Goal: Task Accomplishment & Management: Manage account settings

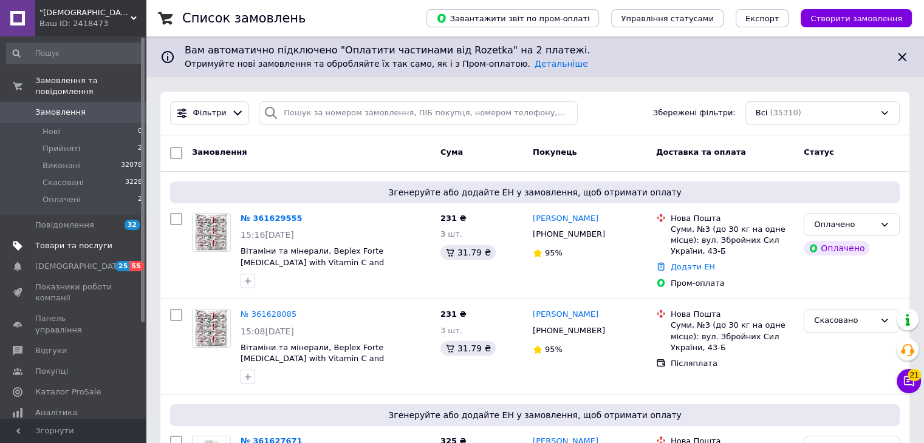
click at [68, 241] on span "Товари та послуги" at bounding box center [73, 246] width 77 height 11
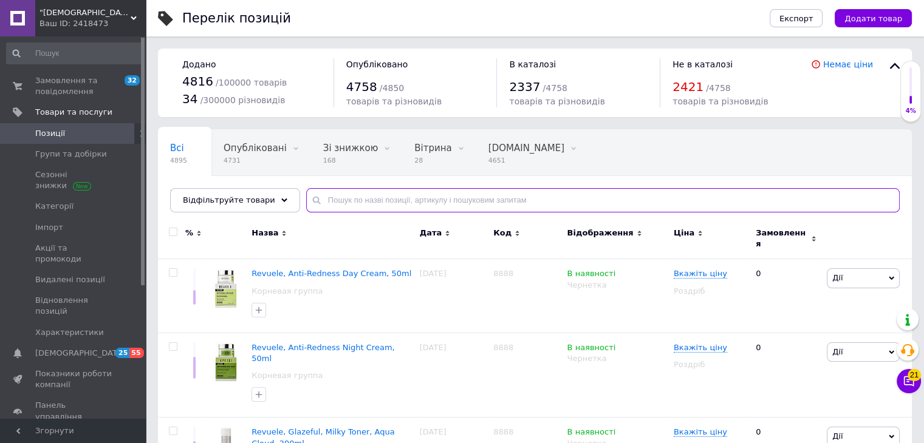
click at [348, 200] on input "text" at bounding box center [603, 200] width 594 height 24
paste input "Safflower Thanyaporn"
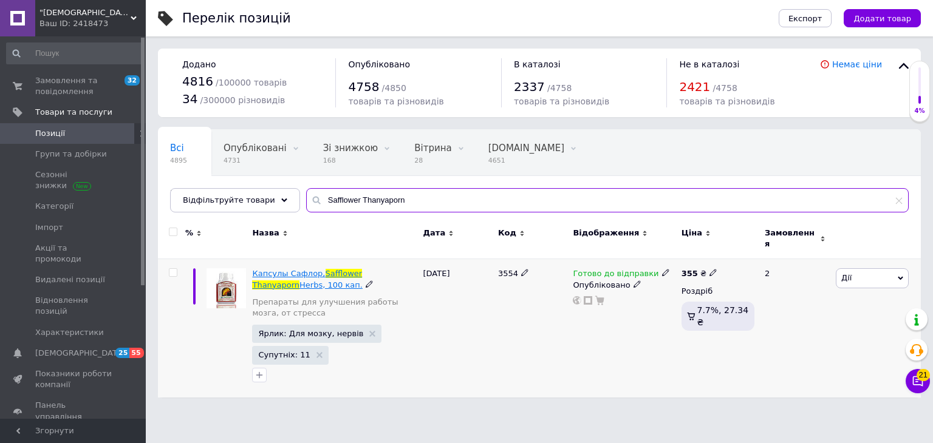
type input "Safflower Thanyaporn"
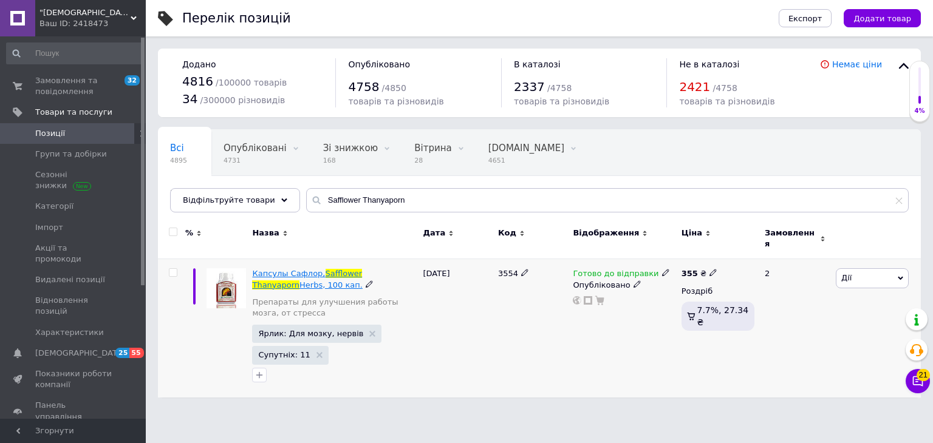
click at [326, 269] on span "Safflower" at bounding box center [344, 273] width 37 height 9
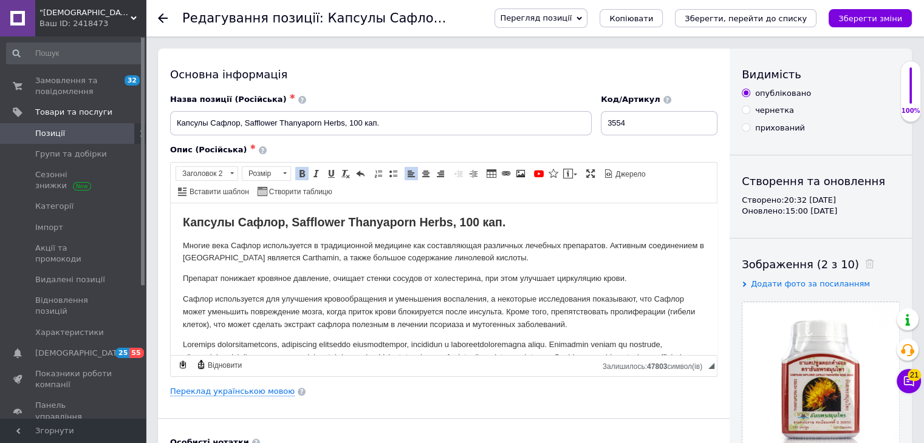
drag, startPoint x: 639, startPoint y: 299, endPoint x: 182, endPoint y: 216, distance: 465.0
copy body "Loremip Dolors, Ametconse Adipiscing Elits, 866 doe. Tempor inci Utlabo etdolor…"
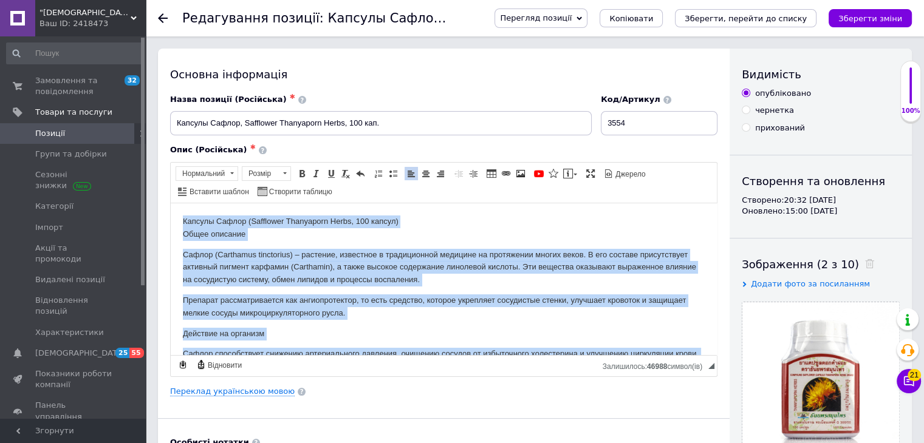
drag, startPoint x: 281, startPoint y: 349, endPoint x: 156, endPoint y: 177, distance: 212.3
click at [344, 174] on span at bounding box center [346, 174] width 10 height 10
click at [346, 272] on p "Сафлор (Carthamus tinctorius) – растение, известное в традиционной медицине на …" at bounding box center [444, 267] width 522 height 38
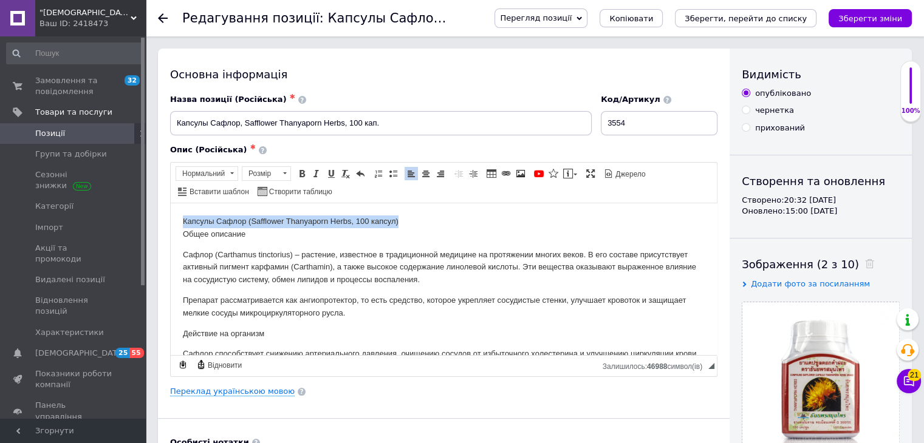
drag, startPoint x: 400, startPoint y: 220, endPoint x: 180, endPoint y: 208, distance: 219.6
click at [209, 173] on span "Нормальний" at bounding box center [201, 173] width 50 height 13
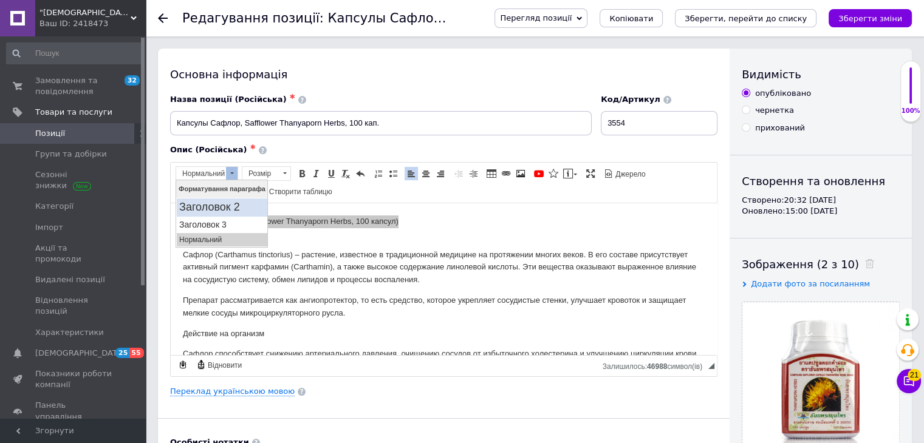
click at [224, 207] on h2 "Заголовок 2" at bounding box center [222, 207] width 86 height 13
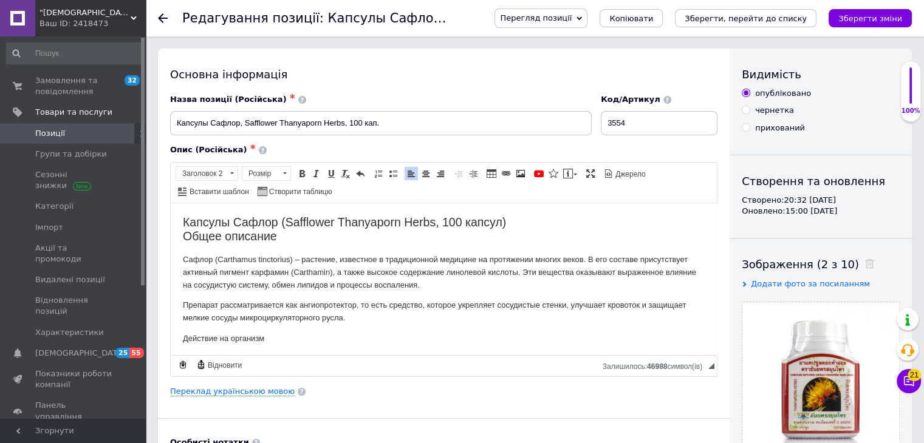
drag, startPoint x: 282, startPoint y: 234, endPoint x: 181, endPoint y: 237, distance: 100.9
click at [218, 174] on span "Заголовок 2" at bounding box center [201, 173] width 50 height 13
click at [213, 228] on h3 "Заголовок 3" at bounding box center [222, 225] width 86 height 10
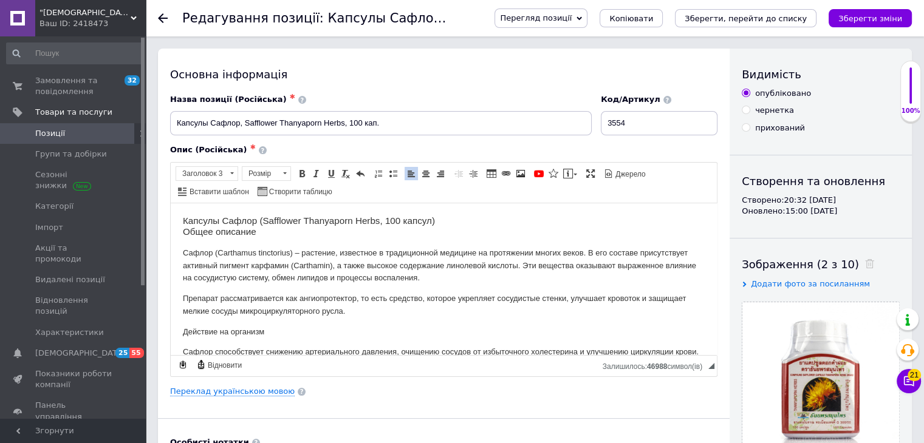
click at [232, 252] on p "Сафлор (Carthamus tinctorius) – растение, известное в традиционной медицине на …" at bounding box center [444, 266] width 522 height 38
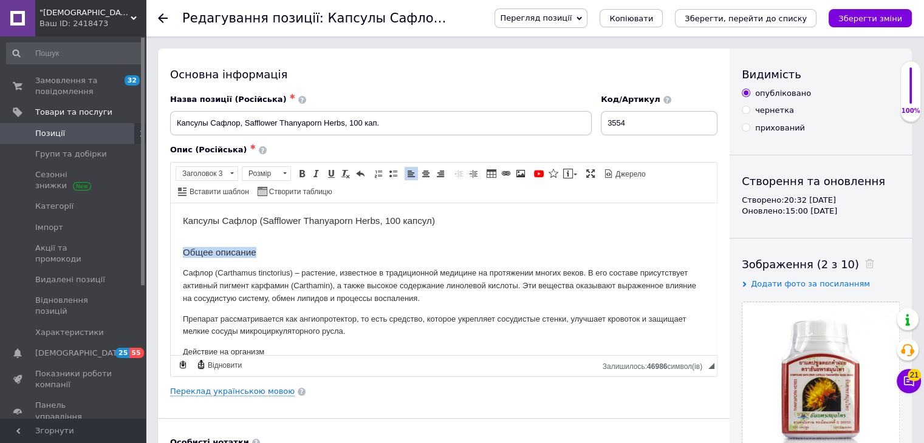
drag, startPoint x: 278, startPoint y: 256, endPoint x: 179, endPoint y: 210, distance: 109.8
click at [187, 170] on span "Заголовок 3" at bounding box center [201, 173] width 50 height 13
drag, startPoint x: 396, startPoint y: 215, endPoint x: 436, endPoint y: 217, distance: 39.5
click at [397, 215] on h3 "Капсулы Сафлор (Safflower Thanyaporn Herbs, 100 капсул)" at bounding box center [444, 220] width 522 height 11
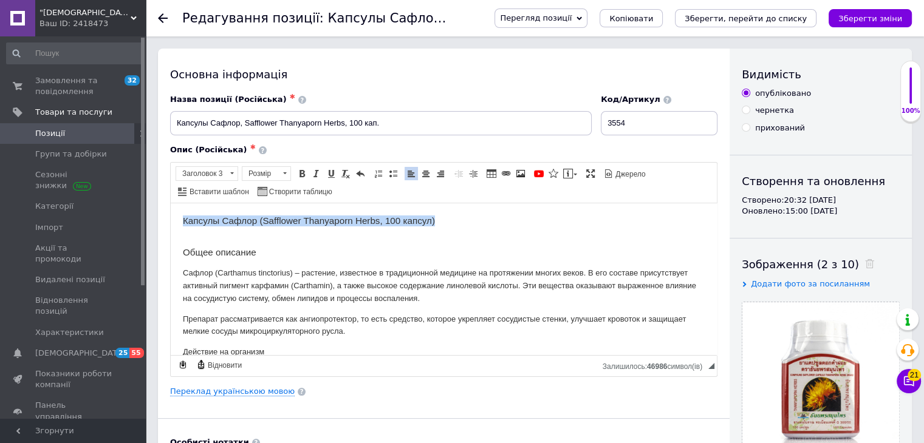
drag, startPoint x: 453, startPoint y: 218, endPoint x: 174, endPoint y: 221, distance: 278.9
click at [194, 170] on span "Заголовок 3" at bounding box center [201, 173] width 50 height 13
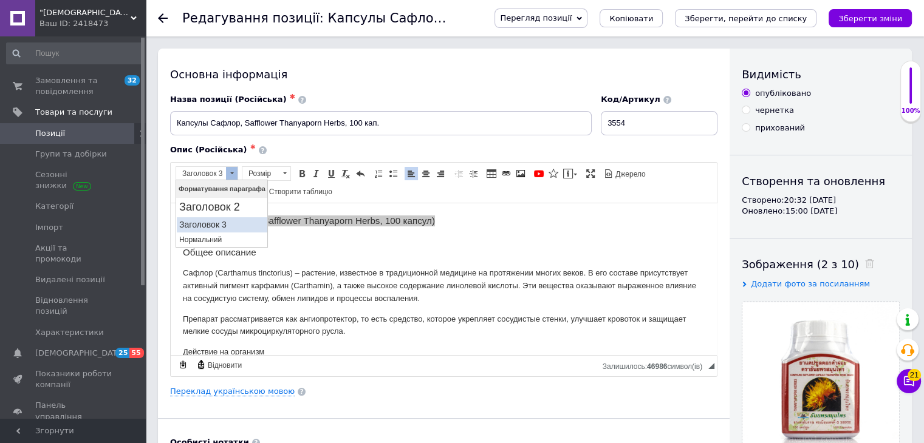
click at [213, 218] on link "Заголовок 3" at bounding box center [221, 224] width 91 height 15
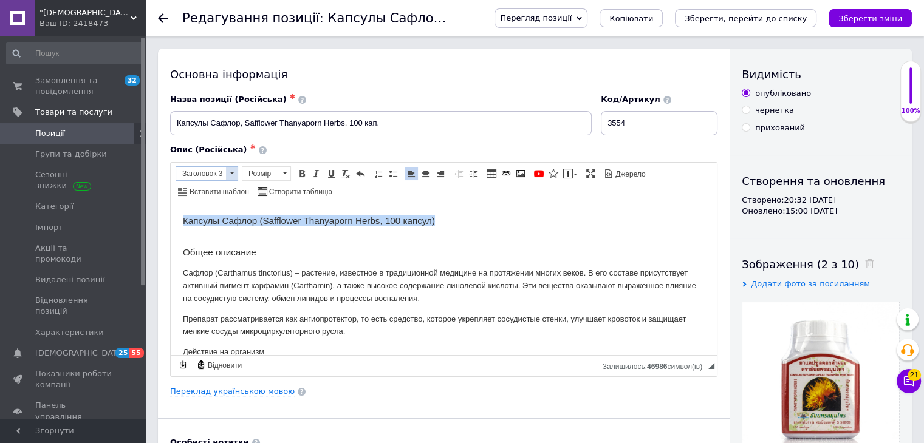
click at [206, 174] on span "Заголовок 3" at bounding box center [201, 173] width 50 height 13
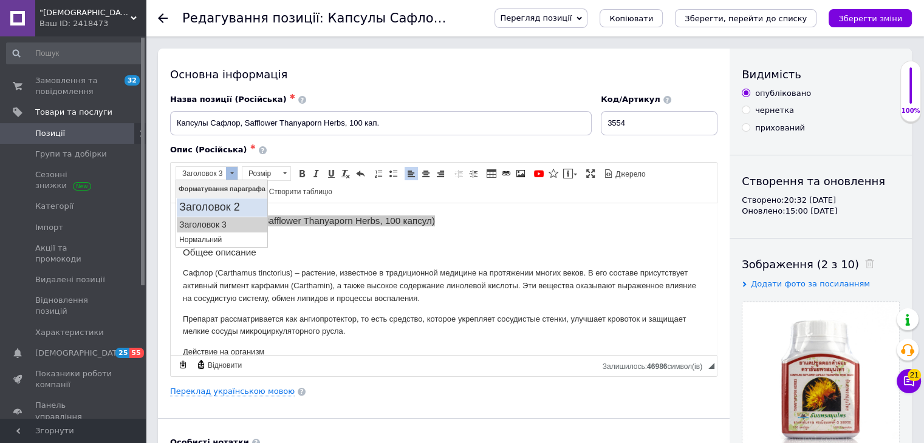
click at [207, 199] on link "Заголовок 2" at bounding box center [221, 208] width 91 height 18
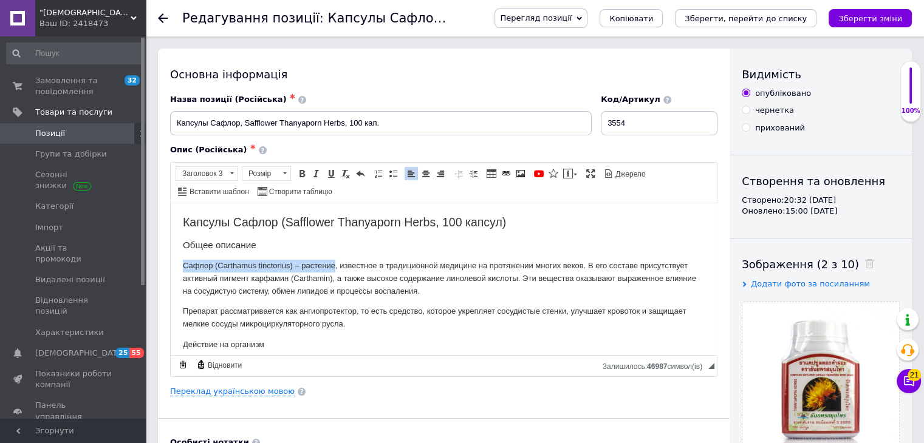
drag, startPoint x: 183, startPoint y: 262, endPoint x: 336, endPoint y: 262, distance: 152.5
click at [336, 262] on p "Сафлор (Carthamus tinctorius) – растение, известное в традиционной медицине на …" at bounding box center [444, 278] width 522 height 38
click at [303, 174] on span at bounding box center [302, 174] width 10 height 10
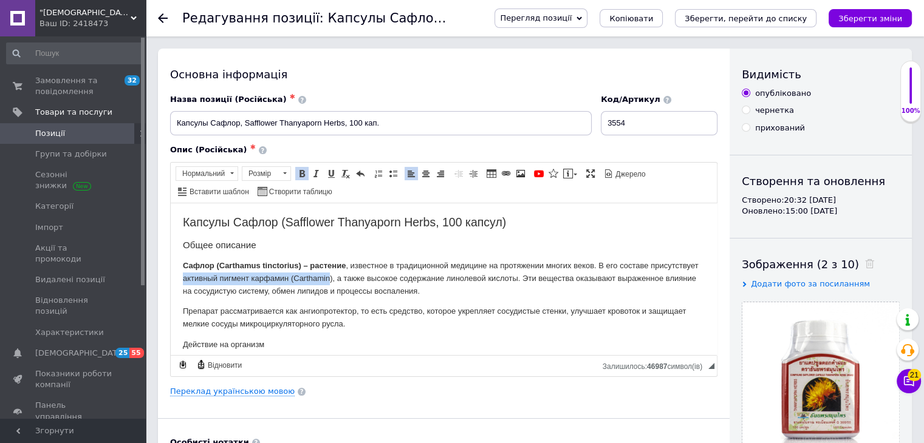
drag, startPoint x: 381, startPoint y: 276, endPoint x: 233, endPoint y: 283, distance: 148.4
click at [233, 283] on p "Сафлор (Carthamus tinctorius) – растение , известное в традиционной медицине на…" at bounding box center [444, 278] width 522 height 38
click at [305, 173] on span at bounding box center [302, 174] width 10 height 10
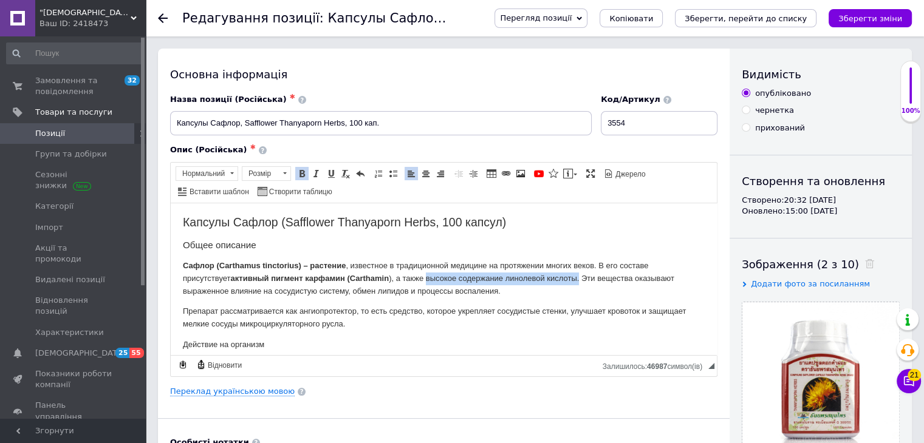
drag, startPoint x: 427, startPoint y: 278, endPoint x: 582, endPoint y: 279, distance: 154.9
click at [582, 279] on p "Сафлор (Carthamus tinctorius) – растение , известное в традиционной медицине на…" at bounding box center [444, 278] width 522 height 38
click at [308, 171] on span "Жирний Сполучення клавіш Ctrl+B Курсив Сполучення клавіш Ctrl+I Підкреслений Сп…" at bounding box center [331, 173] width 73 height 15
drag, startPoint x: 298, startPoint y: 174, endPoint x: 193, endPoint y: 20, distance: 186.7
click at [298, 174] on span at bounding box center [302, 174] width 10 height 10
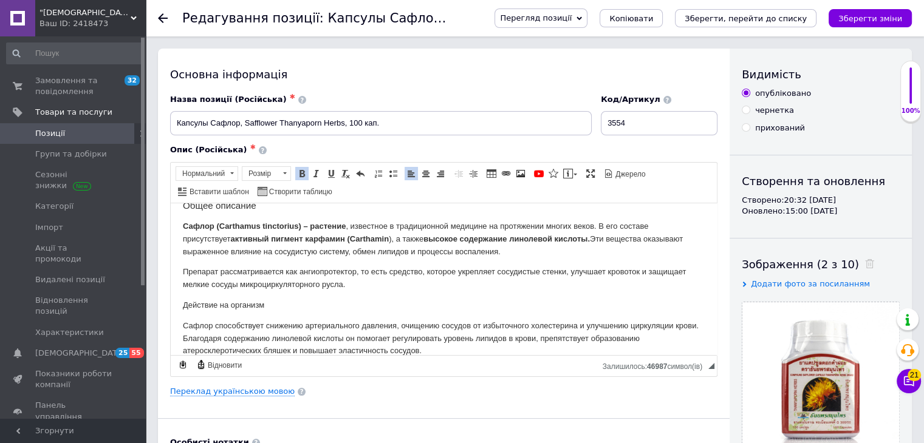
scroll to position [61, 0]
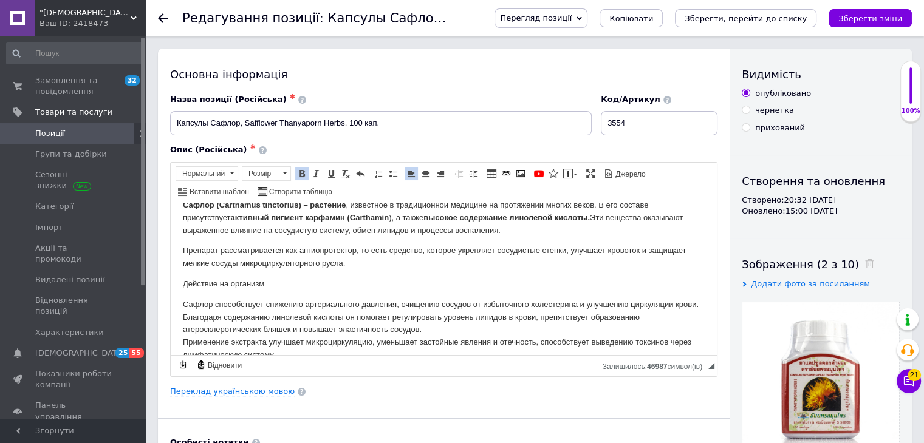
click at [655, 230] on p "Сафлор (Carthamus tinctorius) – растение , известное в традиционной медицине на…" at bounding box center [444, 218] width 522 height 38
click at [313, 173] on span at bounding box center [317, 174] width 10 height 10
click at [326, 172] on span at bounding box center [331, 174] width 10 height 10
click at [397, 254] on p "Препарат рассматривается как ангиопротектор, то есть средство, которое укрепляе…" at bounding box center [444, 257] width 522 height 26
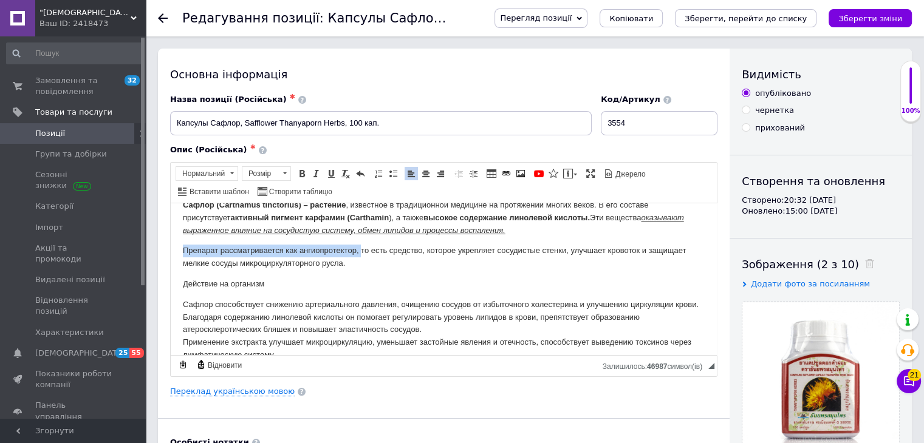
drag, startPoint x: 361, startPoint y: 245, endPoint x: 178, endPoint y: 252, distance: 183.0
click at [307, 172] on link "Жирний Сполучення клавіш Ctrl+B" at bounding box center [301, 173] width 13 height 13
click at [431, 269] on p "Препарат рассматривается как ангиопротектор, то есть средство, которое укрепляе…" at bounding box center [444, 257] width 522 height 26
click at [341, 259] on p "Препарат рассматривается как ангиопротектор, то есть средство, которое укрепляе…" at bounding box center [444, 257] width 522 height 26
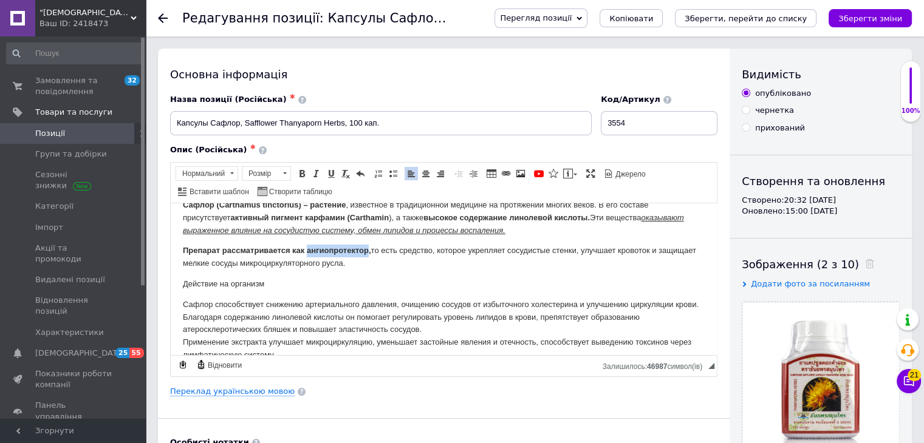
drag, startPoint x: 368, startPoint y: 250, endPoint x: 306, endPoint y: 251, distance: 61.4
click at [306, 251] on strong "Препарат рассматривается как ангиопротектор," at bounding box center [277, 249] width 188 height 9
copy strong "ангиопротектор"
click at [403, 120] on input "Капсулы Сафлор, Safflower Thanyaporn Herbs, 100 кап." at bounding box center [381, 123] width 422 height 24
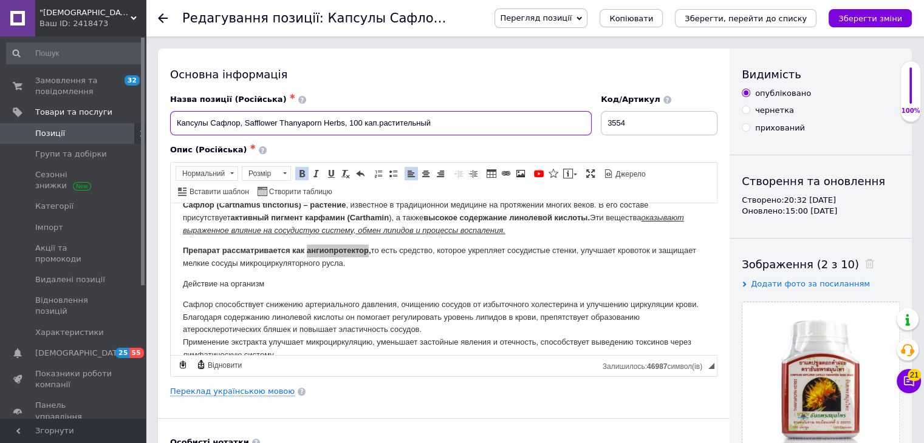
paste input "ангиопротектор"
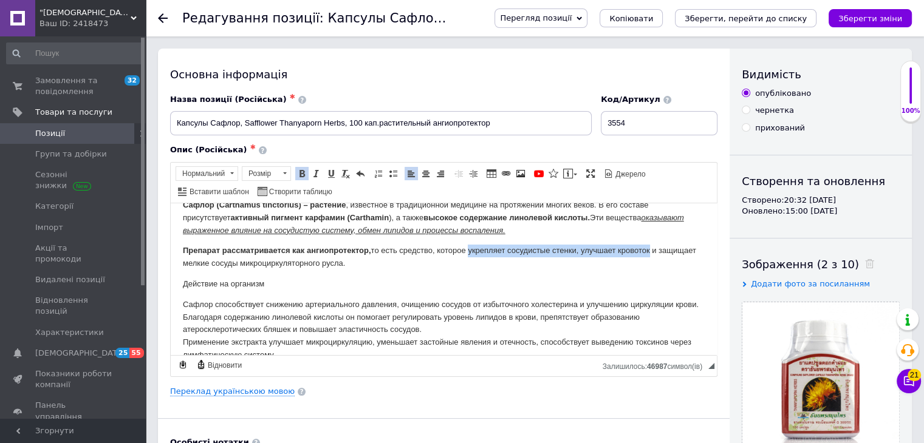
drag, startPoint x: 470, startPoint y: 252, endPoint x: 652, endPoint y: 245, distance: 181.8
click at [652, 245] on p "Препарат рассматривается как ангиопротектор, то есть средство, которое укрепляе…" at bounding box center [444, 257] width 522 height 26
copy p "укрепляет сосудистые стенки, улучшает кровоток"
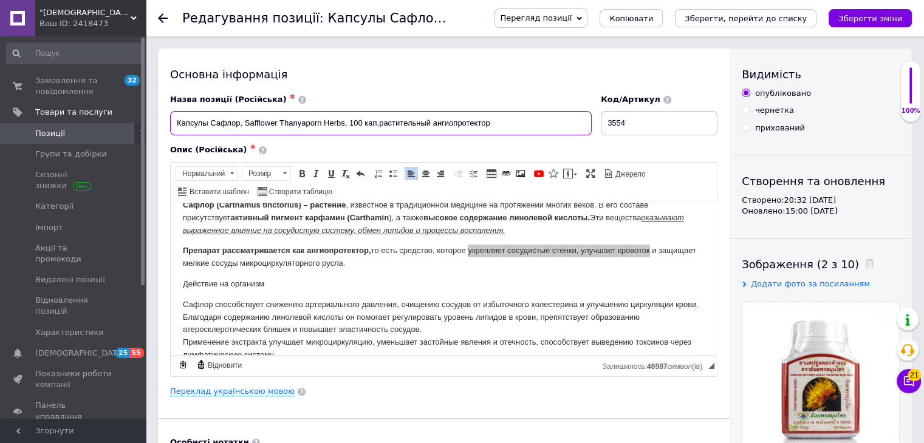
click at [512, 125] on input "Капсулы Сафлор, Safflower Thanyaporn Herbs, 100 кап.растительный ангиопротектор" at bounding box center [381, 123] width 422 height 24
paste input "укрепляет сосудистые стенки, у"
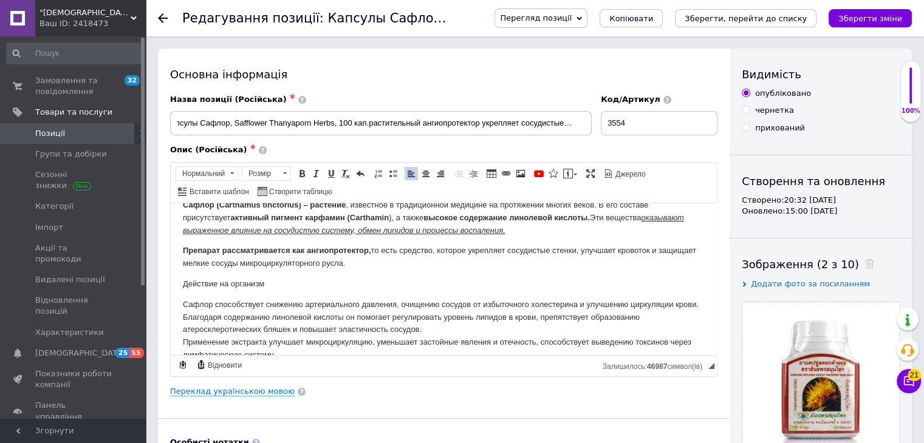
scroll to position [0, 0]
drag, startPoint x: 268, startPoint y: 278, endPoint x: 159, endPoint y: 283, distance: 109.5
click at [202, 174] on span "Нормальний" at bounding box center [201, 173] width 50 height 13
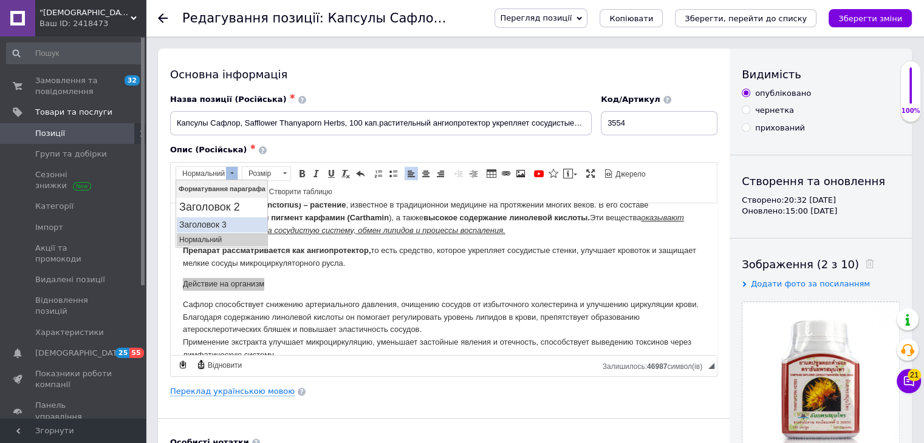
click at [204, 225] on h3 "Заголовок 3" at bounding box center [222, 225] width 86 height 10
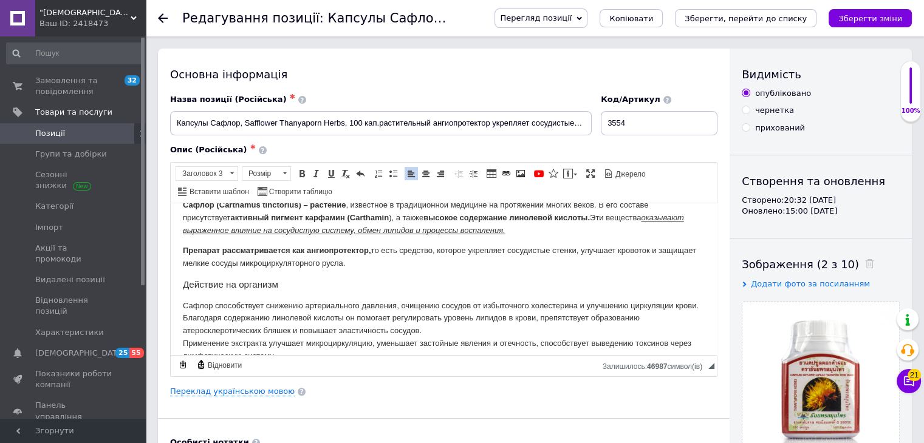
click at [275, 312] on p "Сафлор способствует снижению артериального давления, очищению сосудов от избыто…" at bounding box center [444, 368] width 522 height 139
drag, startPoint x: 183, startPoint y: 304, endPoint x: 395, endPoint y: 306, distance: 212.0
click at [395, 306] on p "Сафлор способствует снижению артериального давления, очищению сосудов от избыто…" at bounding box center [444, 368] width 522 height 139
click at [303, 170] on span at bounding box center [302, 174] width 10 height 10
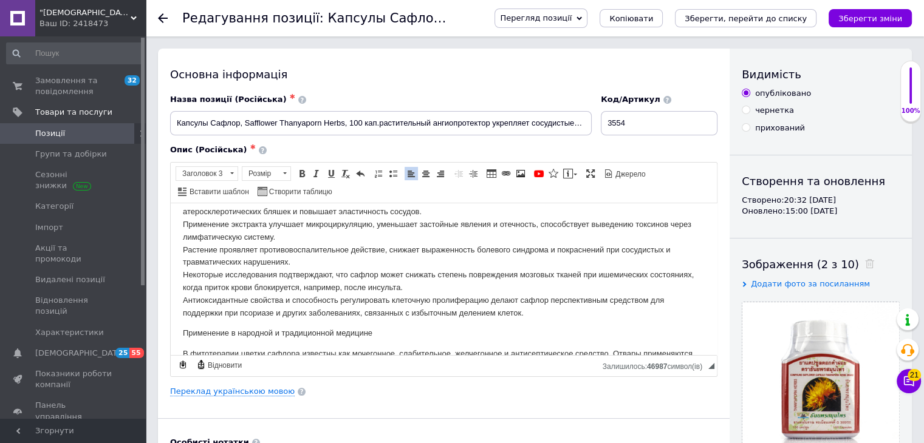
scroll to position [182, 0]
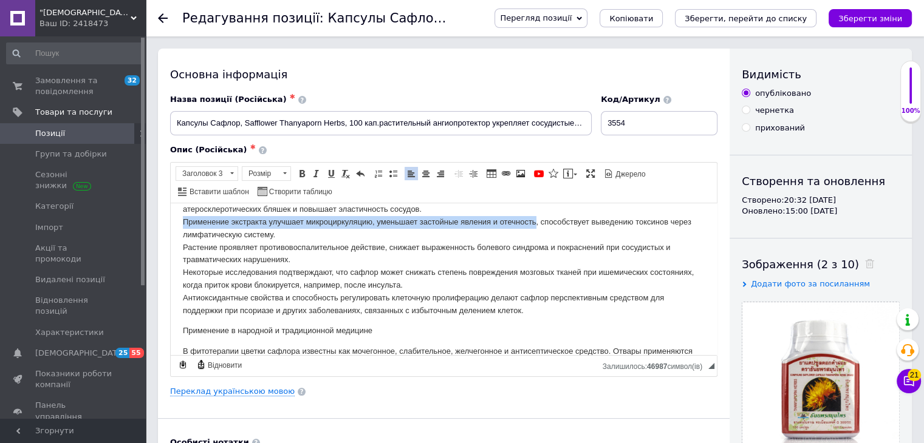
drag, startPoint x: 183, startPoint y: 219, endPoint x: 535, endPoint y: 220, distance: 351.7
click at [535, 220] on p "Сафлор способствует снижению артериального давления , очищению сосудов от избыт…" at bounding box center [444, 247] width 522 height 139
drag, startPoint x: 335, startPoint y: 171, endPoint x: 163, endPoint y: 1, distance: 242.3
click at [335, 171] on link "Підкреслений Сполучення клавіш Ctrl+U" at bounding box center [330, 173] width 13 height 13
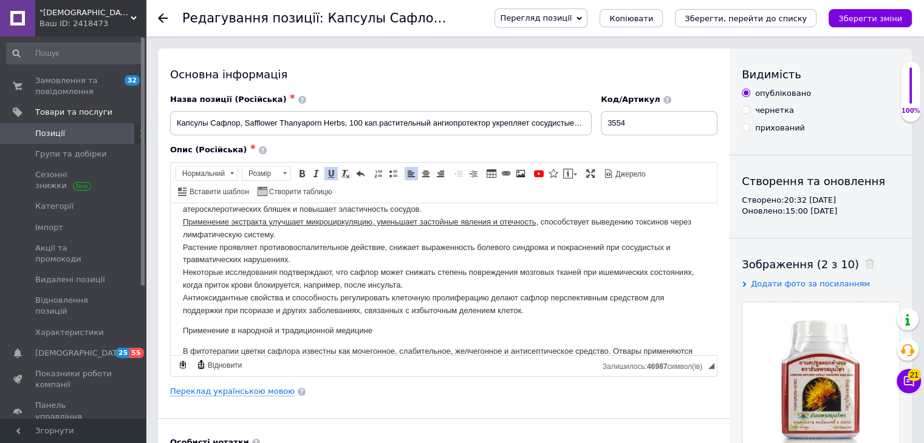
click at [315, 269] on p "Сафлор способствует снижению артериального давления , очищению сосудов от избыт…" at bounding box center [444, 247] width 522 height 139
drag, startPoint x: 184, startPoint y: 245, endPoint x: 385, endPoint y: 243, distance: 200.5
click at [385, 243] on p "Сафлор способствует снижению артериального давления , очищению сосудов от избыт…" at bounding box center [444, 247] width 522 height 139
drag, startPoint x: 330, startPoint y: 170, endPoint x: 158, endPoint y: 50, distance: 210.3
click at [330, 170] on span at bounding box center [331, 174] width 10 height 10
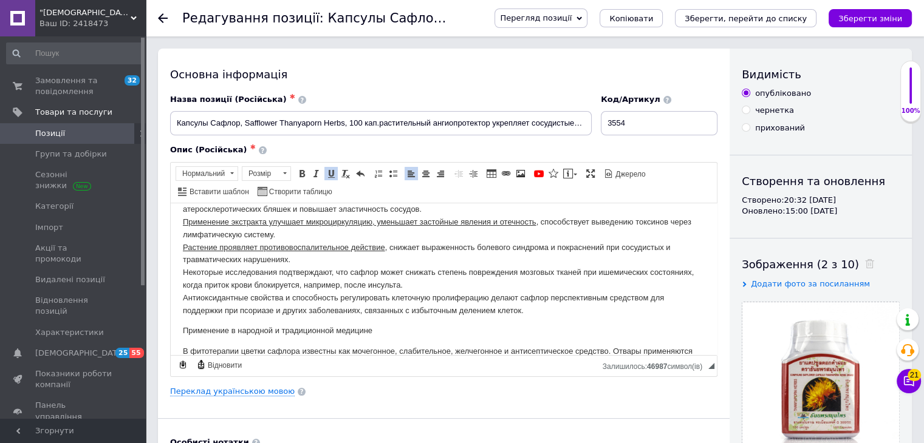
click at [325, 258] on p "Сафлор способствует снижению артериального давления , очищению сосудов от избыт…" at bounding box center [444, 247] width 522 height 139
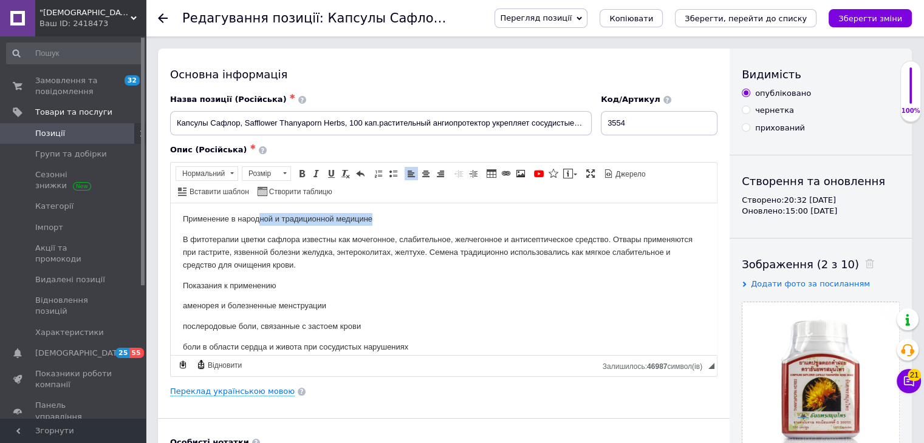
scroll to position [293, 0]
drag, startPoint x: 360, startPoint y: 212, endPoint x: 185, endPoint y: 222, distance: 174.7
click at [185, 222] on p "Применение в народной и традиционной медицине" at bounding box center [444, 219] width 522 height 13
click at [185, 217] on p "Применение в народной и традиционной медицине" at bounding box center [444, 219] width 522 height 13
drag, startPoint x: 183, startPoint y: 220, endPoint x: 374, endPoint y: 215, distance: 190.8
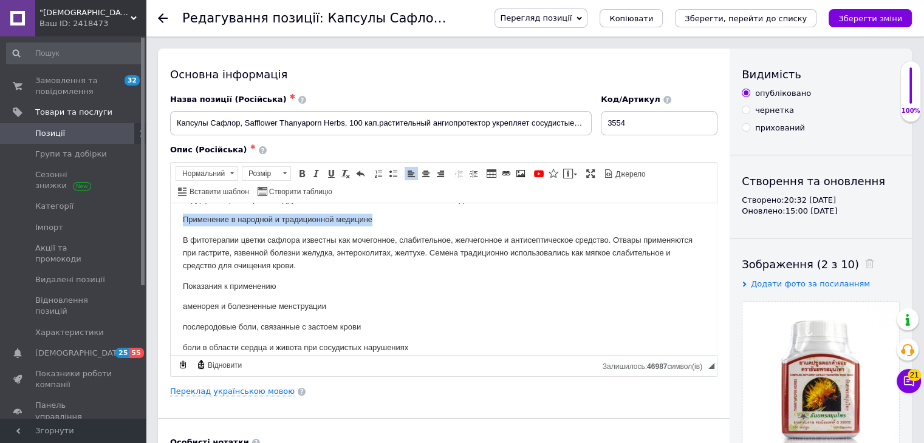
click at [374, 215] on p "Применение в народной и традиционной медицине" at bounding box center [444, 219] width 522 height 13
click at [208, 173] on span "Нормальний" at bounding box center [201, 173] width 50 height 13
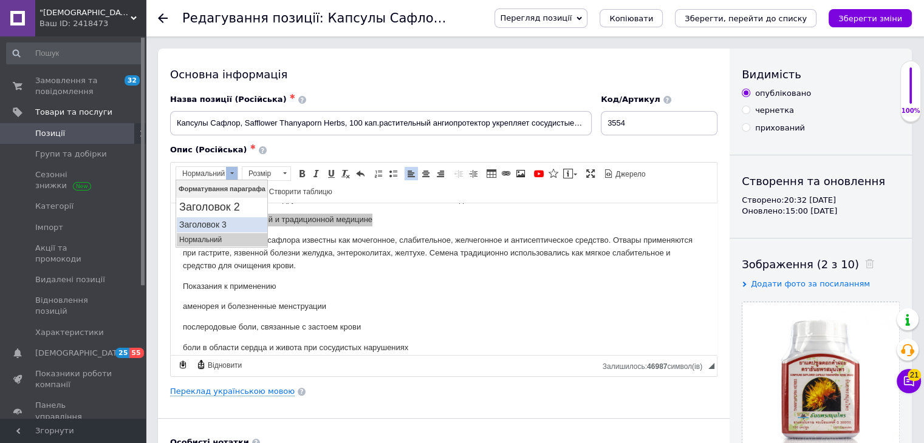
drag, startPoint x: 217, startPoint y: 227, endPoint x: 267, endPoint y: 233, distance: 50.2
click at [217, 227] on h3 "Заголовок 3" at bounding box center [222, 225] width 86 height 10
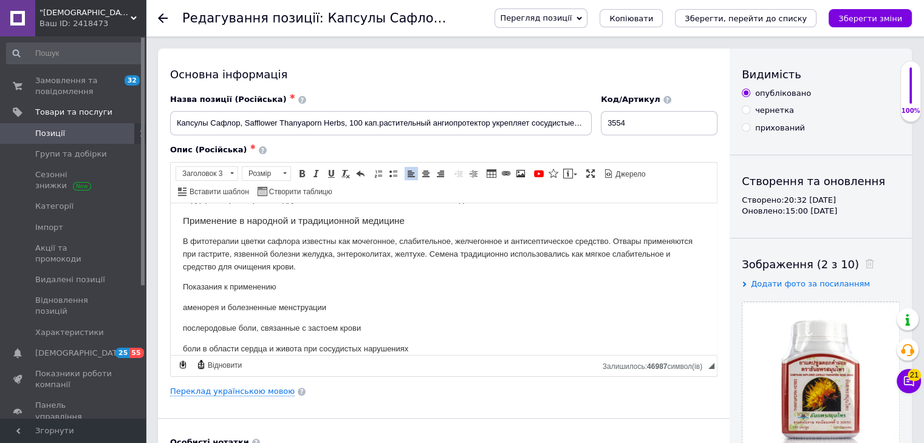
click at [262, 256] on p "В фитотерапии цветки сафлора известны как мочегонное, слабительное, желчегонное…" at bounding box center [444, 254] width 522 height 38
drag, startPoint x: 282, startPoint y: 287, endPoint x: 214, endPoint y: 210, distance: 103.7
click at [171, 283] on html "Капсулы Сафлор (Safflower Thanyaporn Herbs, 100 капсул) Общее описание Сафлор (…" at bounding box center [444, 394] width 546 height 971
click at [207, 168] on span "Нормальний" at bounding box center [201, 173] width 50 height 13
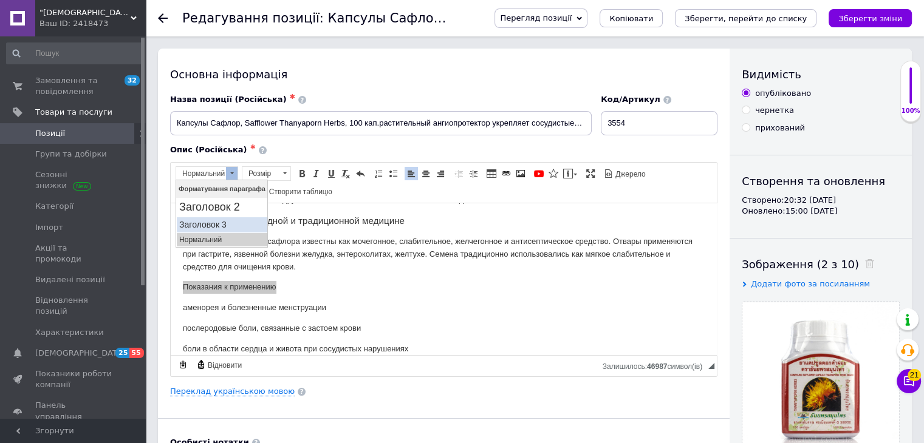
click at [215, 224] on h3 "Заголовок 3" at bounding box center [222, 225] width 86 height 10
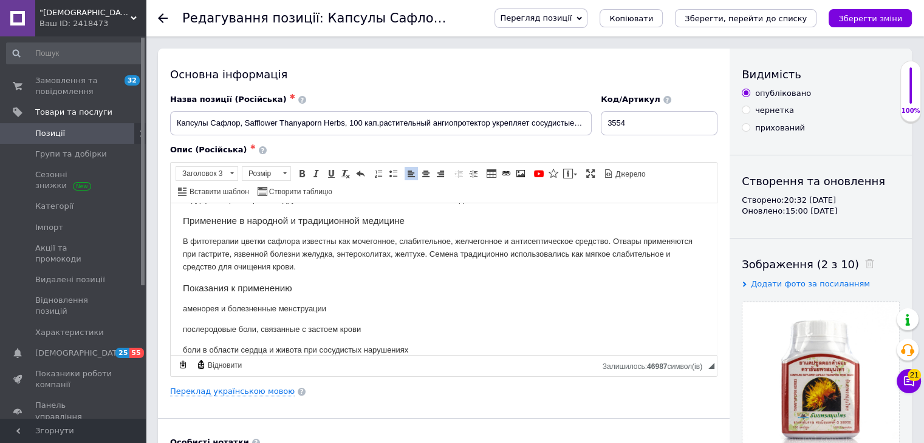
click at [233, 292] on h3 "Показания к применению" at bounding box center [444, 287] width 522 height 11
drag, startPoint x: 293, startPoint y: 286, endPoint x: 163, endPoint y: 286, distance: 130.0
click at [171, 286] on html "Капсулы Сафлор (Safflower Thanyaporn Herbs, 100 капсул) Общее описание Сафлор (…" at bounding box center [444, 395] width 546 height 973
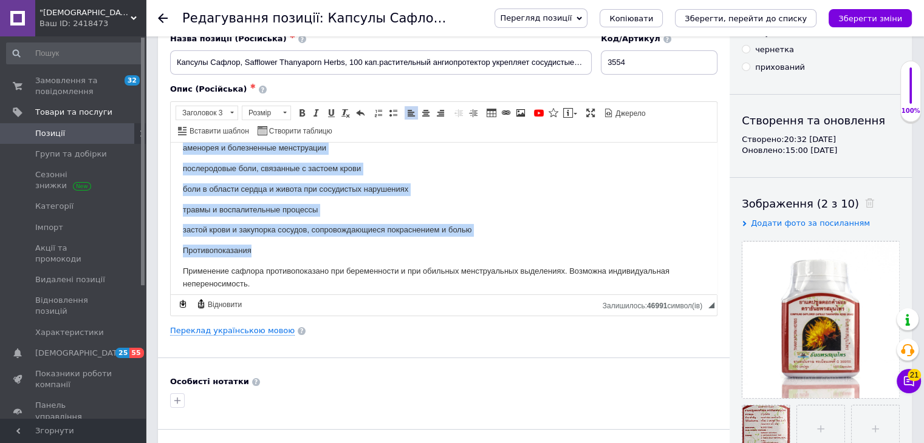
scroll to position [415, 0]
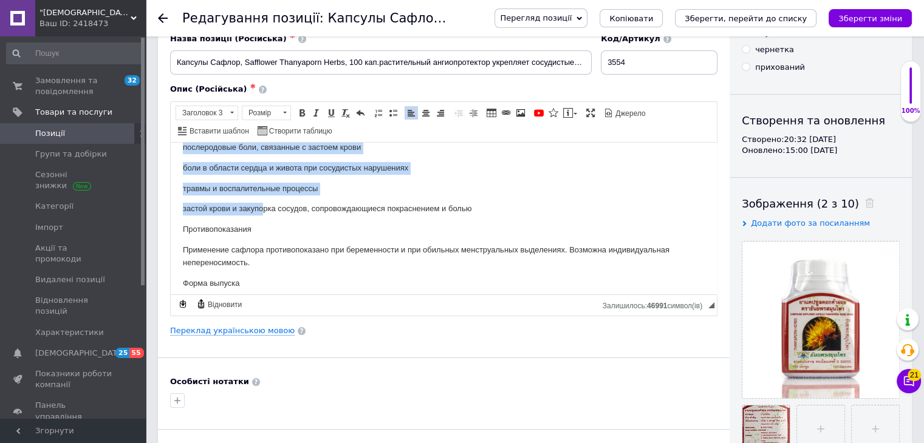
drag, startPoint x: 183, startPoint y: 189, endPoint x: 264, endPoint y: 213, distance: 84.4
click at [264, 213] on body "Капсулы Сафлор (Safflower Thanyaporn Herbs, 100 капсул) Общее описание Сафлор (…" at bounding box center [444, 213] width 522 height 948
click at [394, 110] on span at bounding box center [393, 113] width 10 height 10
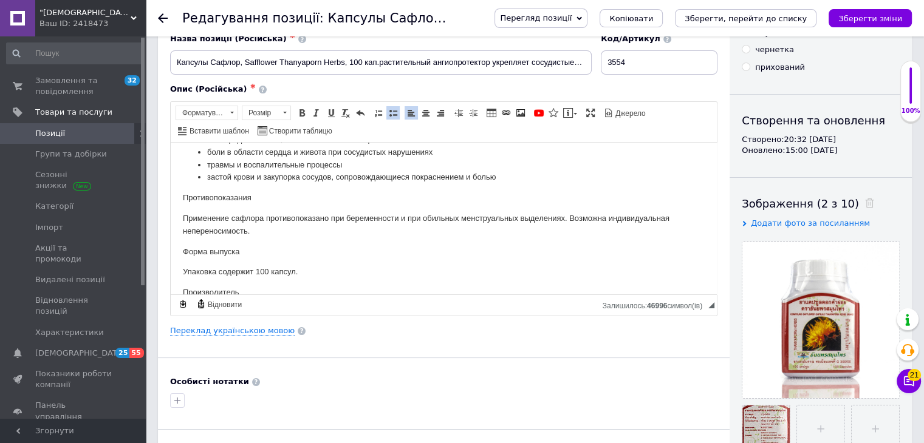
scroll to position [383, 0]
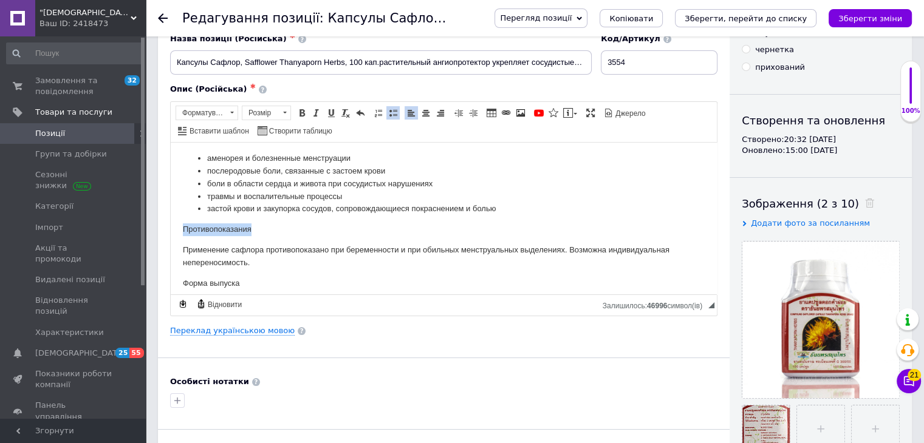
drag, startPoint x: 256, startPoint y: 227, endPoint x: 197, endPoint y: 164, distance: 86.4
click at [171, 220] on html "Капсулы Сафлор (Safflower Thanyaporn Herbs, 100 капсул) Общее описание Сафлор (…" at bounding box center [444, 229] width 546 height 941
click at [204, 110] on span "Нормальний" at bounding box center [201, 112] width 50 height 13
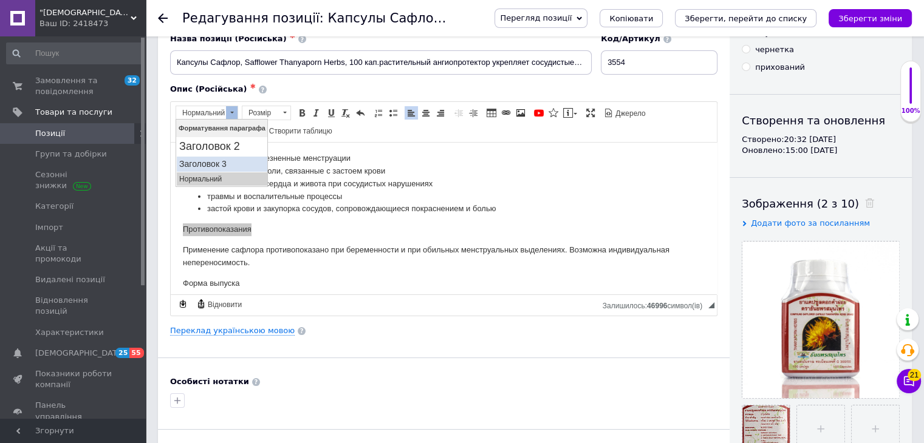
click at [233, 160] on h3 "Заголовок 3" at bounding box center [222, 164] width 86 height 10
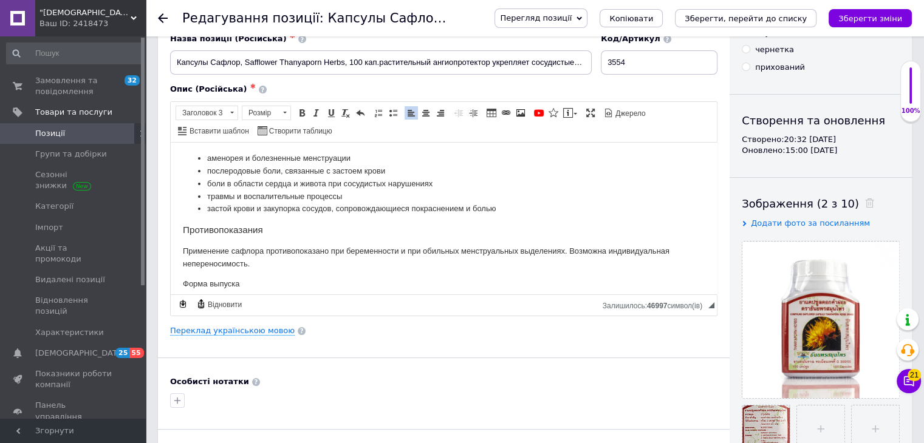
click at [275, 207] on li "застой крови и закупо рка сосудов, сопровождающиеся покраснением и болью" at bounding box center [443, 208] width 473 height 13
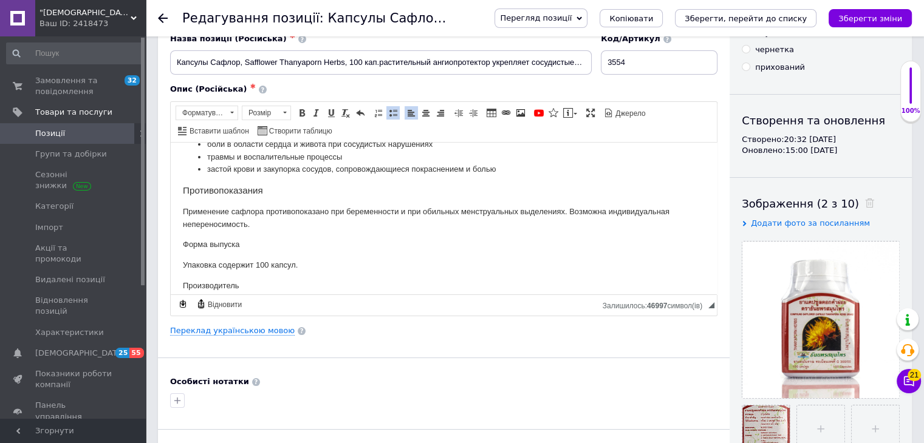
scroll to position [444, 0]
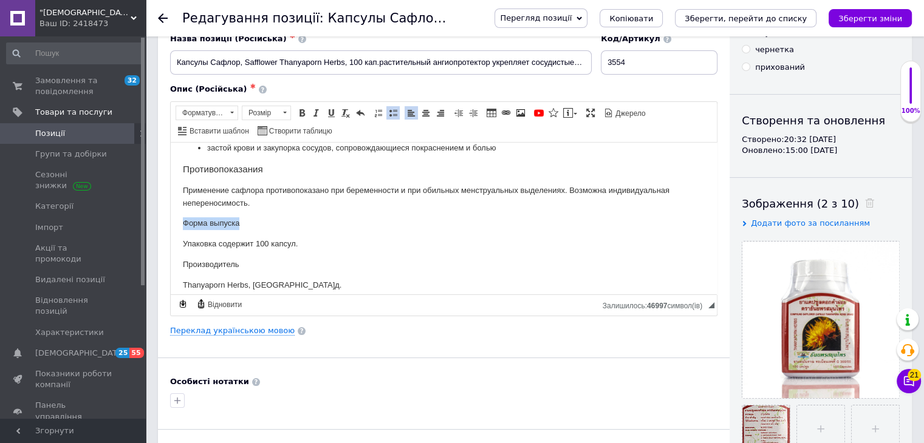
drag, startPoint x: 247, startPoint y: 220, endPoint x: 150, endPoint y: 223, distance: 96.6
click at [171, 223] on html "Капсулы Сафлор (Safflower Thanyaporn Herbs, 100 капсул) Общее описание Сафлор (…" at bounding box center [444, 169] width 546 height 942
click at [203, 109] on span "Нормальний" at bounding box center [201, 112] width 50 height 13
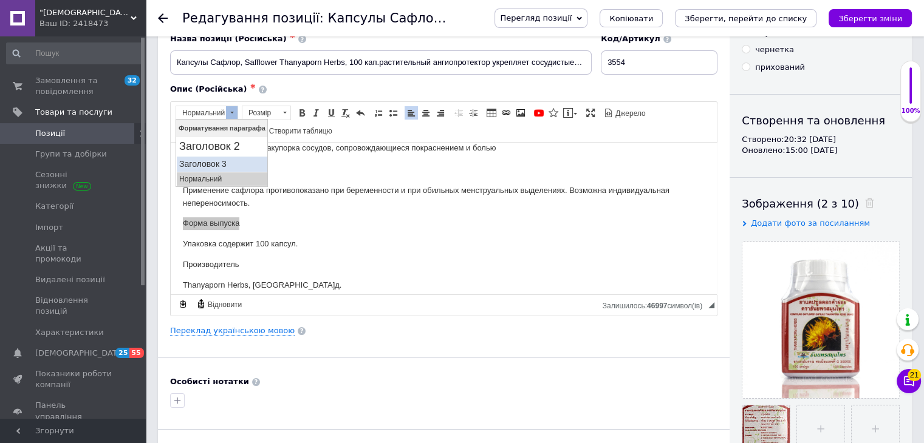
drag, startPoint x: 217, startPoint y: 159, endPoint x: 227, endPoint y: 190, distance: 32.5
click at [217, 159] on h3 "Заголовок 3" at bounding box center [222, 164] width 86 height 10
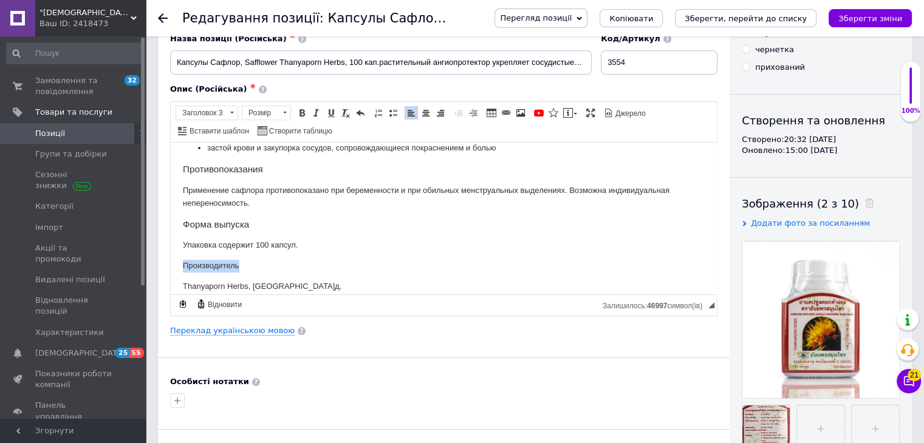
drag, startPoint x: 246, startPoint y: 265, endPoint x: 152, endPoint y: 262, distance: 94.2
click at [171, 262] on html "Капсулы Сафлор (Safflower Thanyaporn Herbs, 100 капсул) Общее описание Сафлор (…" at bounding box center [444, 169] width 546 height 943
click at [200, 112] on span "Нормальний" at bounding box center [201, 112] width 50 height 13
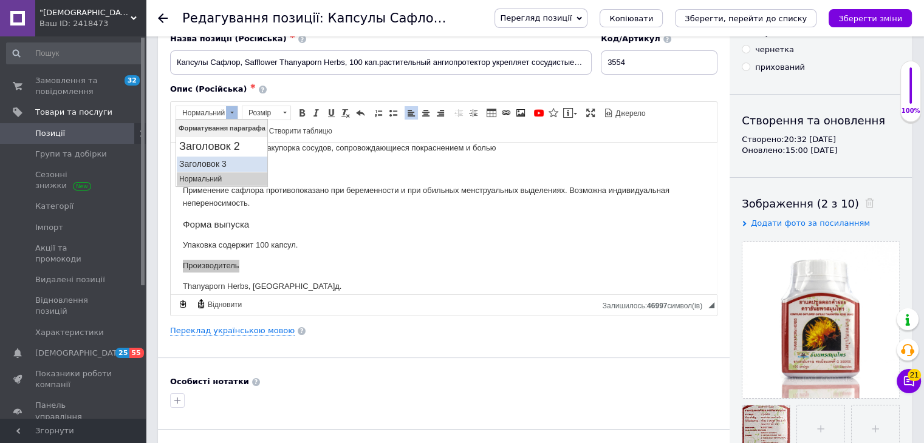
drag, startPoint x: 222, startPoint y: 160, endPoint x: 258, endPoint y: 191, distance: 47.4
click at [222, 160] on h3 "Заголовок 3" at bounding box center [222, 164] width 86 height 10
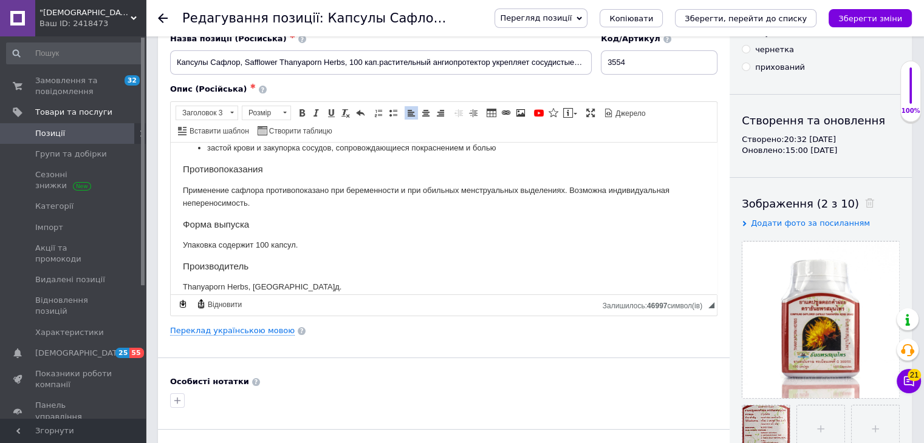
click at [253, 213] on body "Капсулы Сафлор (Safflower Thanyaporn Herbs, 100 капсул) Общее описание Сафлор (…" at bounding box center [444, 170] width 522 height 920
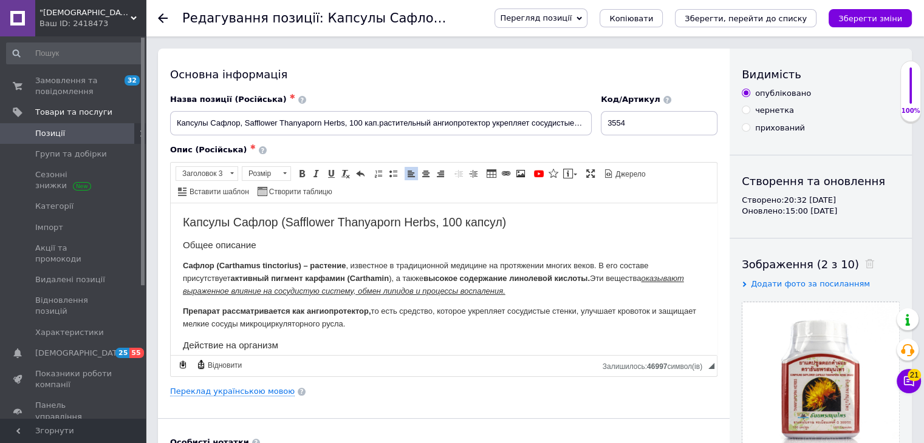
scroll to position [0, 0]
click at [378, 125] on input "Капсулы Сафлор, Safflower Thanyaporn Herbs, 100 кап.растительный ангиопротектор…" at bounding box center [381, 123] width 422 height 24
click at [348, 121] on input "Капсулы Сафлор, Safflower Thanyaporn Herbs, 100 кап.растительный ангиопротектор…" at bounding box center [381, 123] width 422 height 24
click at [377, 127] on input "Капсулы Сафлор, Safflower Thanyaporn Herbs 100 кап.растительный ангиопротектор …" at bounding box center [381, 123] width 422 height 24
type input "Капсулы Сафлор, Safflower Thanyaporn Herbs 100 кап. растительный ангиопротектор…"
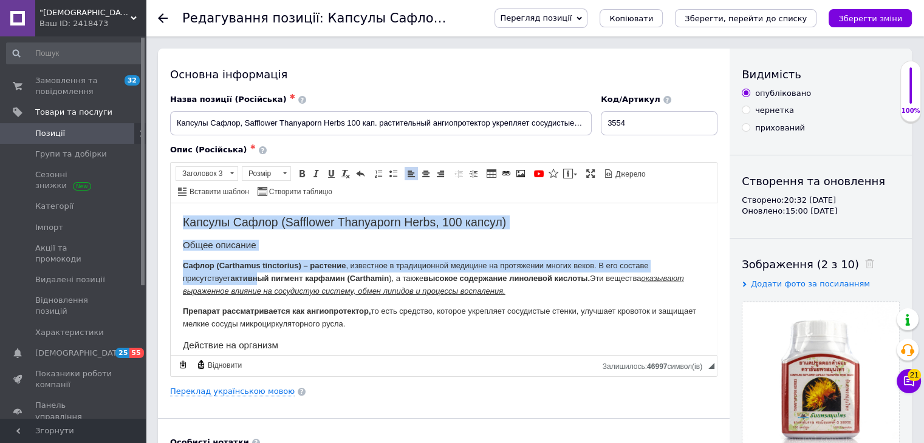
drag, startPoint x: 185, startPoint y: 217, endPoint x: 262, endPoint y: 283, distance: 101.3
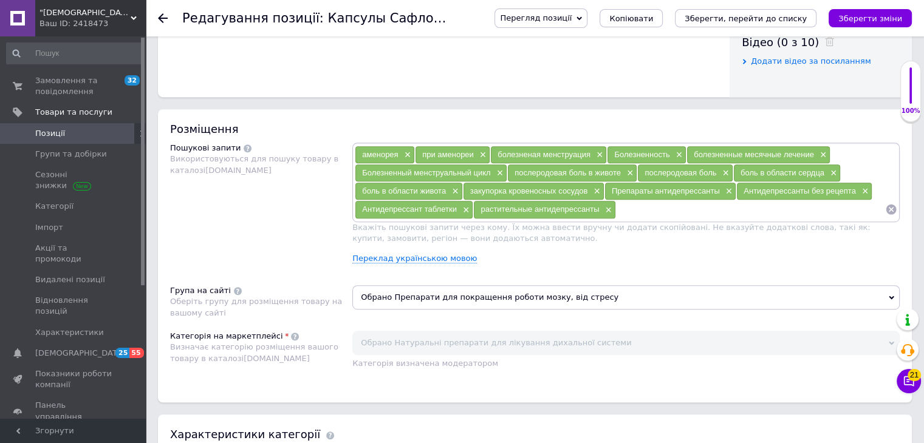
scroll to position [668, 0]
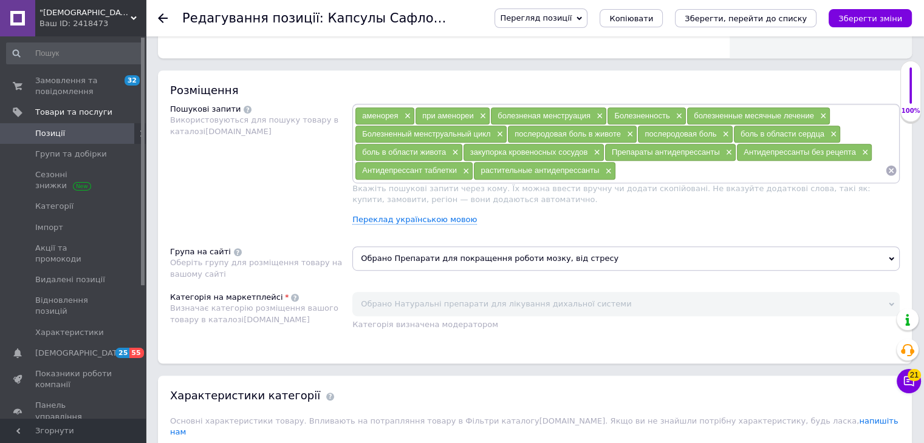
click at [641, 174] on input at bounding box center [750, 171] width 269 height 18
type input "Ангиопротекторы"
click at [749, 164] on input at bounding box center [794, 171] width 182 height 18
paste input "Препараты для нормализации давления в [GEOGRAPHIC_DATA]"
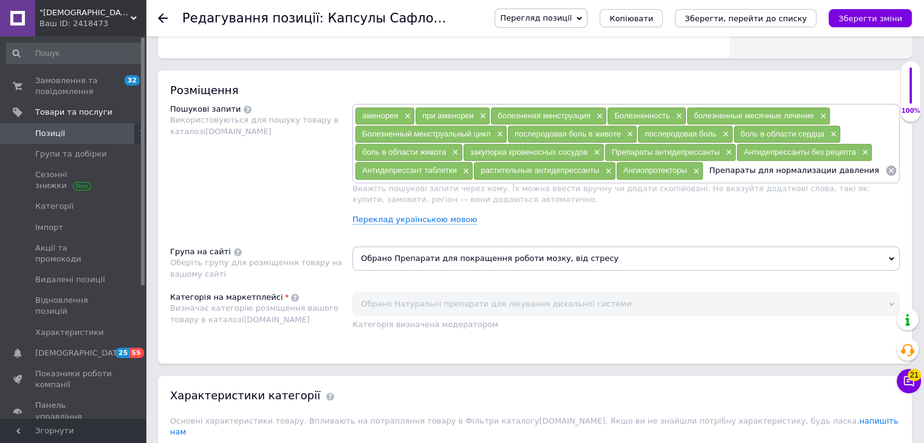
type input "Препараты для нормализации давления"
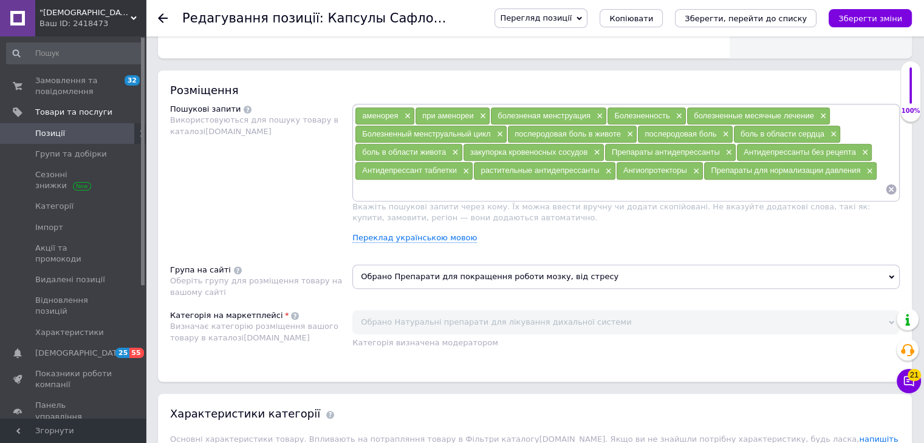
paste input "Средства для нормализации давления в [GEOGRAPHIC_DATA]"
type input "Средства для нормализации давления"
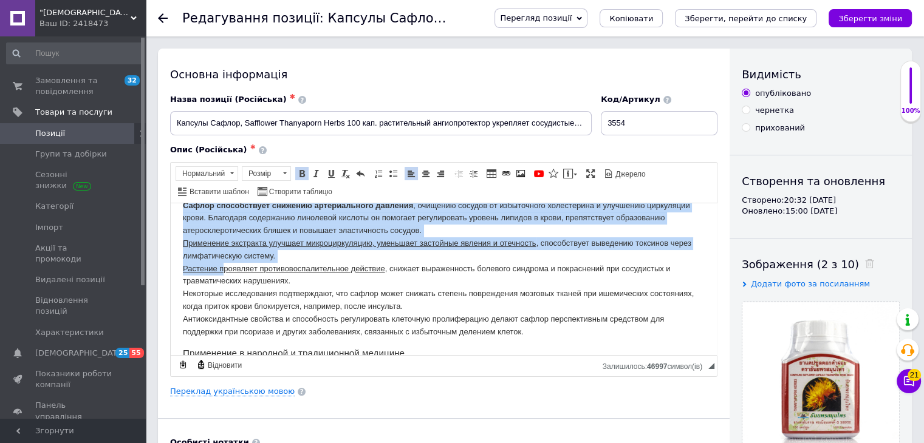
scroll to position [182, 0]
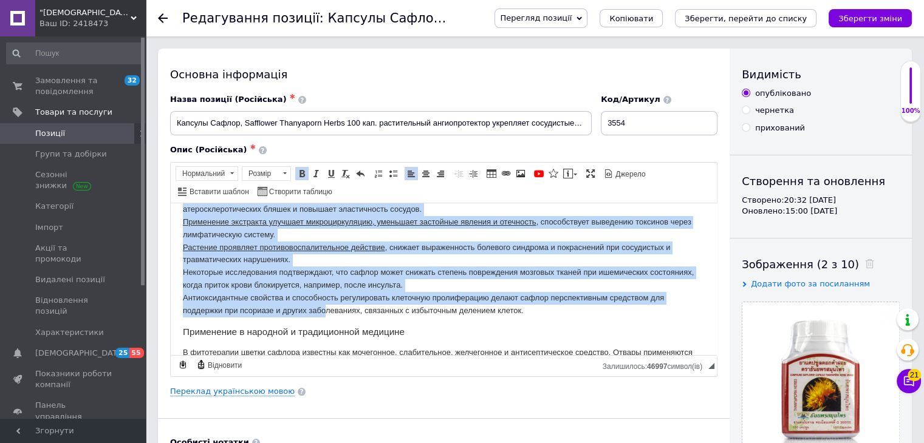
drag, startPoint x: 181, startPoint y: 245, endPoint x: 324, endPoint y: 307, distance: 156.2
click at [386, 171] on link "Вставити/видалити маркований список" at bounding box center [392, 173] width 13 height 13
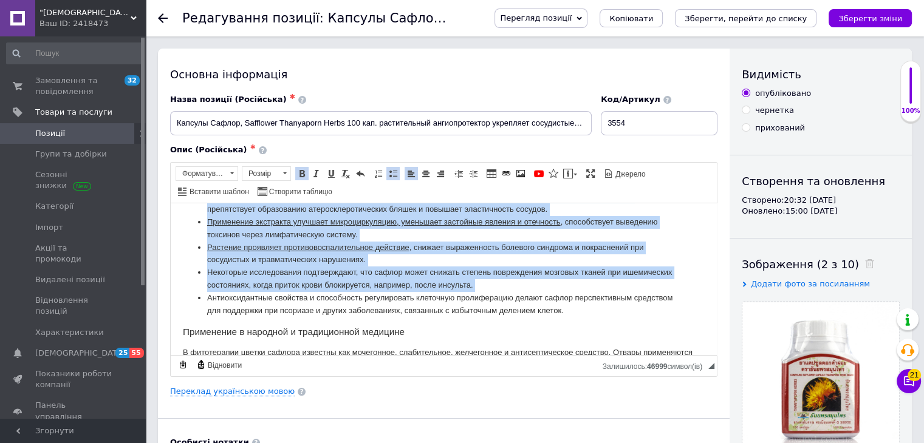
click at [423, 255] on li "Растение проявляет противовоспалительное действие , снижает выраженность болево…" at bounding box center [443, 254] width 473 height 26
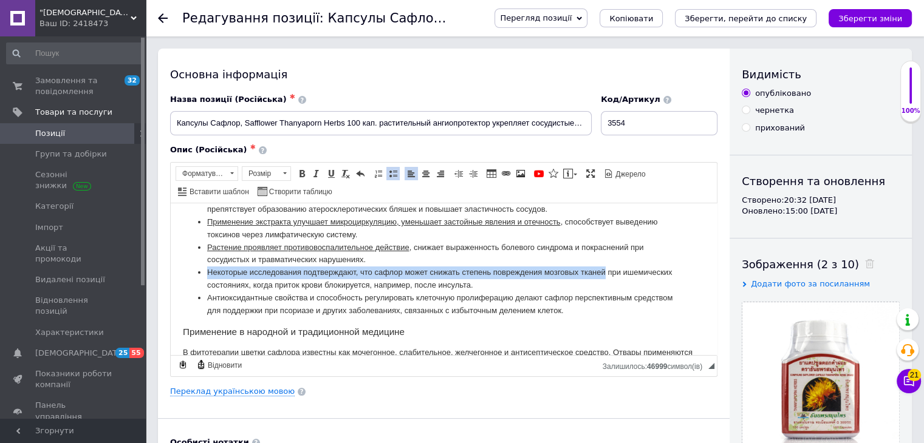
drag, startPoint x: 604, startPoint y: 270, endPoint x: 275, endPoint y: 225, distance: 331.7
click at [211, 275] on li "Некоторые исследования подтверждают, что сафлор может снижать степень поврежден…" at bounding box center [443, 279] width 473 height 26
drag, startPoint x: 208, startPoint y: 272, endPoint x: 606, endPoint y: 272, distance: 397.9
click at [607, 273] on li "Некоторые исследования подтверждают, что сафлор может снижать степень поврежден…" at bounding box center [443, 279] width 473 height 26
click at [305, 174] on span at bounding box center [302, 174] width 10 height 10
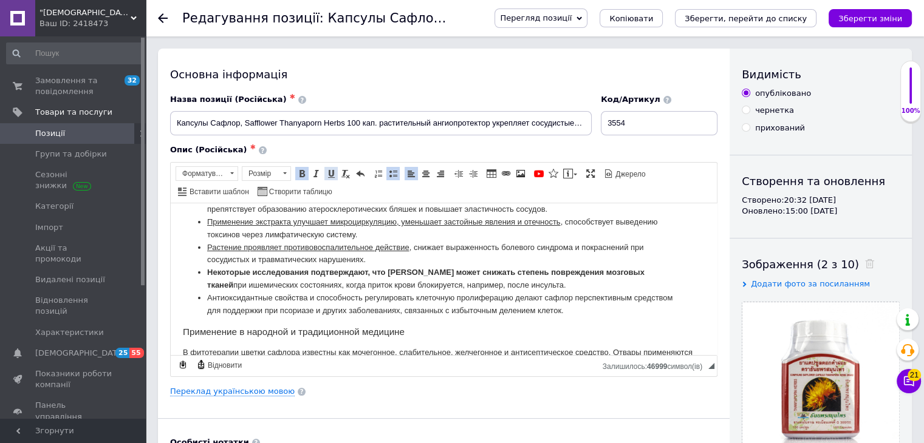
click at [329, 171] on span at bounding box center [331, 174] width 10 height 10
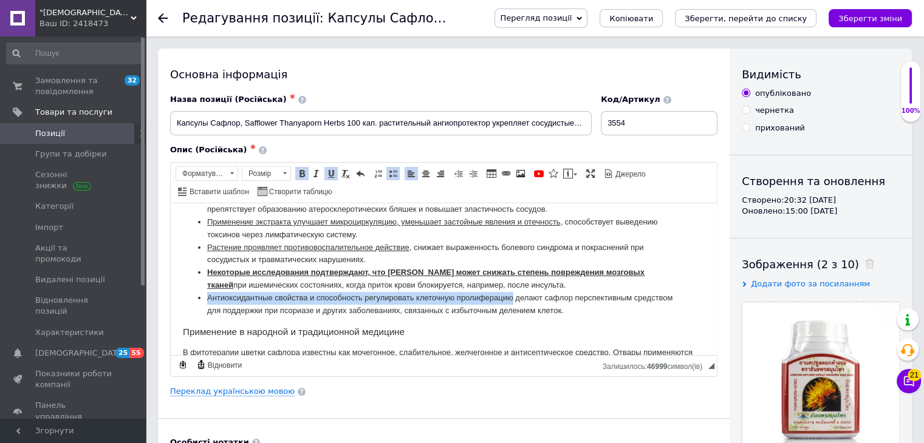
drag, startPoint x: 207, startPoint y: 298, endPoint x: 512, endPoint y: 294, distance: 305.0
click at [512, 294] on li "Антиоксидантные свойства и способность регулировать клеточную пролиферацию дела…" at bounding box center [443, 305] width 473 height 26
click at [331, 176] on span at bounding box center [331, 174] width 10 height 10
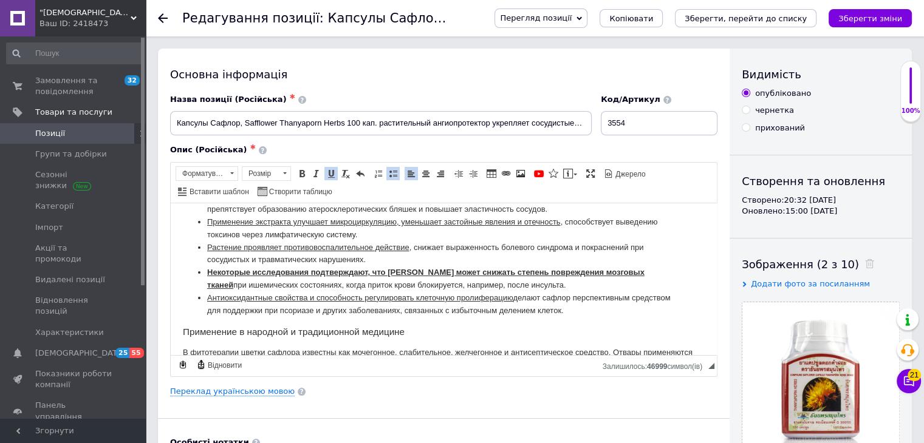
click at [337, 254] on li "Растение проявляет противовоспалительное действие , снижает выраженность болево…" at bounding box center [443, 254] width 473 height 26
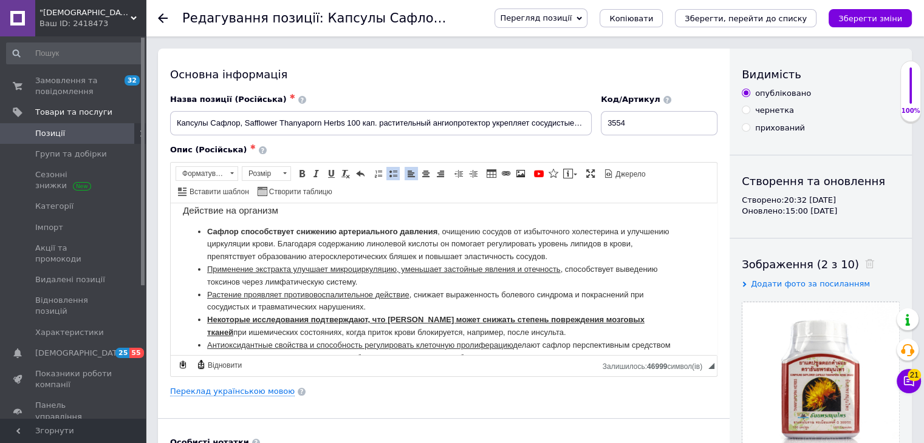
scroll to position [122, 0]
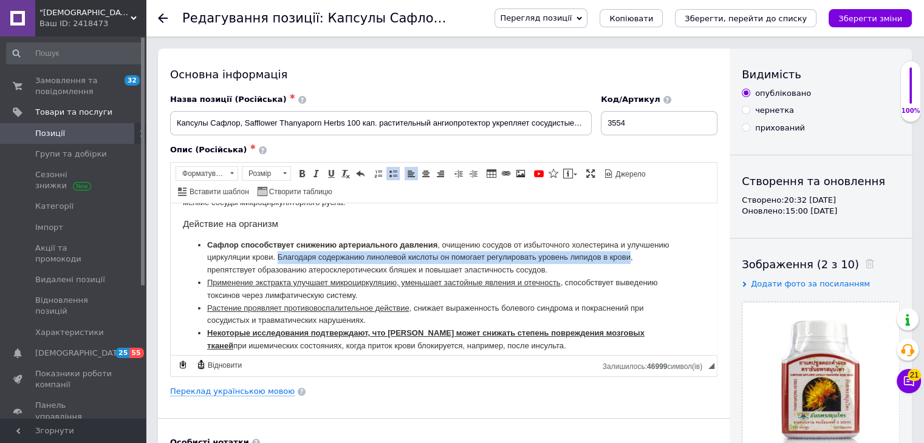
drag, startPoint x: 629, startPoint y: 256, endPoint x: 278, endPoint y: 255, distance: 351.1
click at [278, 255] on li "Сафлор способствует снижению артериального давления , очищению сосудов от избыт…" at bounding box center [443, 258] width 473 height 38
click at [326, 172] on span at bounding box center [331, 174] width 10 height 10
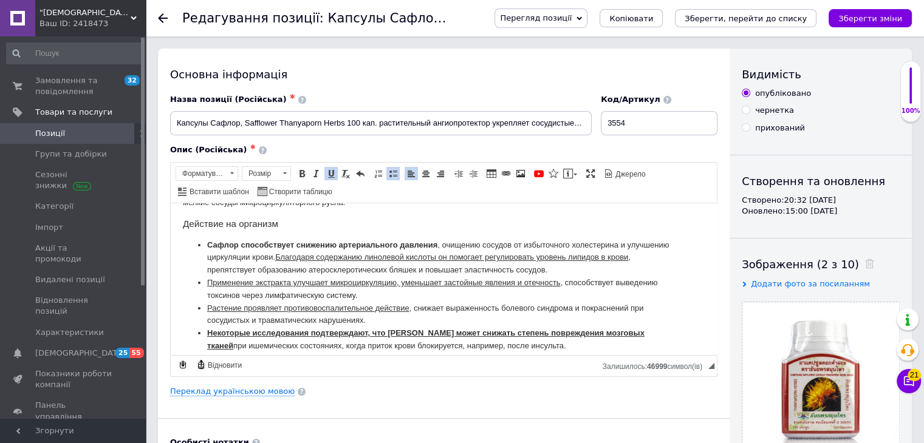
click at [406, 287] on li "Применение экстракта улучшает микроциркуляцию, уменьшает застойные явления и от…" at bounding box center [443, 289] width 473 height 26
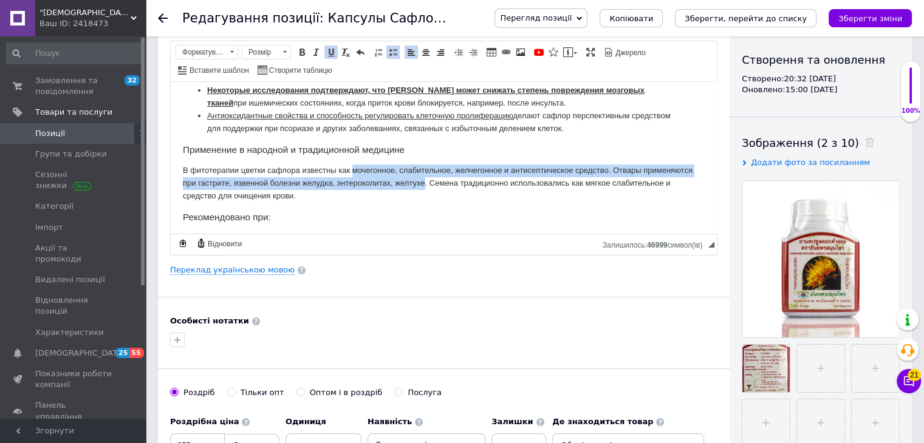
drag, startPoint x: 360, startPoint y: 176, endPoint x: 426, endPoint y: 183, distance: 66.7
click at [426, 183] on p "В фитотерапии цветки сафлора известны как мочегонное, слабительное, желчегонное…" at bounding box center [444, 183] width 522 height 38
click at [326, 47] on span at bounding box center [331, 52] width 10 height 10
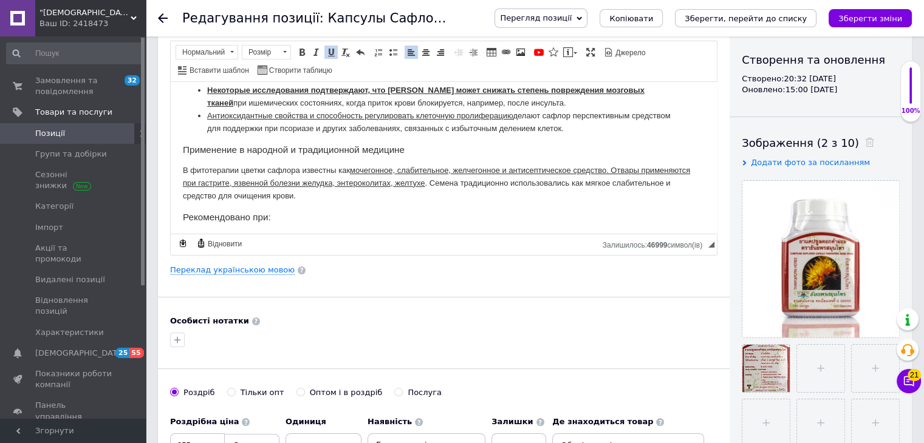
click at [481, 191] on p "В фитотерапии цветки сафлора известны как мочегонное, слабительное, желчегонное…" at bounding box center [444, 183] width 522 height 38
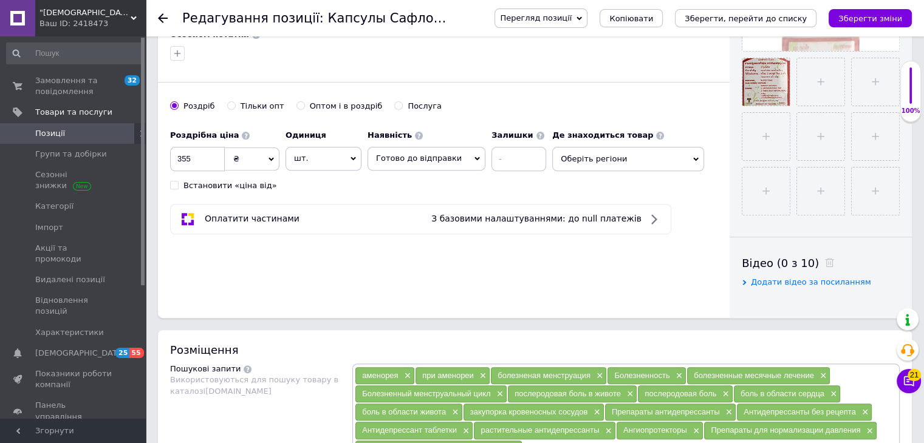
scroll to position [486, 0]
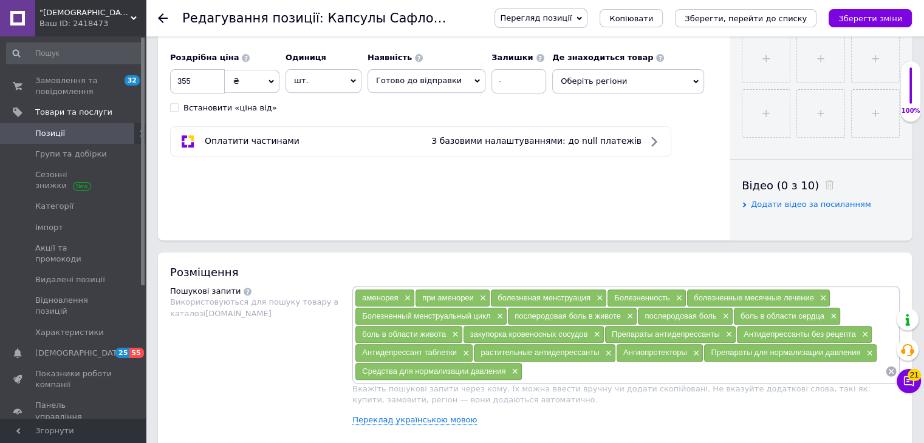
click at [547, 374] on input at bounding box center [703, 372] width 363 height 18
type input "Средства от давления"
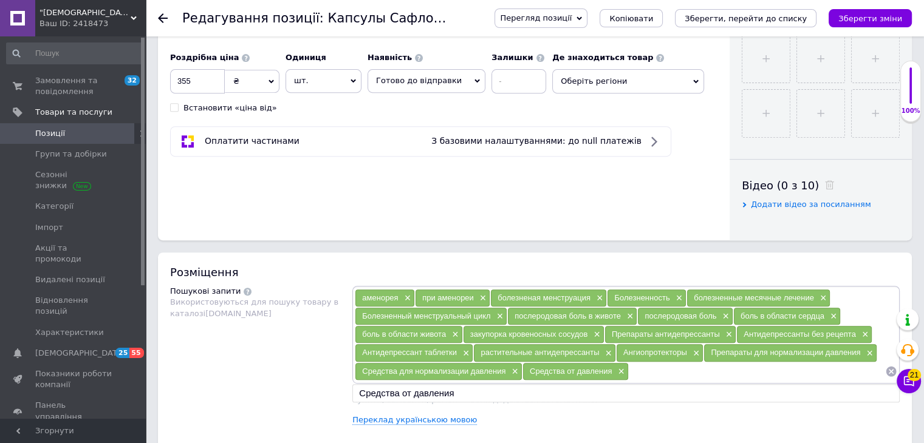
paste input "Линолевая кислота в [GEOGRAPHIC_DATA]"
type input "Линолевая кислота"
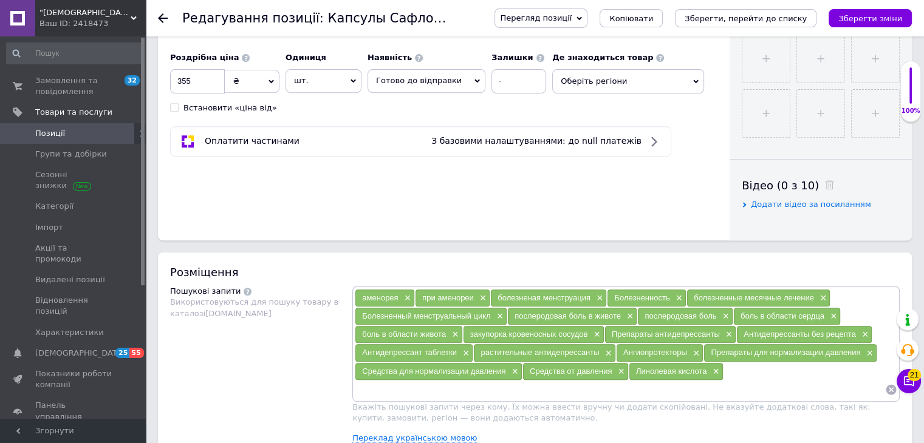
paste input "Linoleic acid в [GEOGRAPHIC_DATA]"
type input "Linoleic acid"
type input "сафлор"
click at [237, 381] on div "Пошукові запити Використовуються для пошуку товару в каталозі [DOMAIN_NAME]" at bounding box center [261, 369] width 182 height 167
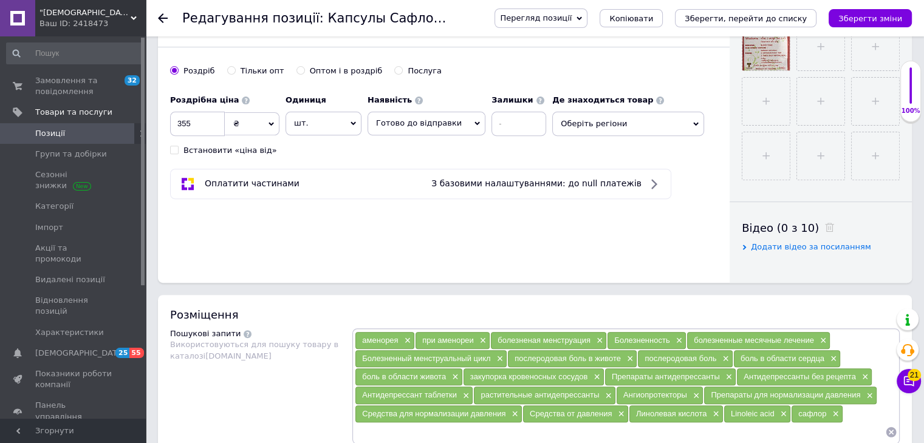
scroll to position [608, 0]
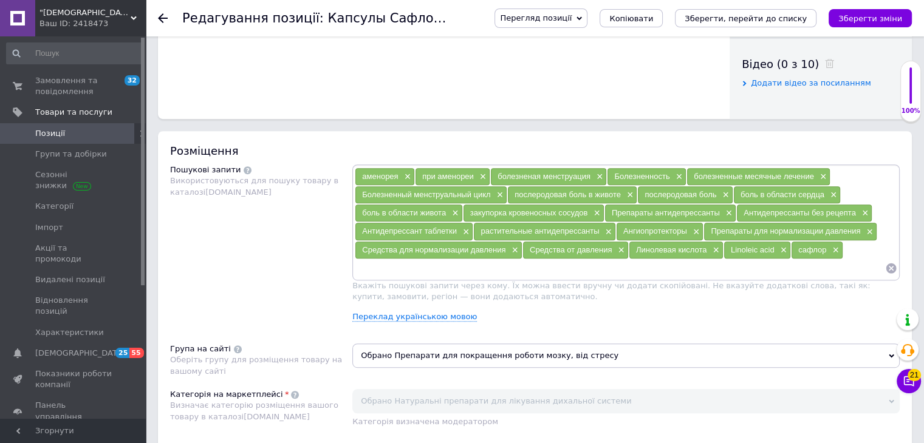
click at [456, 273] on input at bounding box center [620, 268] width 530 height 18
paste input "Снижение давления в [GEOGRAPHIC_DATA]"
type input "Снижение давления"
paste input "Снижение артериального давления в [GEOGRAPHIC_DATA]"
type input "Снижение артериального давления"
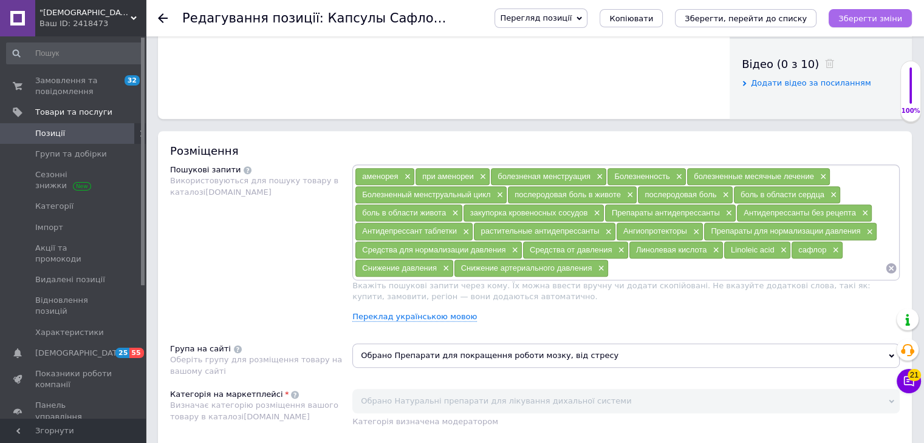
click at [853, 18] on icon "Зберегти зміни" at bounding box center [870, 18] width 64 height 9
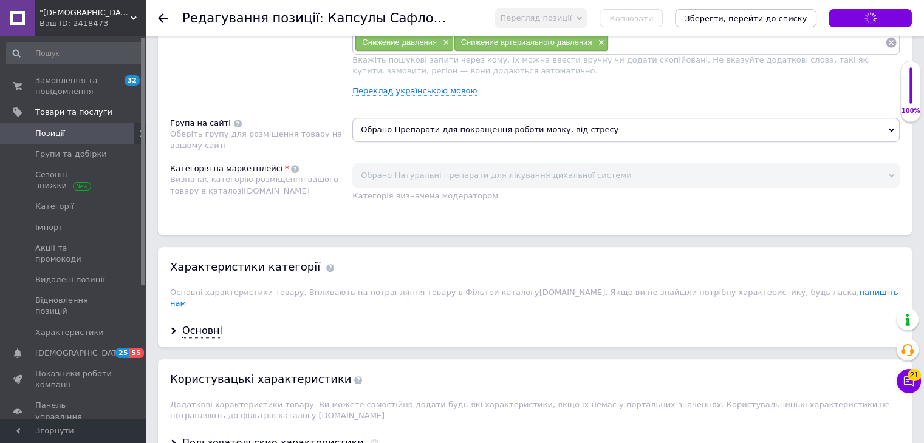
scroll to position [851, 0]
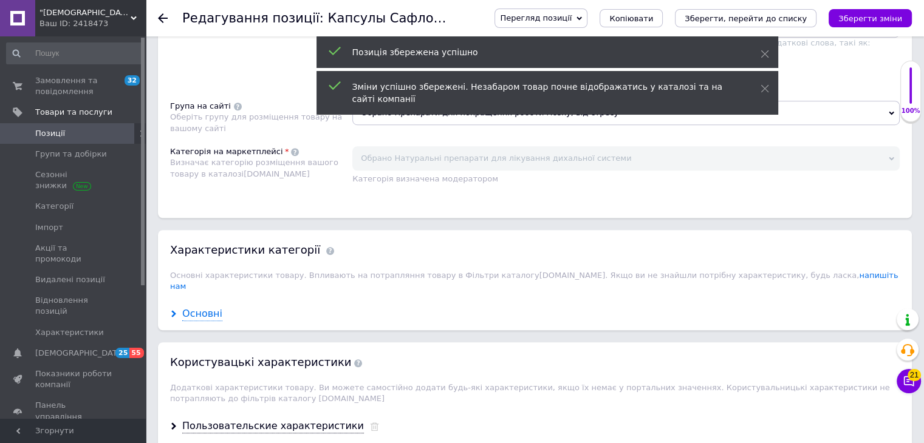
click at [199, 307] on div "Основні" at bounding box center [202, 314] width 40 height 14
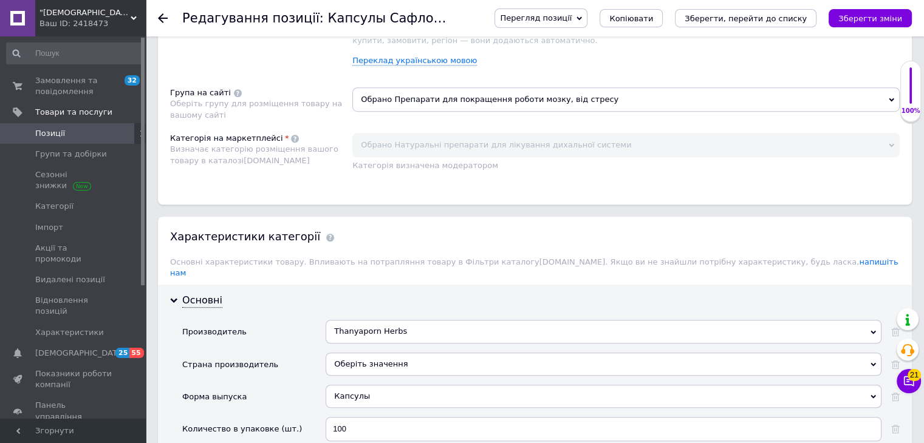
scroll to position [790, 0]
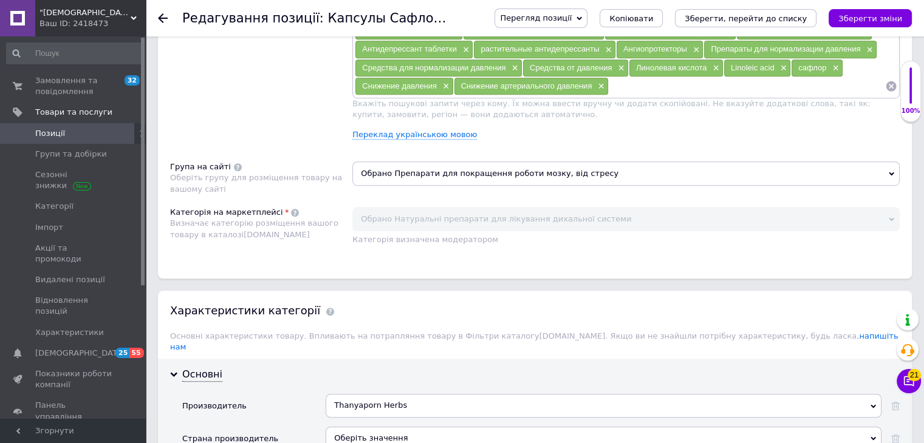
click at [417, 168] on span "Обрано Препарати для покращення роботи мозку, від стресу" at bounding box center [625, 174] width 547 height 24
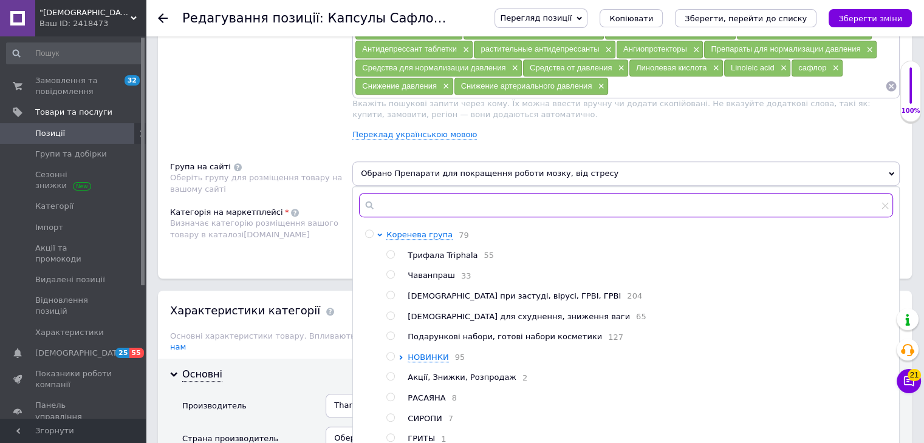
click at [408, 207] on input "text" at bounding box center [626, 205] width 534 height 24
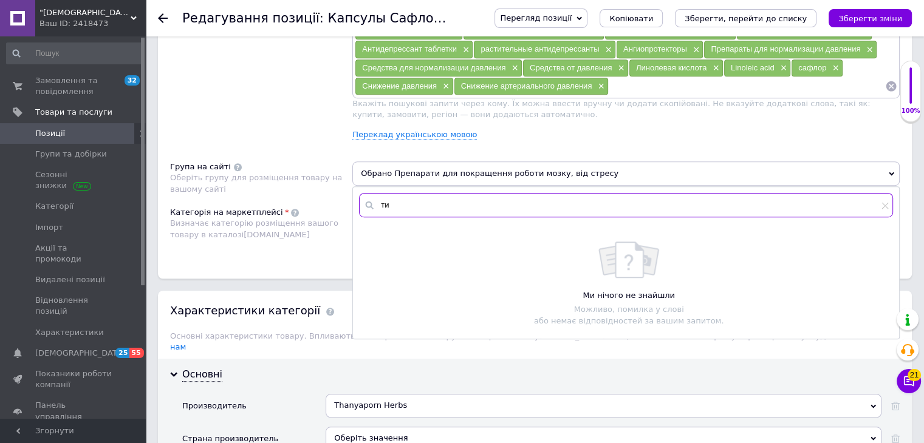
type input "т"
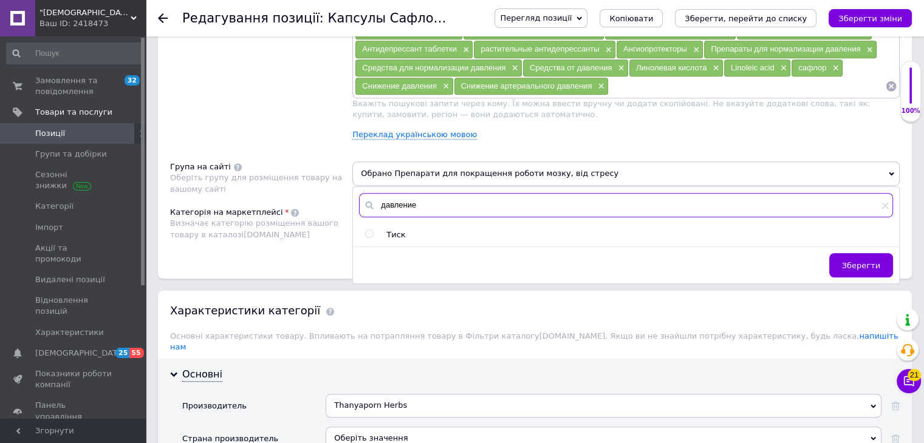
type input "давление"
click at [369, 230] on input "radio" at bounding box center [369, 234] width 8 height 8
radio input "true"
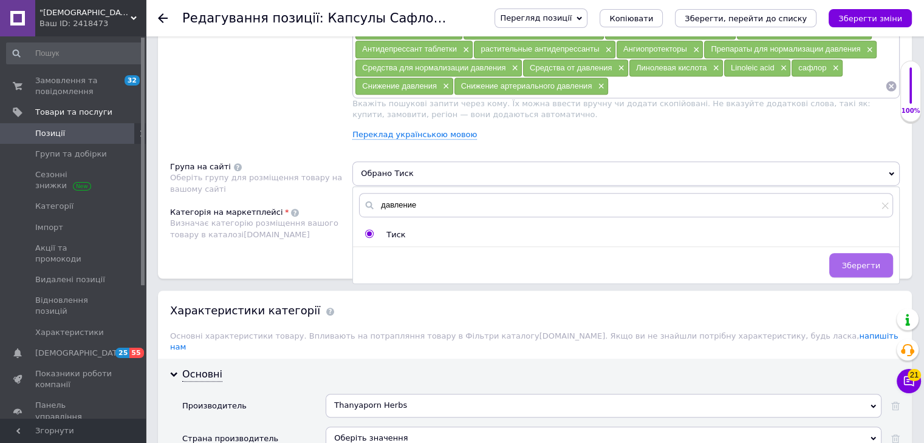
click at [857, 265] on span "Зберегти" at bounding box center [861, 265] width 38 height 9
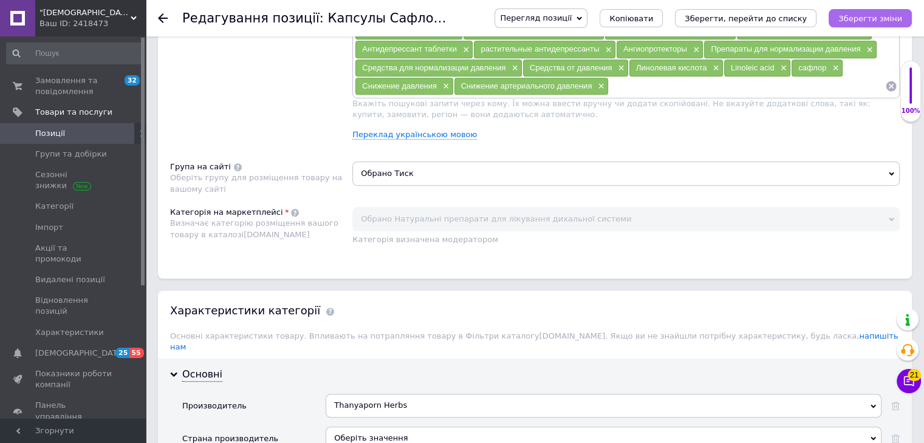
click at [889, 26] on button "Зберегти зміни" at bounding box center [870, 18] width 83 height 18
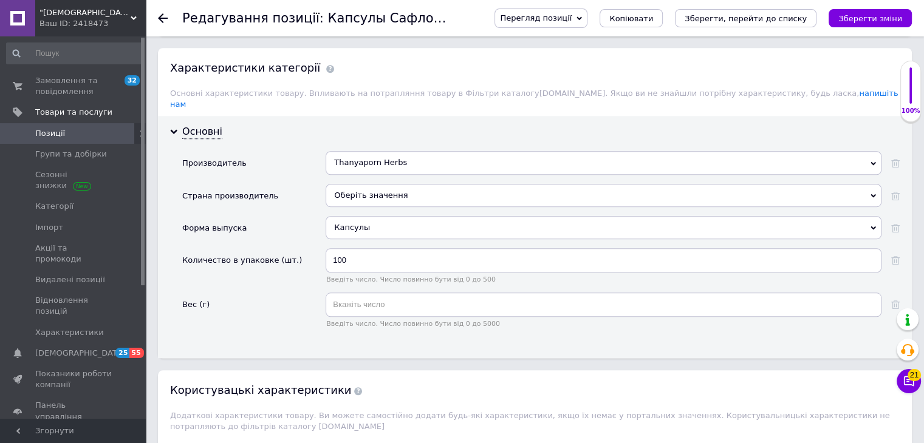
scroll to position [729, 0]
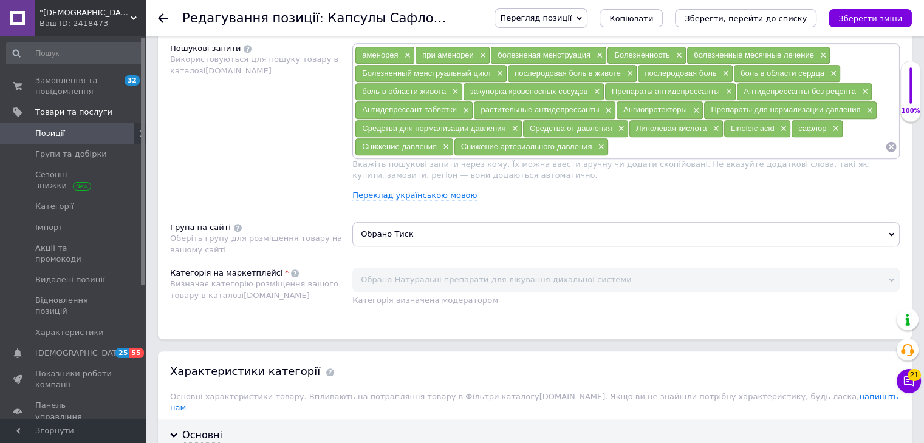
click at [663, 146] on input at bounding box center [747, 147] width 276 height 18
paste input "Препараты для очищения сосудов от бляшек в [GEOGRAPHIC_DATA]"
type input "Препараты для очищения сосудов от бляшек"
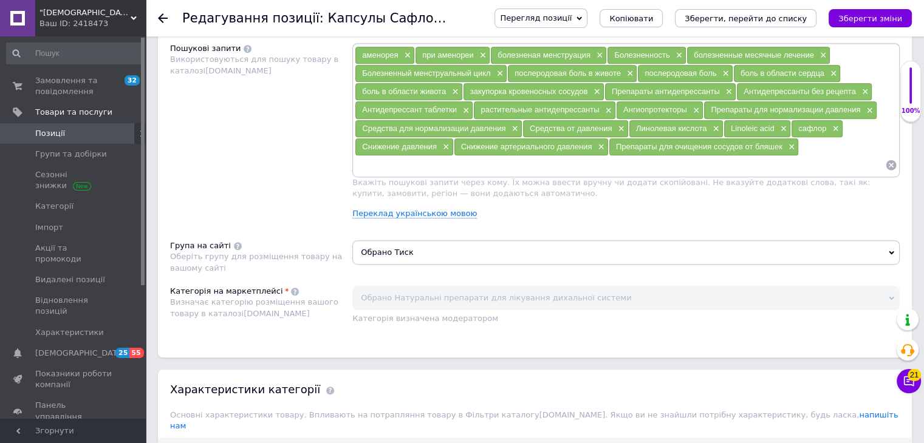
paste input "Очищение сосудов в [GEOGRAPHIC_DATA] - [DOMAIN_NAME]"
type input "Очищение сосудов"
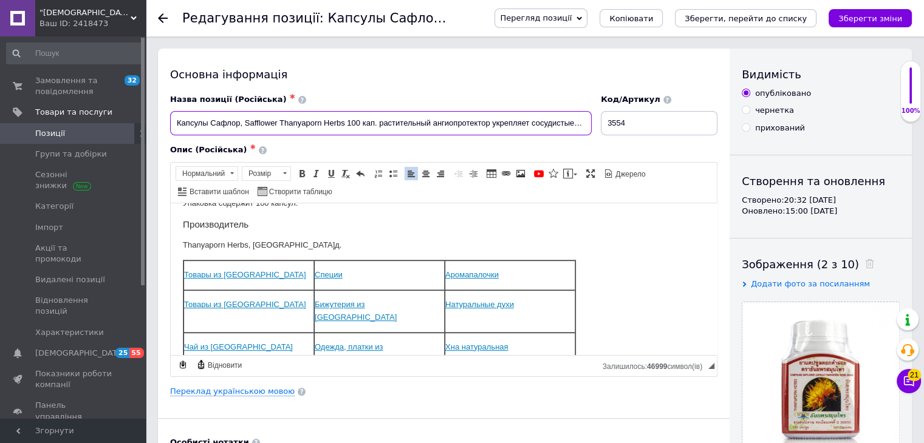
scroll to position [0, 10]
drag, startPoint x: 492, startPoint y: 122, endPoint x: 616, endPoint y: 124, distance: 123.9
click at [616, 124] on div "Назва позиції (Російська) ✱ Капсулы Сафлор, Safflower Thanyaporn Herbs 100 кап.…" at bounding box center [444, 115] width 556 height 50
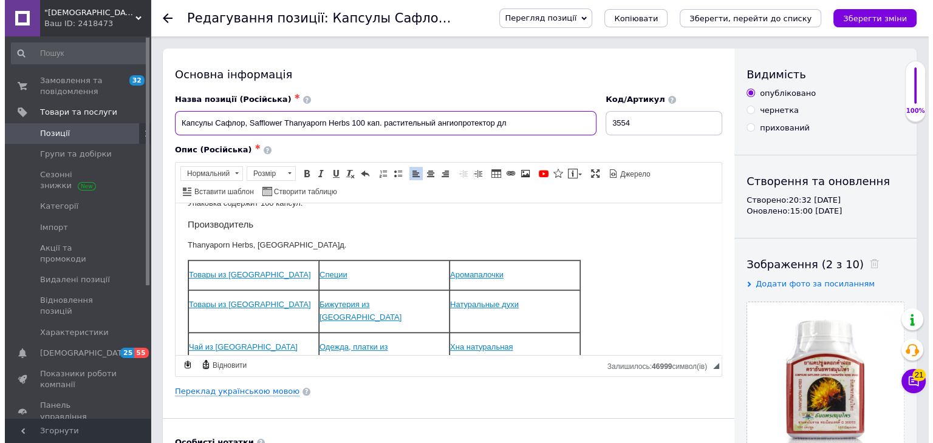
scroll to position [0, 0]
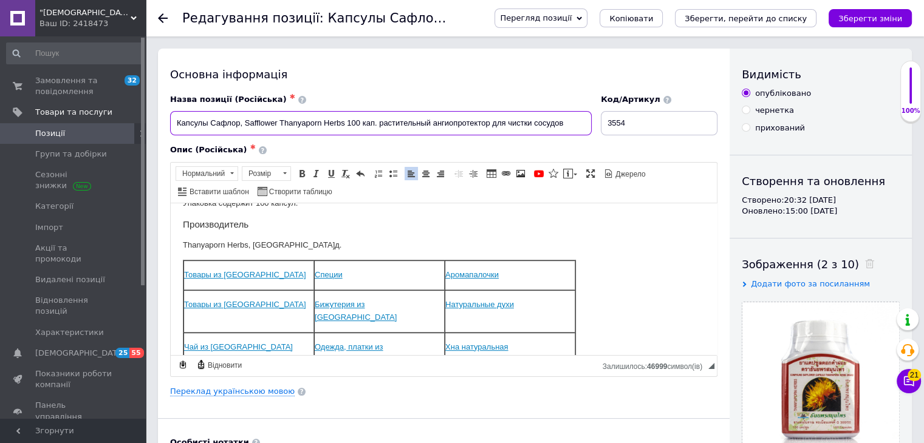
type input "Капсулы Сафлор, Safflower Thanyaporn Herbs 100 кап. растительный ангиопротектор…"
click at [220, 382] on div "Основна інформація Назва позиції (Російська) ✱ Капсулы Сафлор, Safflower Thanya…" at bounding box center [444, 388] width 572 height 678
click at [222, 388] on link "Переклад українською мовою" at bounding box center [232, 392] width 125 height 10
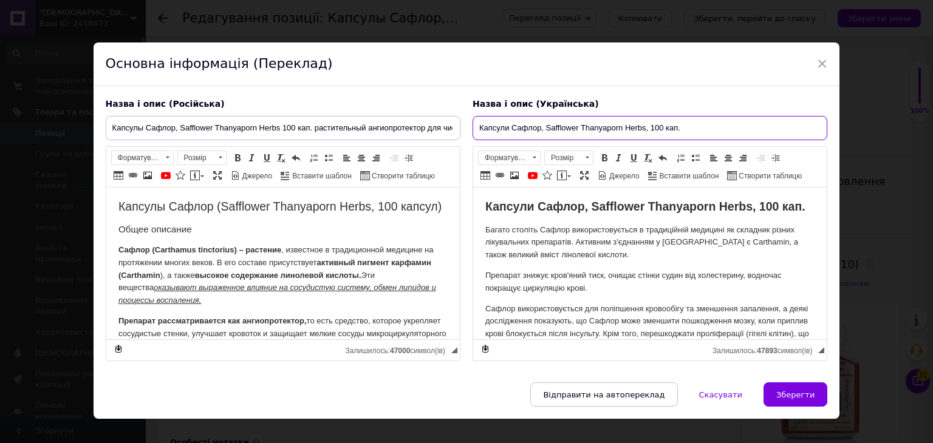
drag, startPoint x: 688, startPoint y: 126, endPoint x: 402, endPoint y: 133, distance: 285.6
click at [402, 133] on div "Назва і опис (Російська) Капсулы Сафлор, Safflower Thanyaporn Herbs 100 кап. ра…" at bounding box center [467, 230] width 734 height 276
paste input "100 кап. рослинний ангіопротектор для чищення судин"
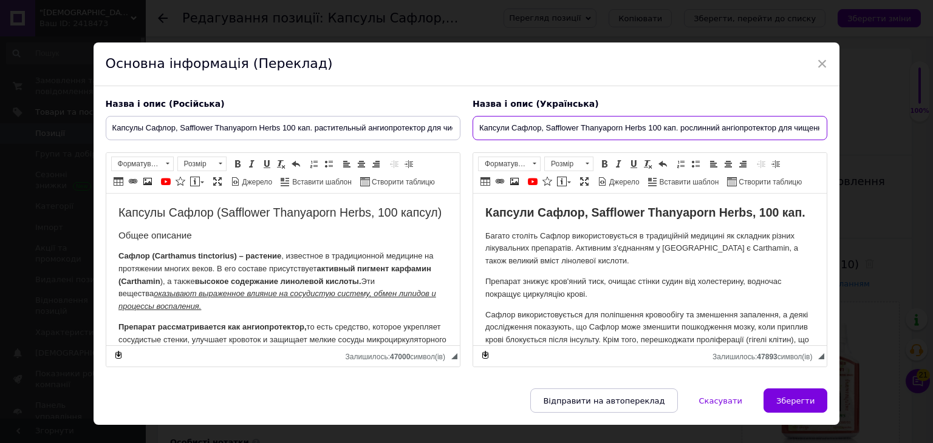
scroll to position [0, 30]
type input "Капсули Сафлор, Safflower Thanyaporn Herbs 100 кап. рослинний ангіопротектор дл…"
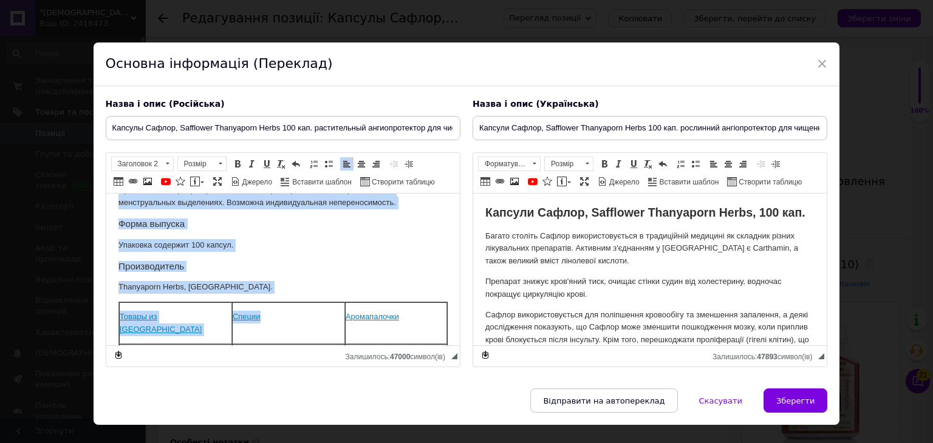
scroll to position [729, 0]
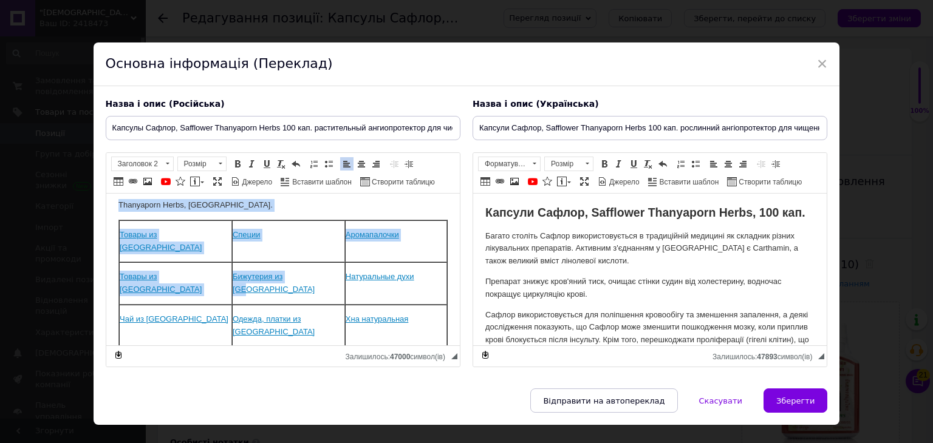
drag, startPoint x: 117, startPoint y: 211, endPoint x: 292, endPoint y: 296, distance: 194.5
click at [292, 296] on html "Капсулы Сафлор (Safflower Thanyaporn Herbs, 100 капсул) Общее описание Сафлор (…" at bounding box center [283, 32] width 354 height 1134
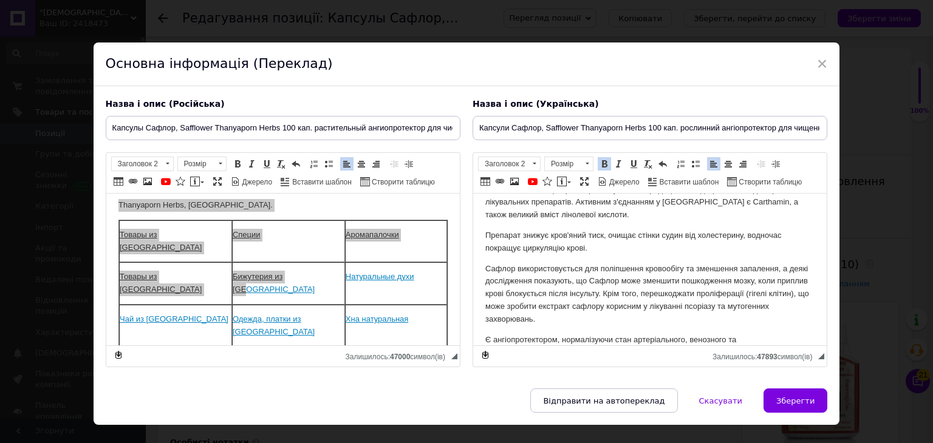
scroll to position [0, 0]
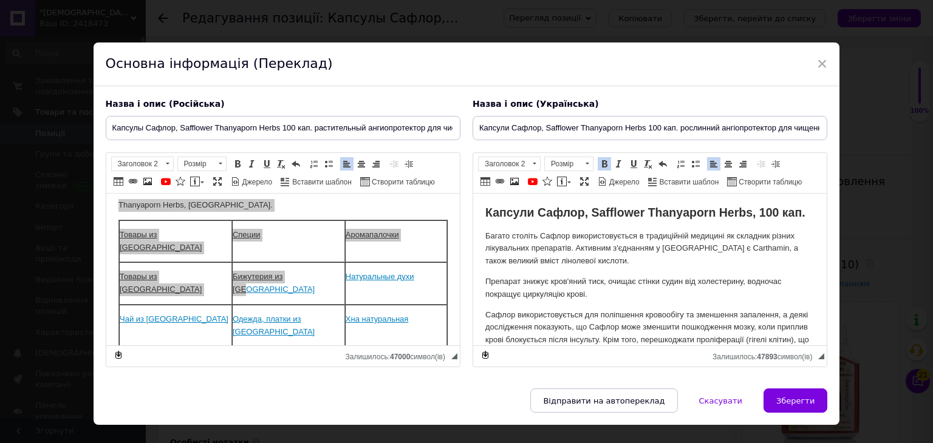
drag, startPoint x: 589, startPoint y: 269, endPoint x: 435, endPoint y: 174, distance: 181.1
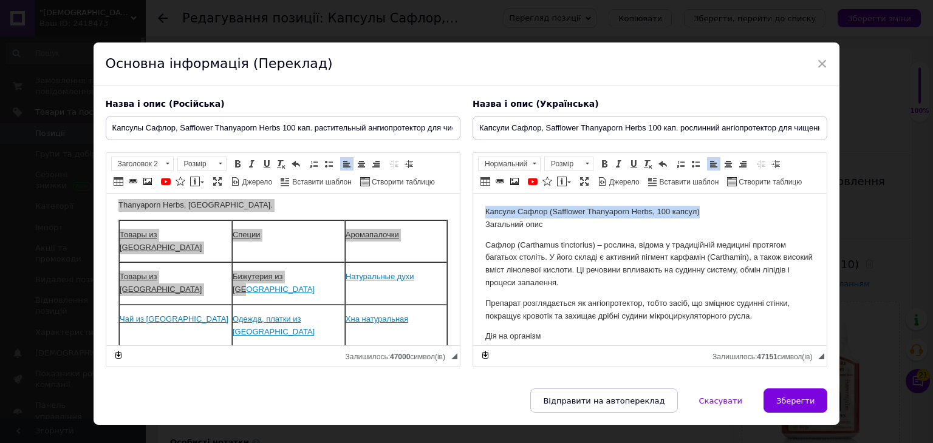
drag, startPoint x: 700, startPoint y: 211, endPoint x: 421, endPoint y: 208, distance: 278.9
click at [604, 161] on span at bounding box center [605, 164] width 10 height 10
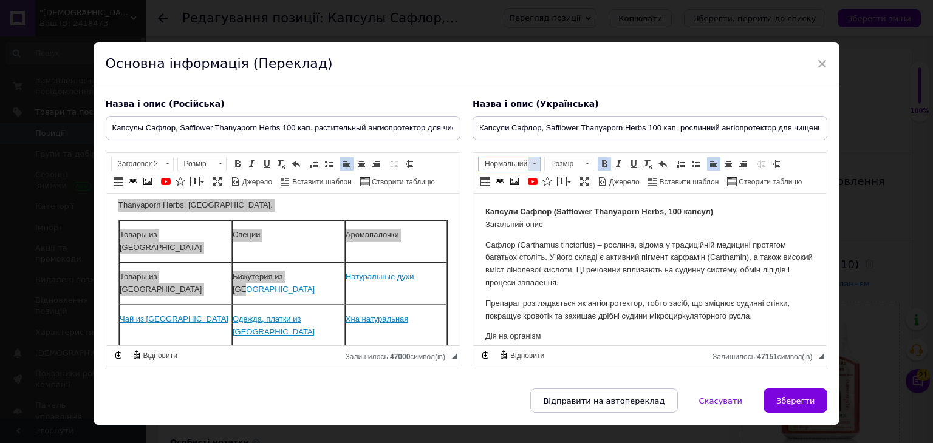
click at [482, 163] on span "Нормальний" at bounding box center [504, 163] width 50 height 13
click at [497, 205] on link "Заголовок 2" at bounding box center [522, 198] width 91 height 18
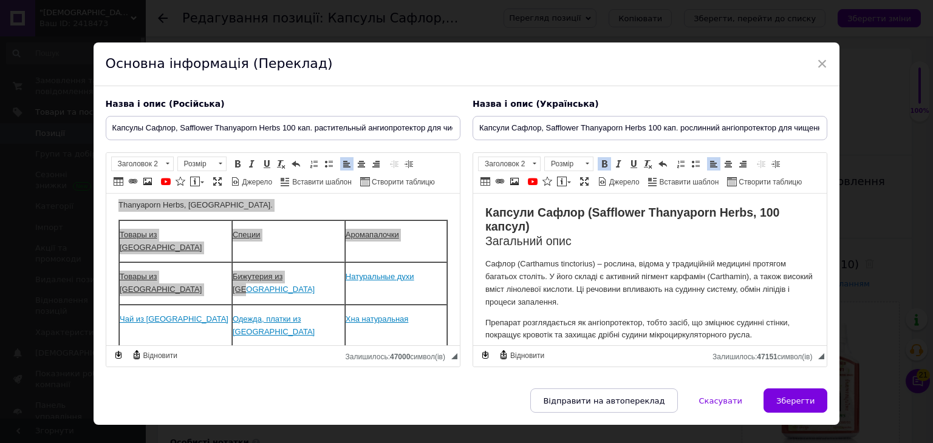
click at [594, 238] on h2 "Капсули Сафлор (Safflower Thanyaporn Herbs, 100 капсул) Загальний опис" at bounding box center [649, 227] width 329 height 43
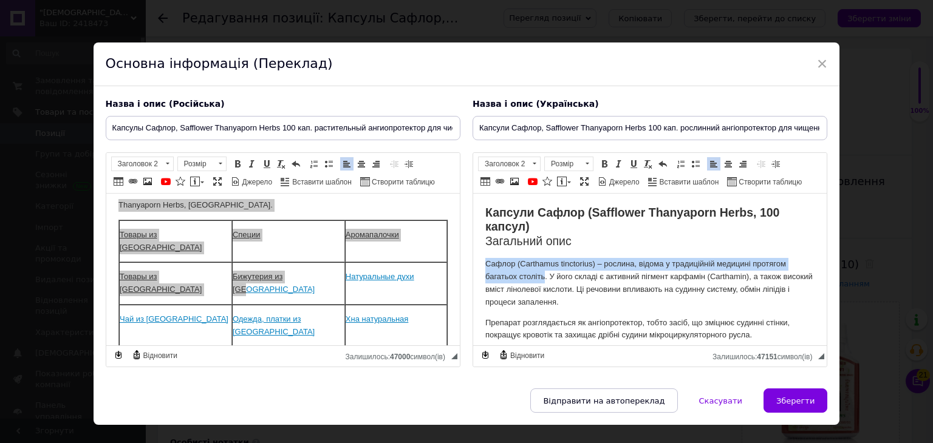
drag, startPoint x: 485, startPoint y: 264, endPoint x: 544, endPoint y: 275, distance: 59.2
click at [544, 275] on p "Сафлор (Carthamus tinctorius) – рослина, відома у традиційній медицині протягом…" at bounding box center [649, 283] width 329 height 50
click at [600, 165] on span at bounding box center [605, 164] width 10 height 10
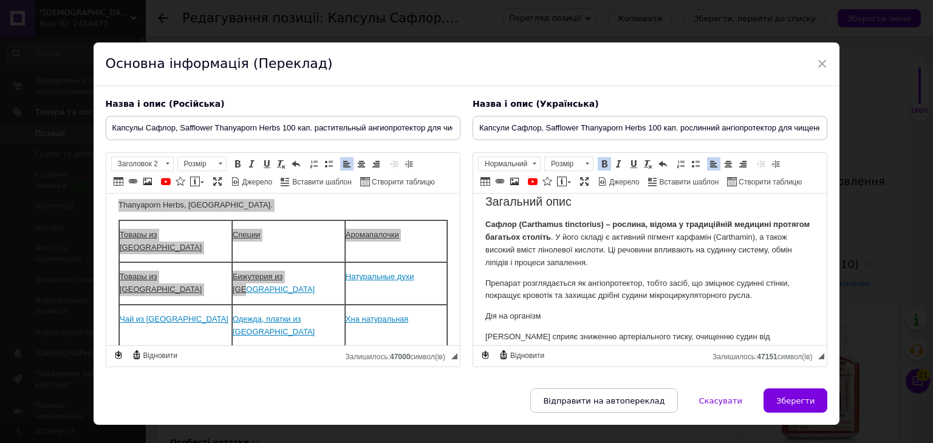
scroll to position [61, 0]
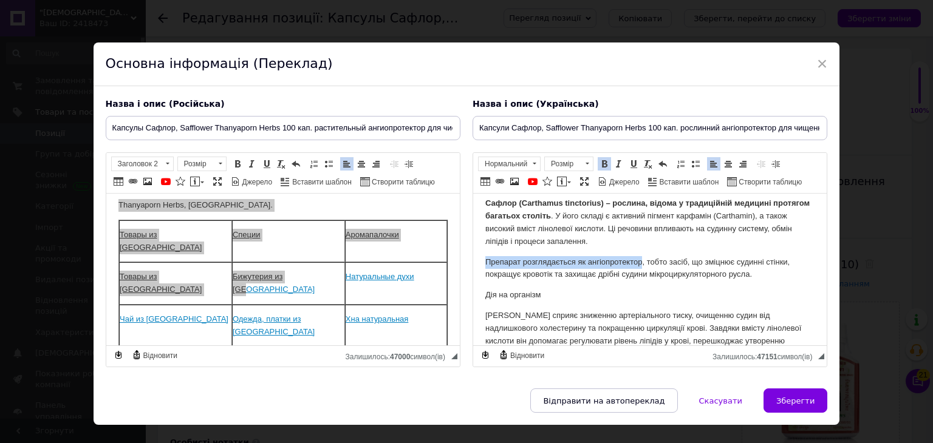
drag, startPoint x: 642, startPoint y: 262, endPoint x: 481, endPoint y: 262, distance: 161.0
click at [603, 167] on span at bounding box center [605, 164] width 10 height 10
drag, startPoint x: 546, startPoint y: 295, endPoint x: 477, endPoint y: 289, distance: 68.9
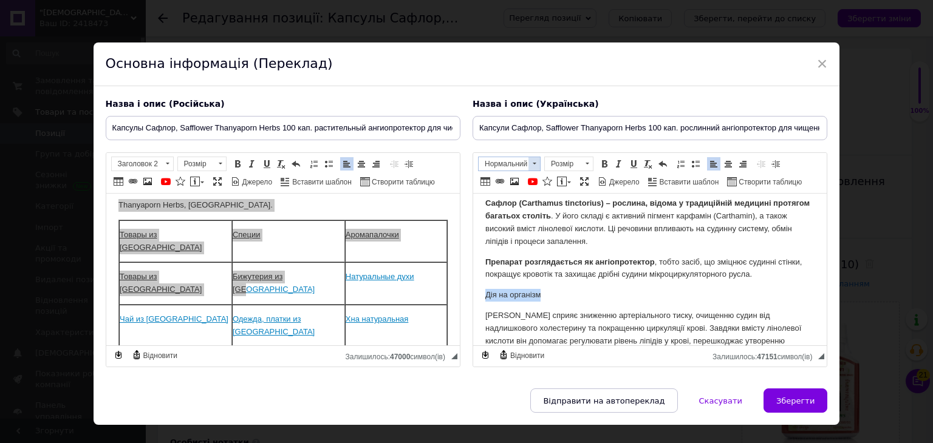
click at [496, 161] on span "Нормальний" at bounding box center [504, 163] width 50 height 13
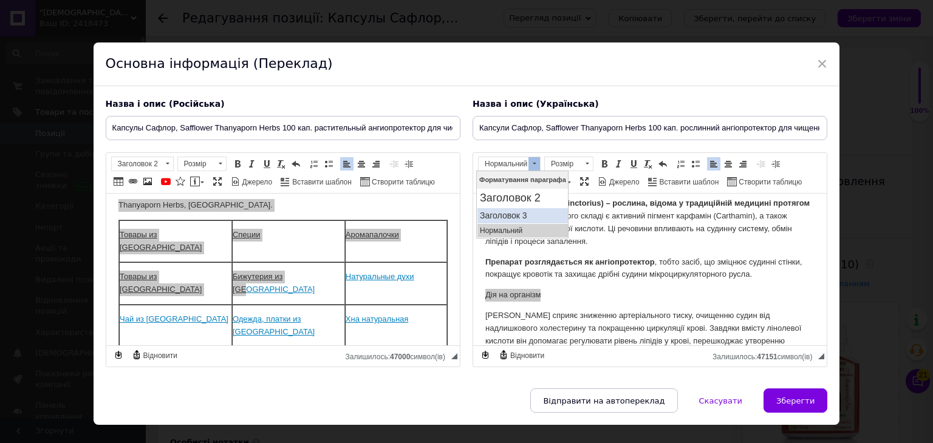
drag, startPoint x: 529, startPoint y: 213, endPoint x: 606, endPoint y: 247, distance: 83.5
click at [529, 213] on h3 "Заголовок 3" at bounding box center [522, 215] width 86 height 10
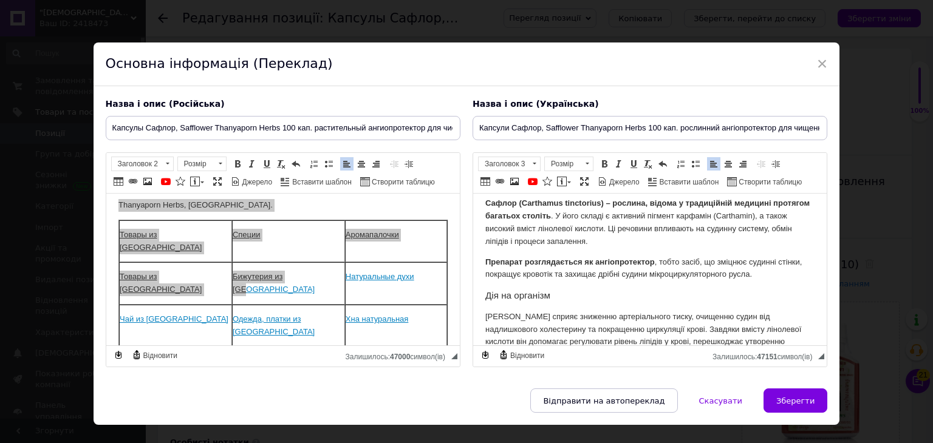
click at [604, 272] on p "Препарат розглядається як ангіопротектор , тобто засіб, що зміцнює судинні стін…" at bounding box center [649, 269] width 329 height 26
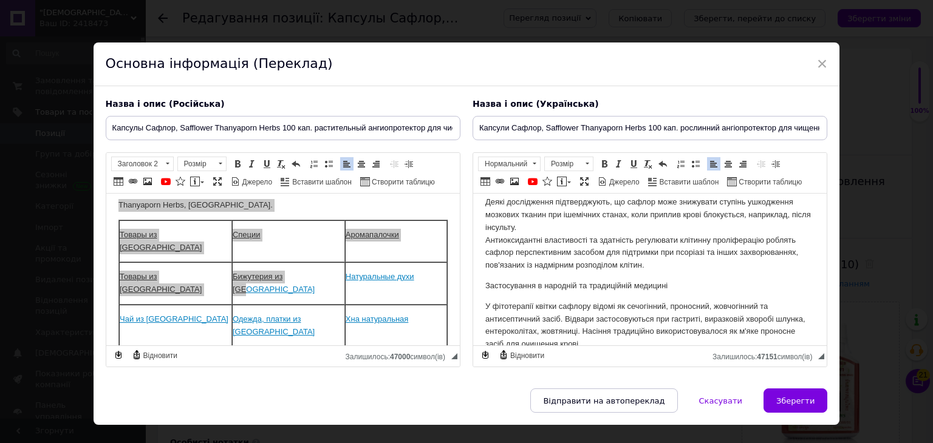
scroll to position [304, 0]
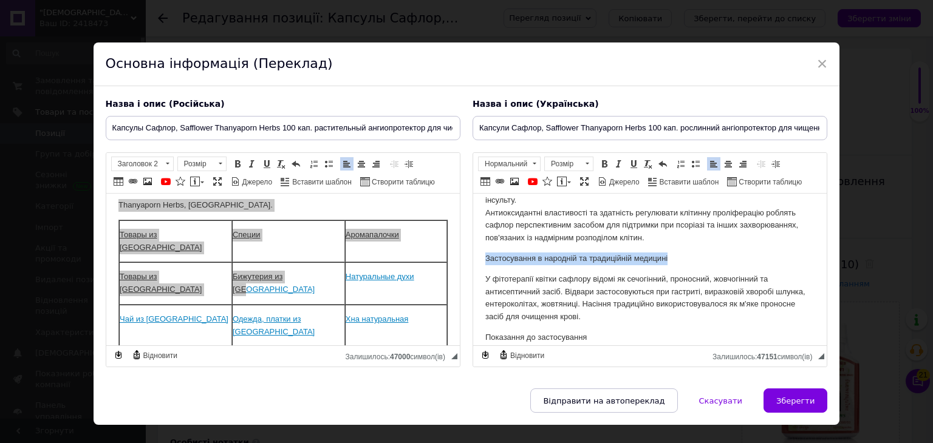
drag, startPoint x: 680, startPoint y: 255, endPoint x: 473, endPoint y: 261, distance: 206.6
click at [473, 261] on html "Капсули Сафлор (Safflower Thanyaporn Herbs, 100 капсул) Загальний опис Сафлор (…" at bounding box center [650, 430] width 354 height 1080
drag, startPoint x: 565, startPoint y: 270, endPoint x: 550, endPoint y: 259, distance: 18.2
click at [564, 270] on body "Капсули Сафлор (Safflower Thanyaporn Herbs, 100 капсул) Загальний опис Сафлор (…" at bounding box center [649, 429] width 329 height 1055
drag, startPoint x: 536, startPoint y: 261, endPoint x: 728, endPoint y: 238, distance: 193.3
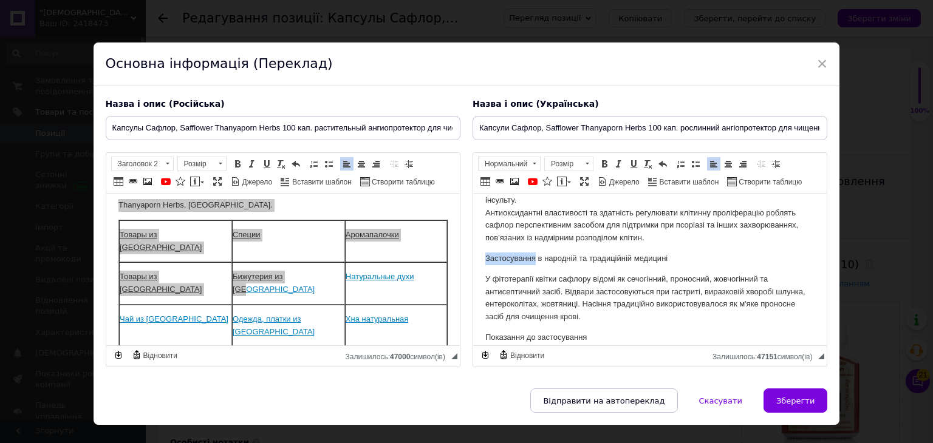
click at [733, 241] on body "Капсули Сафлор (Safflower Thanyaporn Herbs, 100 капсул) Загальний опис Сафлор (…" at bounding box center [649, 429] width 329 height 1055
click at [677, 242] on p "[PERSON_NAME] сприяє зниженню артеріального тиску, очищенню судин від надлишков…" at bounding box center [649, 156] width 329 height 177
drag, startPoint x: 672, startPoint y: 260, endPoint x: 529, endPoint y: 259, distance: 143.4
click at [537, 256] on p "Застосування в народній та традиційній медицині" at bounding box center [649, 259] width 329 height 13
drag, startPoint x: 535, startPoint y: 258, endPoint x: 471, endPoint y: 262, distance: 63.3
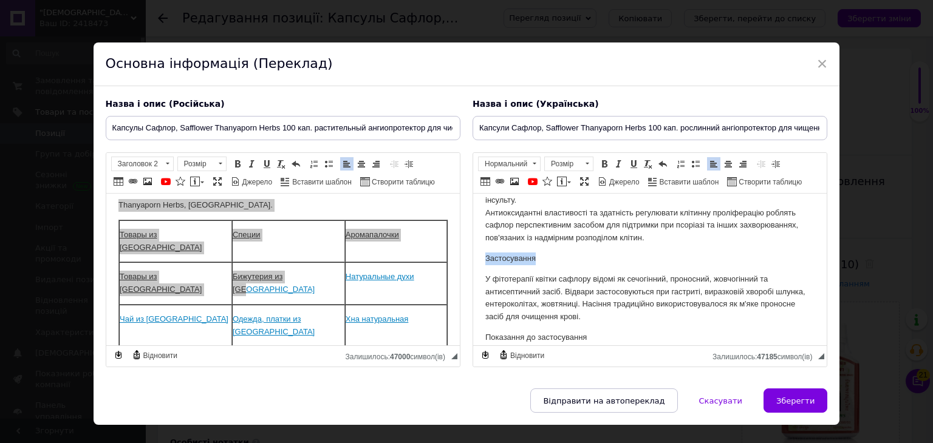
click at [473, 262] on html "Капсули Сафлор (Safflower Thanyaporn Herbs, 100 капсул) Загальний опис Сафлор (…" at bounding box center [650, 430] width 354 height 1080
click at [486, 162] on span "Нормальний" at bounding box center [504, 163] width 50 height 13
click at [516, 213] on h3 "Заголовок 3" at bounding box center [522, 215] width 86 height 10
click at [563, 225] on p "[PERSON_NAME] сприяє зниженню артеріального тиску, очищенню судин від надлишков…" at bounding box center [649, 156] width 329 height 177
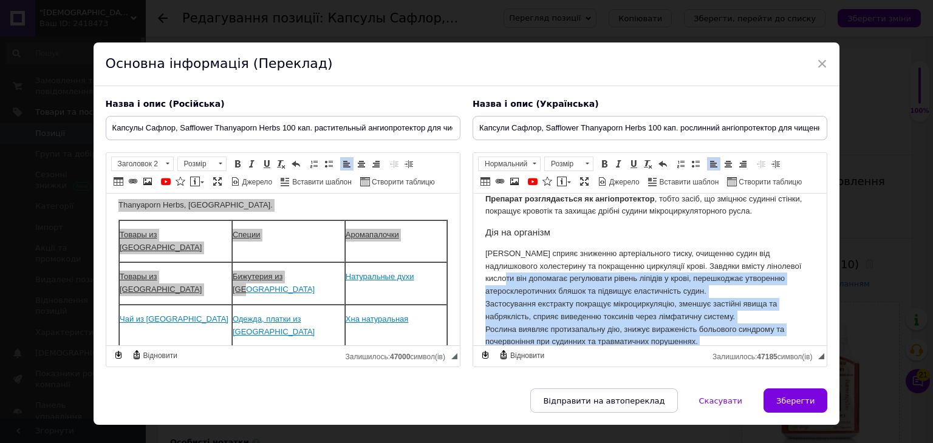
scroll to position [122, 0]
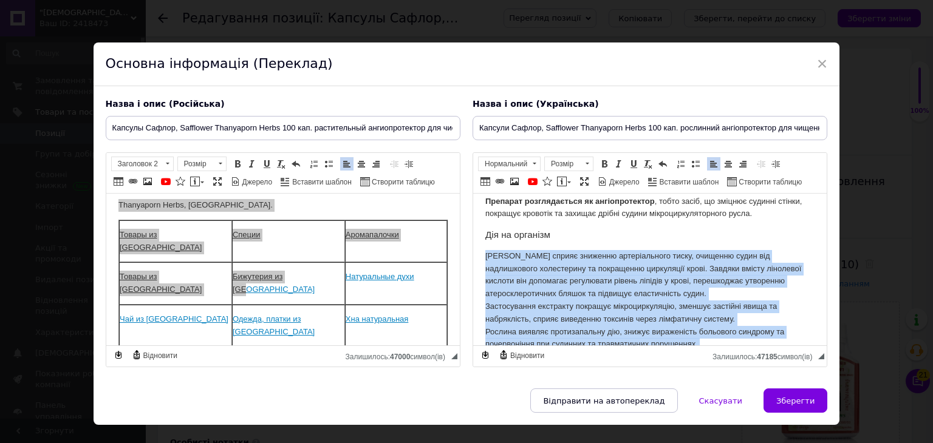
drag, startPoint x: 536, startPoint y: 299, endPoint x: 481, endPoint y: 257, distance: 69.9
click at [692, 167] on span at bounding box center [696, 164] width 10 height 10
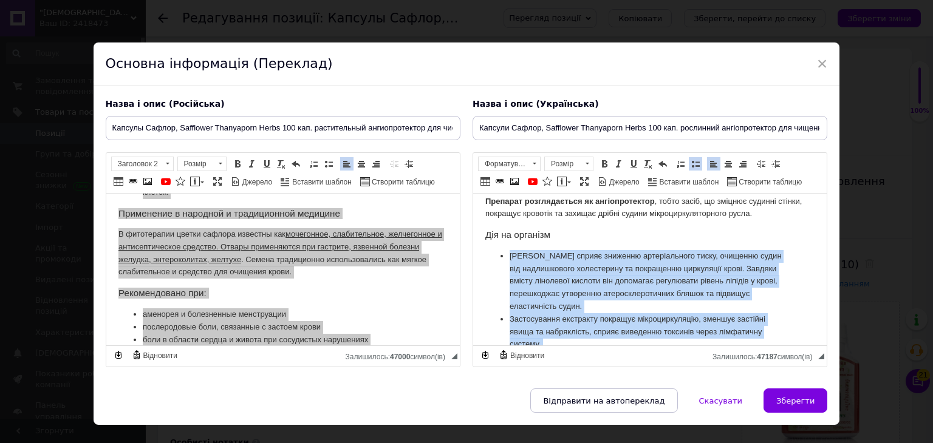
scroll to position [365, 0]
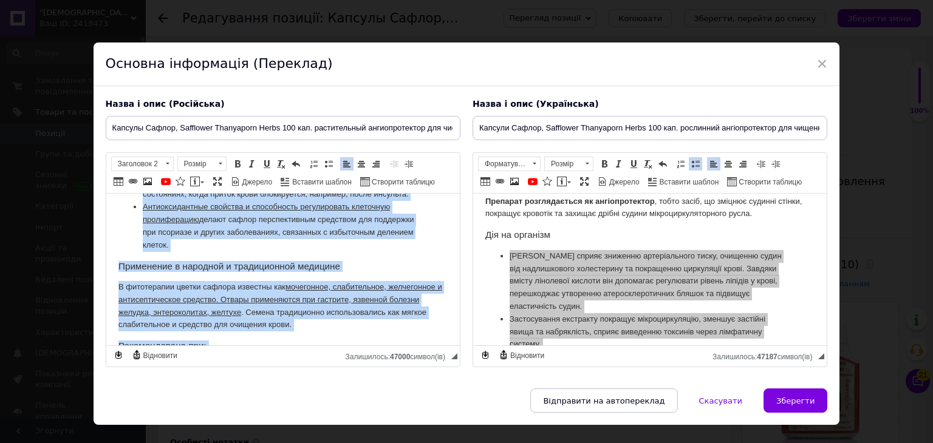
click at [177, 272] on h3 "Применение в народной и традиционной медицине" at bounding box center [282, 266] width 329 height 11
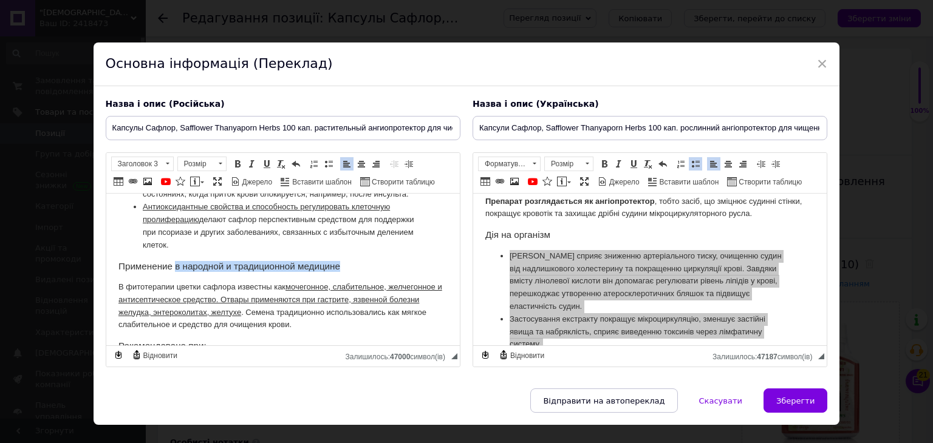
drag, startPoint x: 174, startPoint y: 294, endPoint x: 400, endPoint y: 291, distance: 226.6
click at [400, 272] on h3 "Применение в народной и традиционной медицине" at bounding box center [282, 266] width 329 height 11
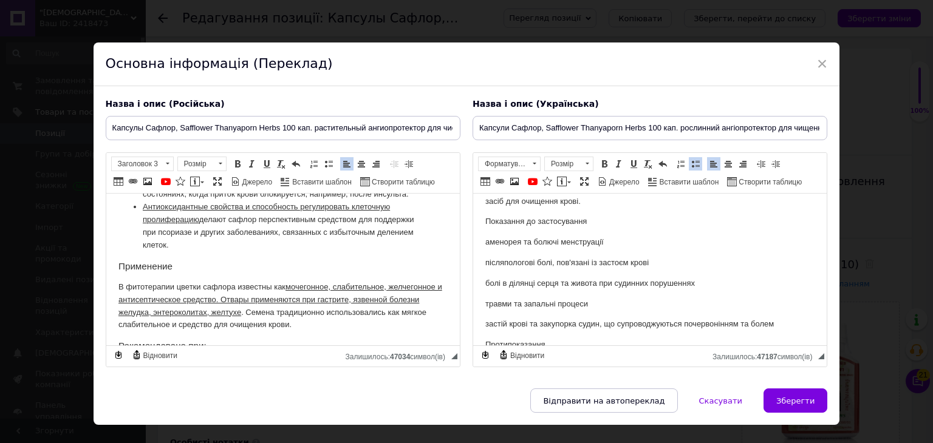
scroll to position [425, 0]
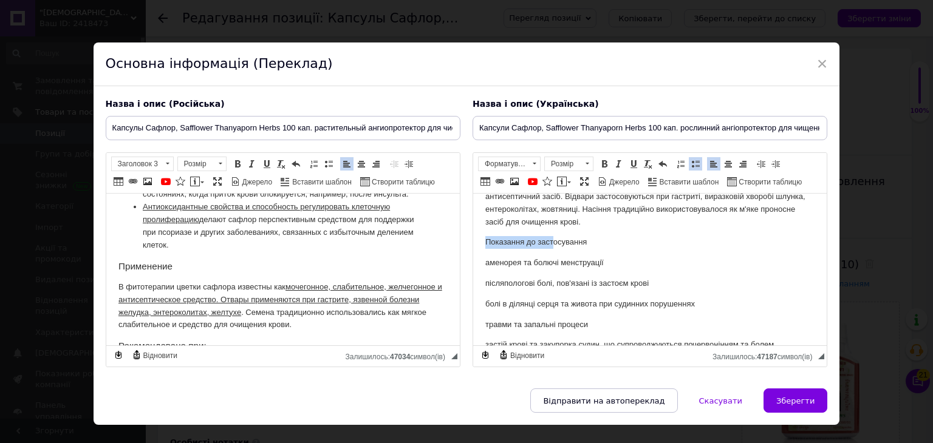
drag, startPoint x: 485, startPoint y: 256, endPoint x: 555, endPoint y: 252, distance: 70.0
click at [555, 249] on p "Показання до застосування" at bounding box center [649, 242] width 329 height 13
drag, startPoint x: 605, startPoint y: 252, endPoint x: 523, endPoint y: 262, distance: 82.6
click at [523, 262] on body "Капсули Сафлор (Safflower Thanyaporn Herbs, 100 капсул) Загальний опис Сафлор (…" at bounding box center [649, 321] width 329 height 1081
drag, startPoint x: 541, startPoint y: 256, endPoint x: 823, endPoint y: 258, distance: 281.9
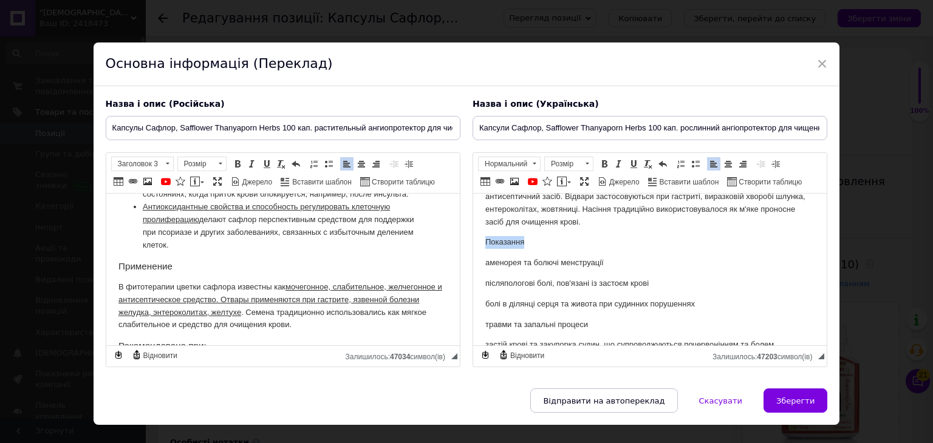
click at [473, 258] on html "Капсули Сафлор (Safflower Thanyaporn Herbs, 100 капсул) Загальний опис Сафлор (…" at bounding box center [650, 322] width 354 height 1106
click at [508, 166] on span "Нормальний" at bounding box center [504, 163] width 50 height 13
click at [520, 216] on h3 "Заголовок 3" at bounding box center [522, 215] width 86 height 10
click at [566, 248] on body "Капсули Сафлор (Safflower Thanyaporn Herbs, 100 капсул) Загальний опис Сафлор (…" at bounding box center [649, 322] width 329 height 1083
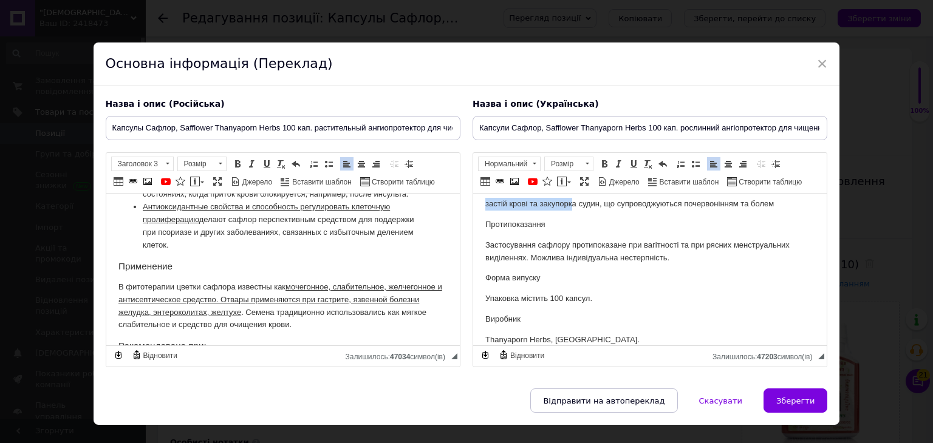
scroll to position [547, 0]
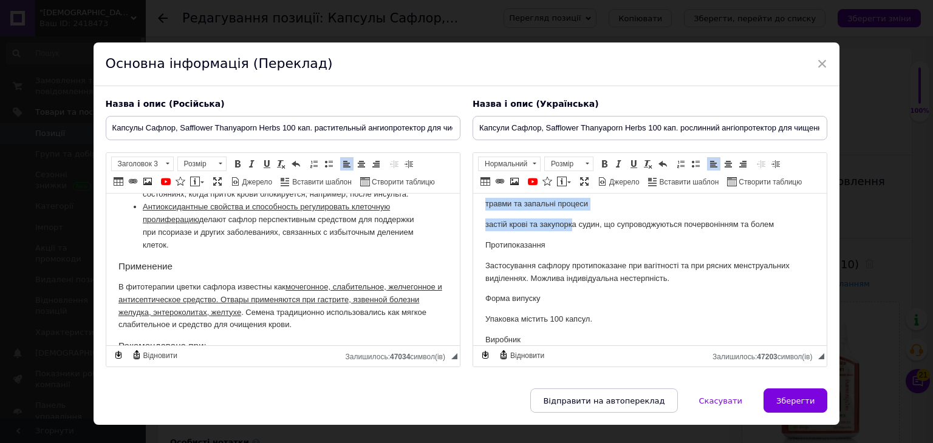
drag, startPoint x: 482, startPoint y: 276, endPoint x: 570, endPoint y: 233, distance: 97.5
click at [570, 233] on html "Капсули Сафлор (Safflower Thanyaporn Herbs, 100 капсул) Загальний опис Сафлор (…" at bounding box center [650, 200] width 354 height 1107
click at [691, 166] on span at bounding box center [696, 164] width 10 height 10
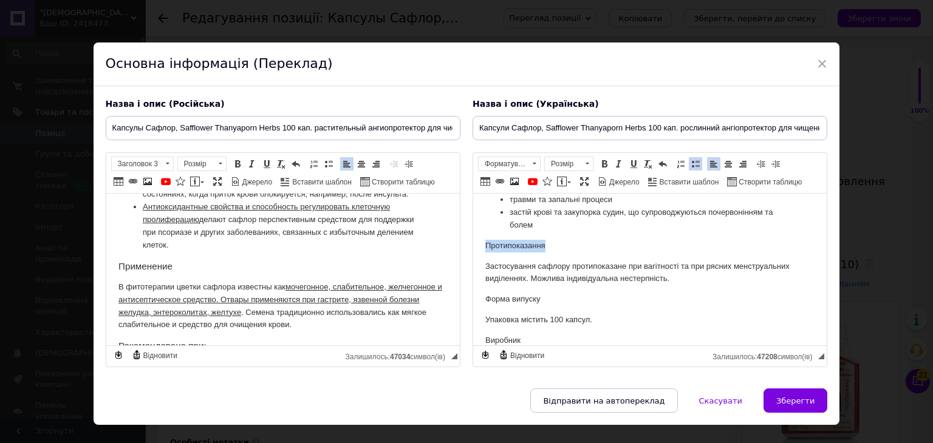
drag, startPoint x: 559, startPoint y: 262, endPoint x: 476, endPoint y: 252, distance: 83.3
click at [476, 252] on html "Капсули Сафлор (Safflower Thanyaporn Herbs, 100 капсул) Загальний опис Сафлор (…" at bounding box center [650, 210] width 354 height 1088
click at [510, 165] on span "Нормальний" at bounding box center [504, 163] width 50 height 13
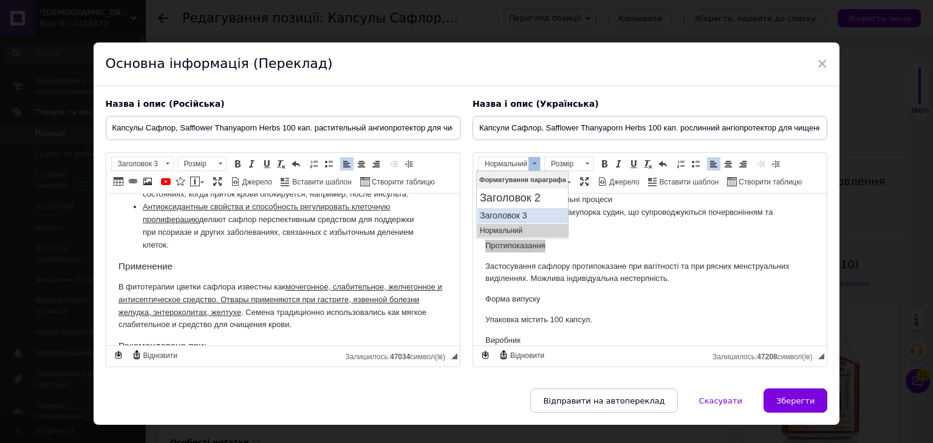
drag, startPoint x: 508, startPoint y: 214, endPoint x: 571, endPoint y: 239, distance: 68.1
click at [508, 214] on h3 "Заголовок 3" at bounding box center [522, 215] width 86 height 10
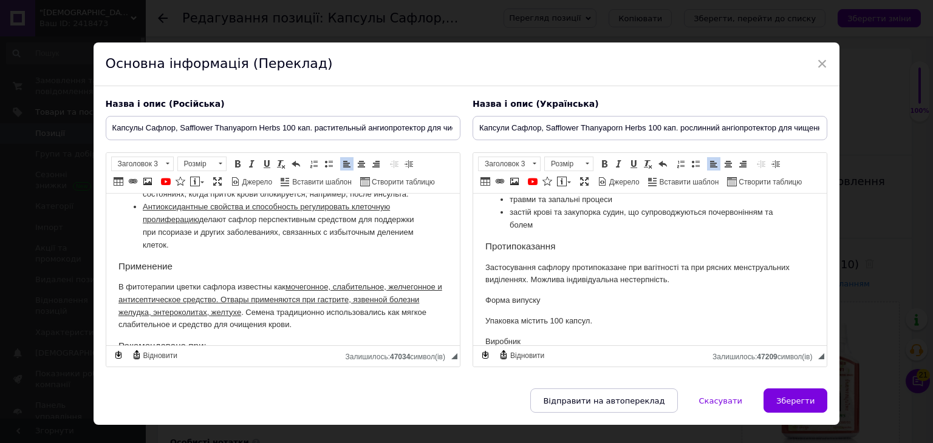
click at [569, 265] on body "Капсули Сафлор (Safflower Thanyaporn Herbs, 100 капсул) Загальний опис Сафлор (…" at bounding box center [649, 211] width 329 height 1065
drag, startPoint x: 547, startPoint y: 311, endPoint x: 511, endPoint y: 214, distance: 103.2
click at [473, 312] on html "Капсули Сафлор (Safflower Thanyaporn Herbs, 100 капсул) Загальний опис Сафлор (…" at bounding box center [650, 210] width 354 height 1089
drag, startPoint x: 515, startPoint y: 166, endPoint x: 39, endPoint y: 3, distance: 503.3
click at [515, 166] on span "Нормальний" at bounding box center [504, 163] width 50 height 13
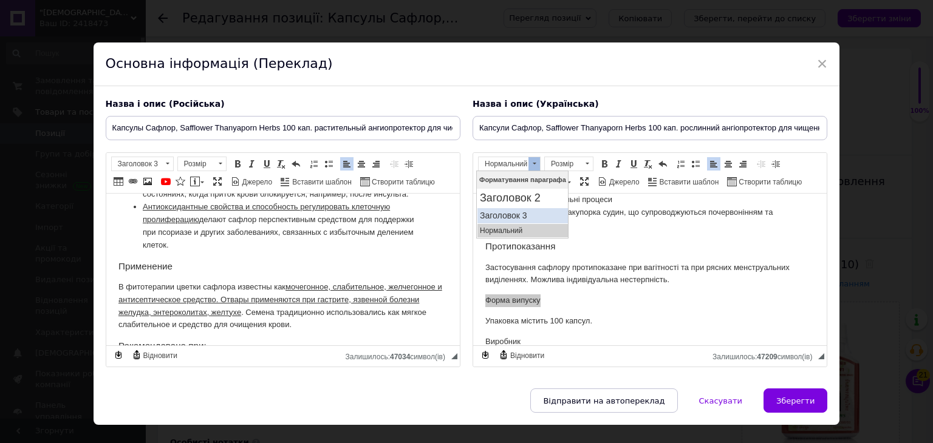
click at [517, 213] on h3 "Заголовок 3" at bounding box center [522, 215] width 86 height 10
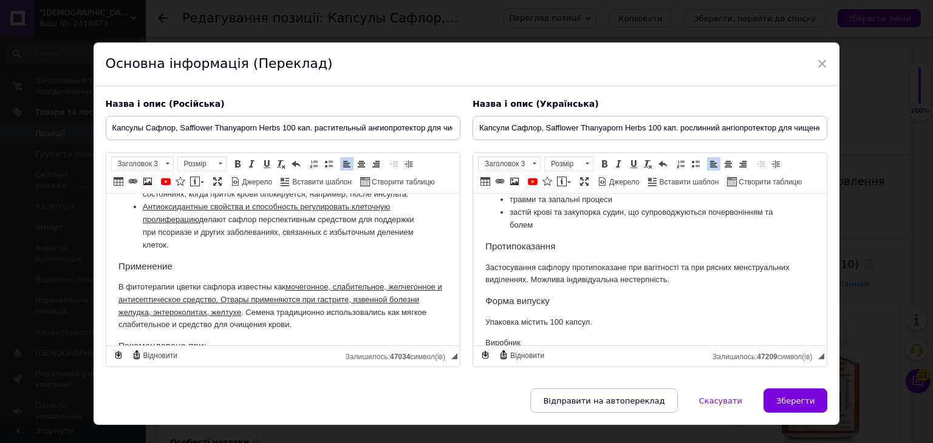
click at [561, 232] on li "застій крові та закупорк а судин, що супроводжуються почервонінням та болем" at bounding box center [649, 220] width 281 height 26
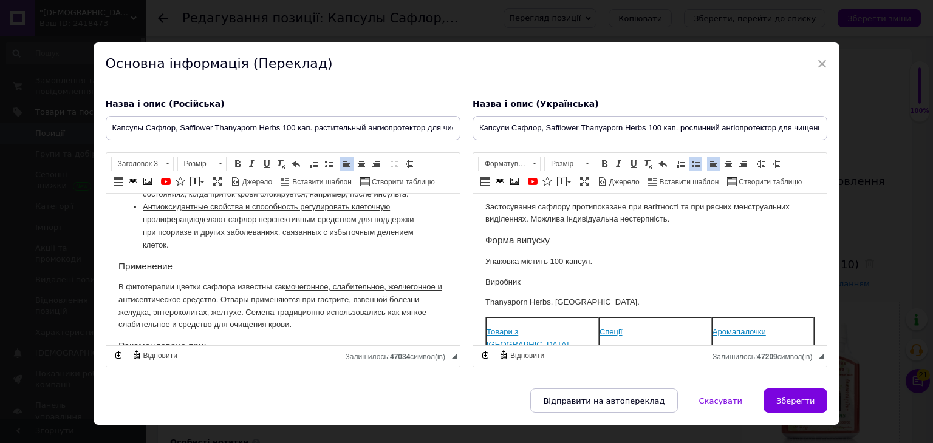
scroll to position [649, 0]
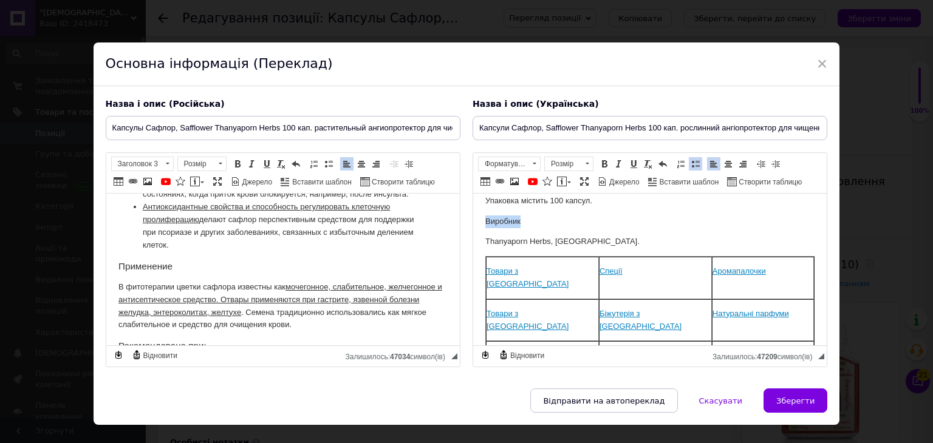
drag, startPoint x: 525, startPoint y: 231, endPoint x: 520, endPoint y: 196, distance: 35.6
click at [485, 228] on p "Виробник" at bounding box center [649, 222] width 329 height 13
click at [515, 159] on span "Нормальний" at bounding box center [504, 163] width 50 height 13
drag, startPoint x: 518, startPoint y: 213, endPoint x: 594, endPoint y: 220, distance: 76.2
click at [518, 213] on h3 "Заголовок 3" at bounding box center [522, 215] width 86 height 10
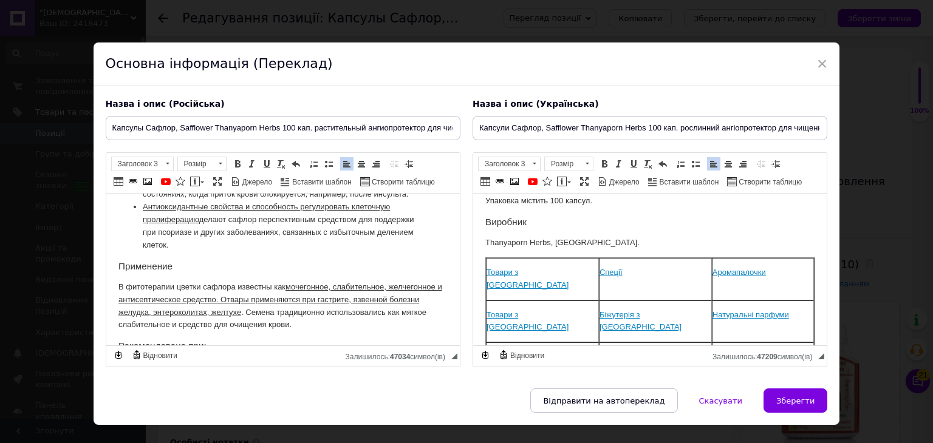
click at [590, 243] on body "Капсули Сафлор (Safflower Thanyaporn Herbs, 100 капсул) Загальний опис Сафлор (…" at bounding box center [649, 90] width 329 height 1067
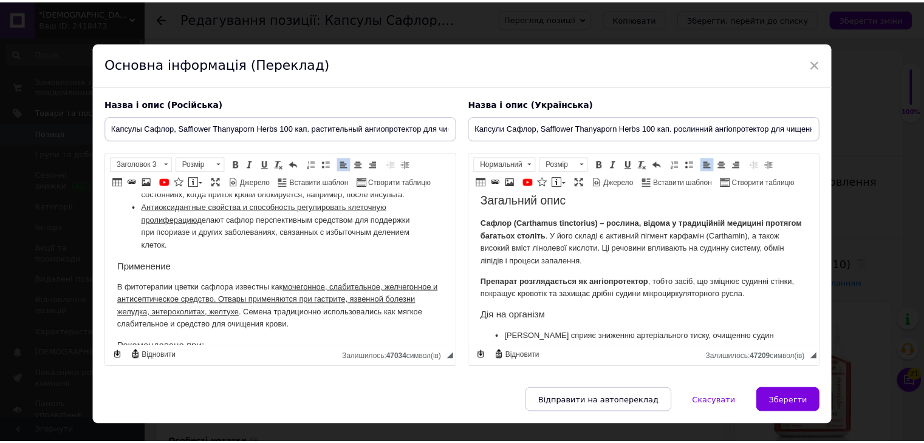
scroll to position [0, 0]
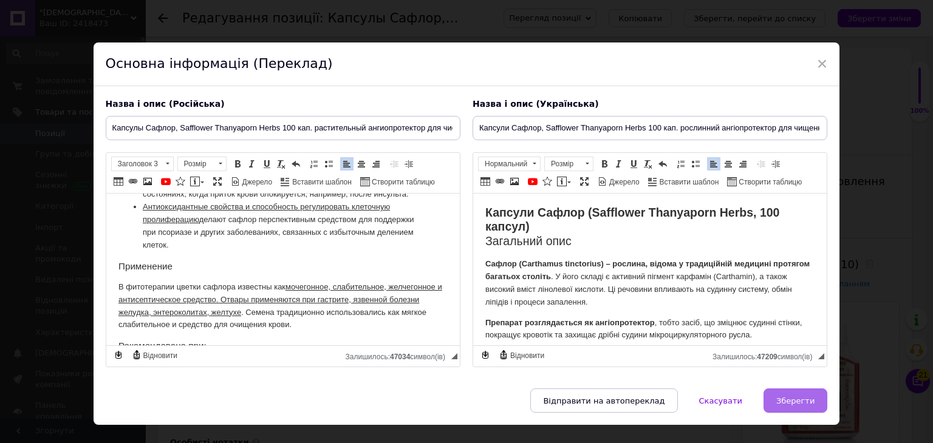
click at [796, 394] on button "Зберегти" at bounding box center [796, 401] width 64 height 24
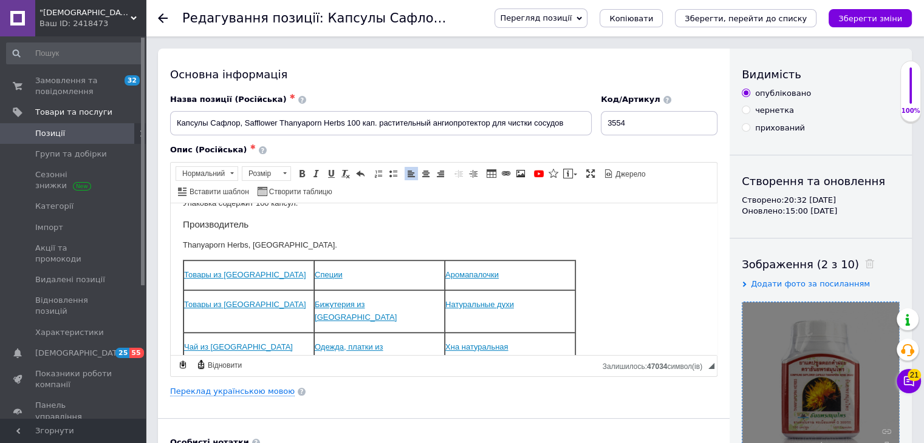
scroll to position [547, 0]
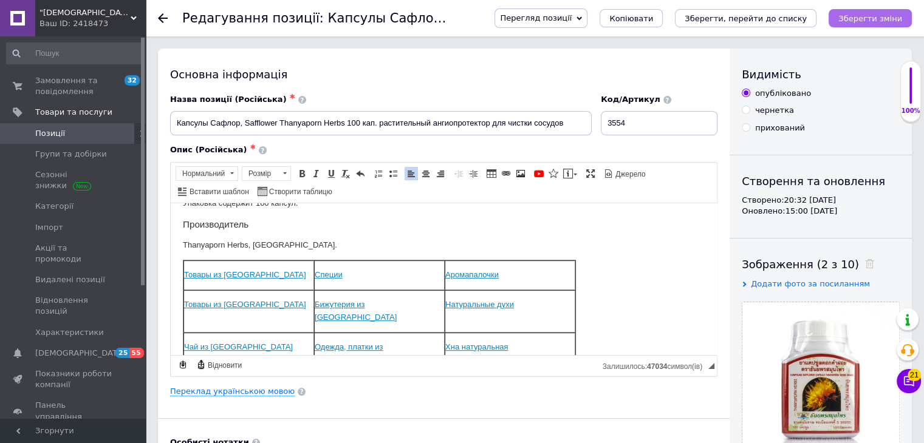
click at [848, 21] on icon "Зберегти зміни" at bounding box center [870, 18] width 64 height 9
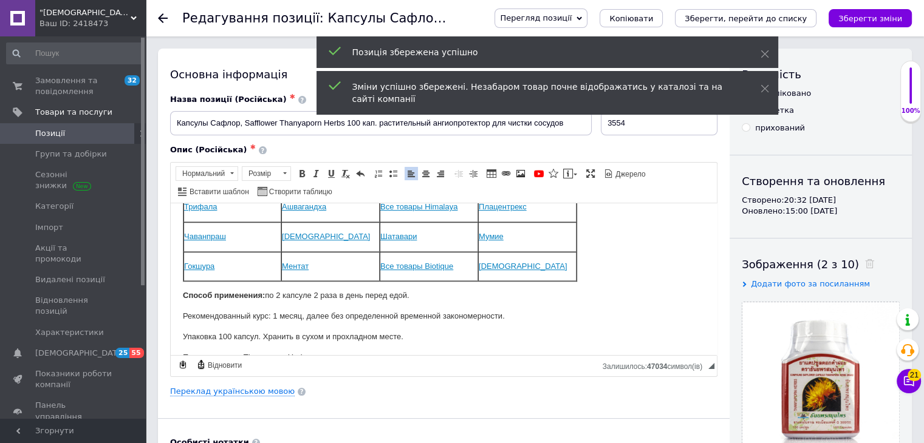
scroll to position [765, 0]
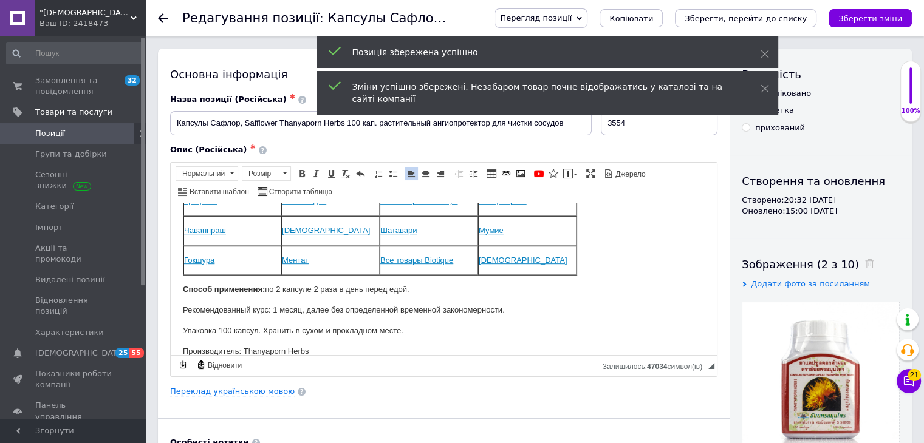
click at [572, 20] on span "Перегляд позиції" at bounding box center [536, 17] width 72 height 9
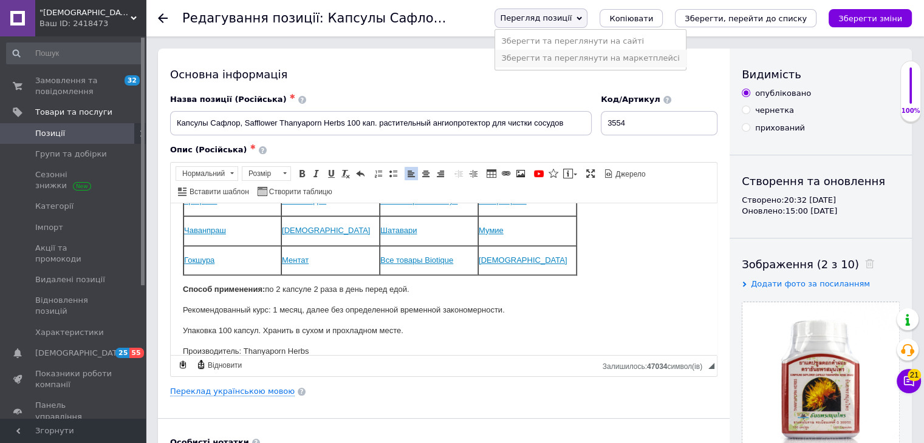
click at [605, 58] on li "Зберегти та переглянути на маркетплейсі" at bounding box center [590, 58] width 190 height 17
click at [587, 19] on span "Перегляд позиції" at bounding box center [541, 18] width 93 height 19
click at [605, 46] on li "Зберегти та переглянути на сайті" at bounding box center [590, 41] width 190 height 17
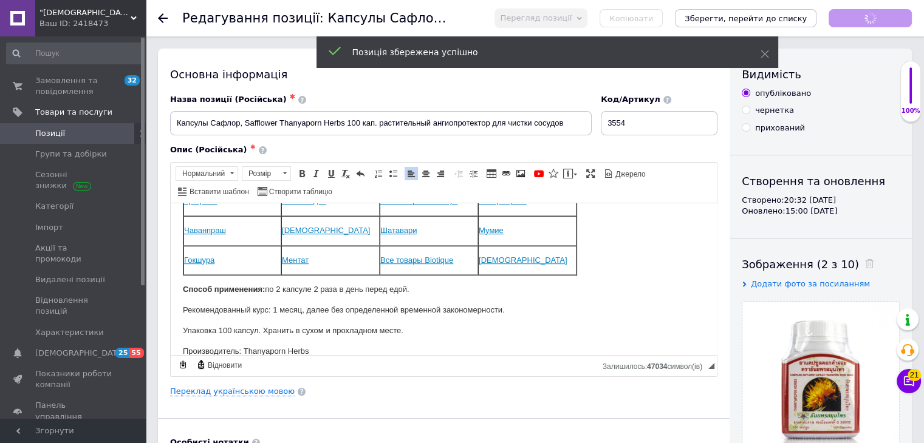
click at [766, 18] on icon "Зберегти, перейти до списку" at bounding box center [746, 18] width 122 height 9
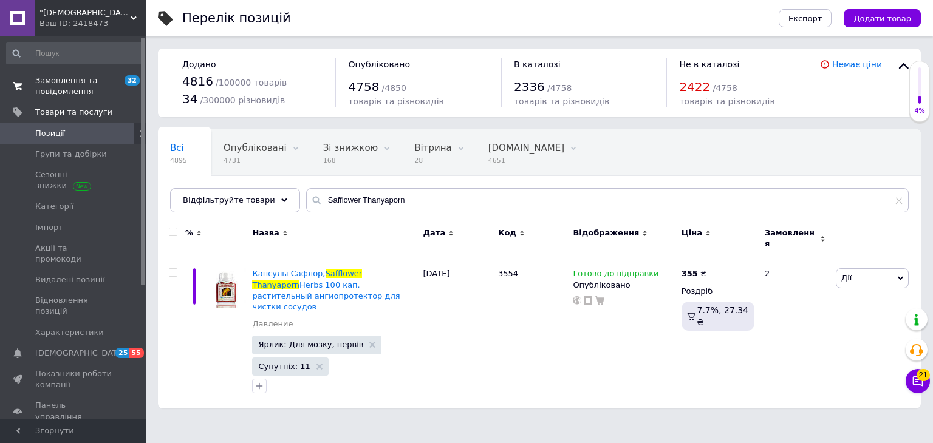
click at [63, 84] on span "Замовлення та повідомлення" at bounding box center [73, 86] width 77 height 22
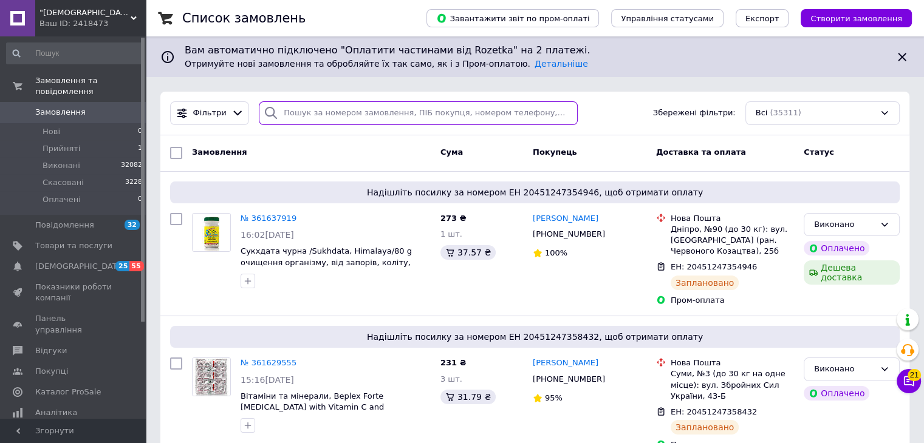
click at [299, 108] on input "search" at bounding box center [418, 113] width 319 height 24
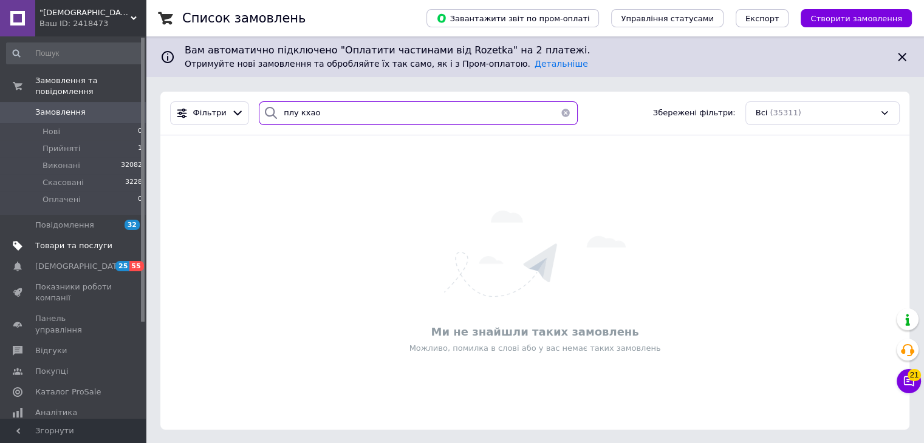
type input "плу кхао"
click at [77, 241] on span "Товари та послуги" at bounding box center [73, 246] width 77 height 11
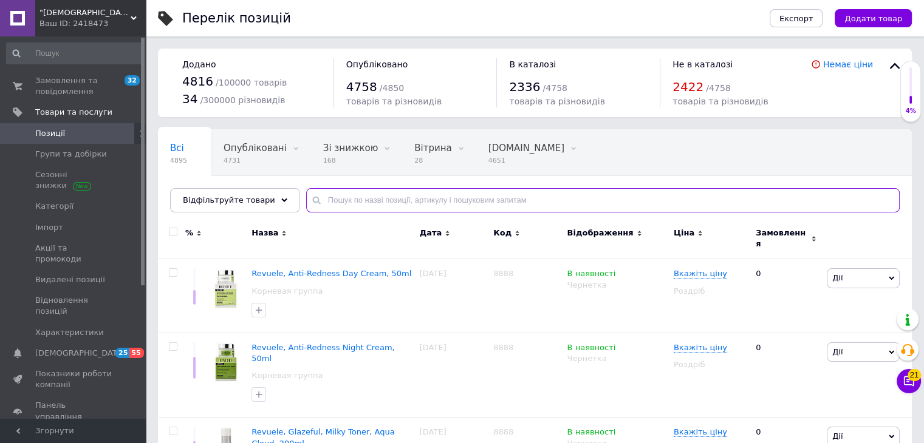
click at [340, 202] on input "text" at bounding box center [603, 200] width 594 height 24
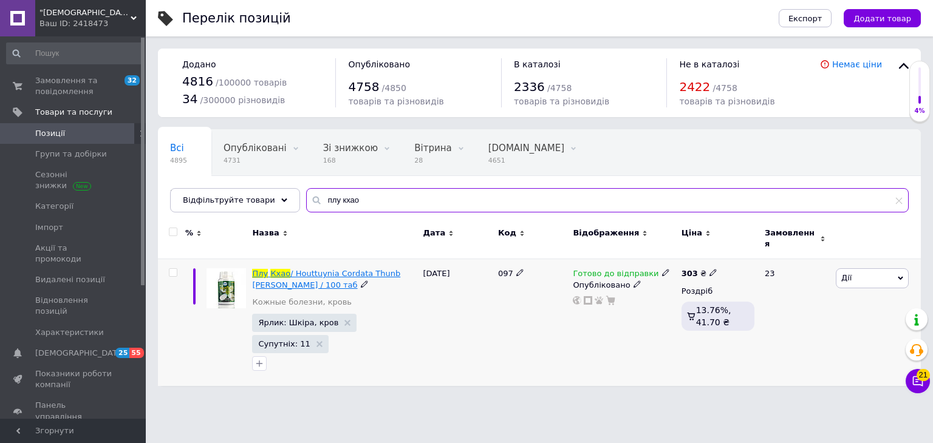
type input "плу кхао"
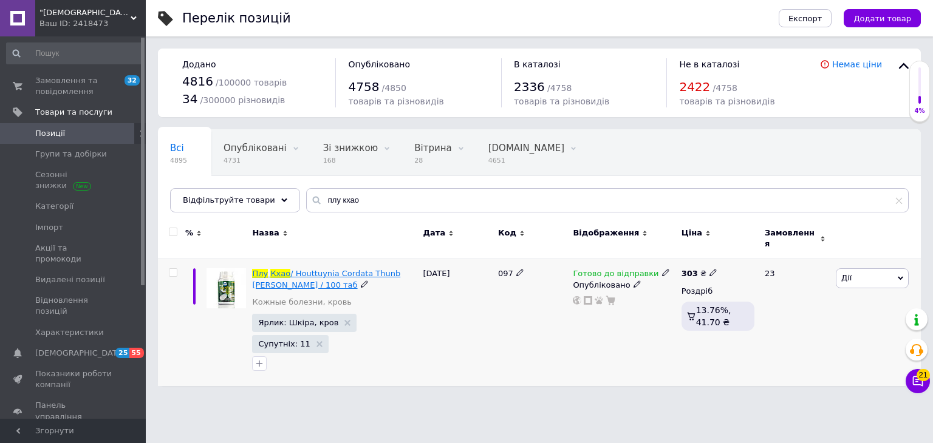
click at [368, 269] on span "/ Houttuynia Cordata Thunb [PERSON_NAME] / 100 таб" at bounding box center [326, 279] width 148 height 20
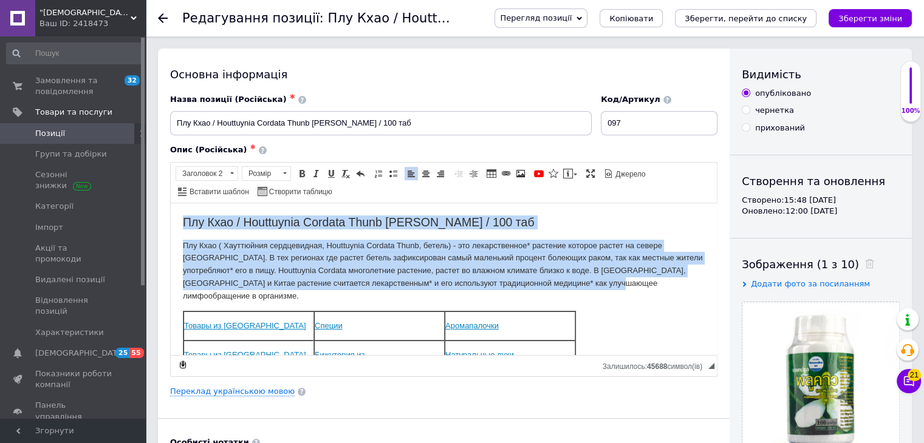
drag, startPoint x: 669, startPoint y: 283, endPoint x: 336, endPoint y: 411, distance: 356.5
copy body "Плу Кхао / Houttuynia Cordata Thunb [PERSON_NAME] / 100 таб Плу Кхао ( Хауттюйн…"
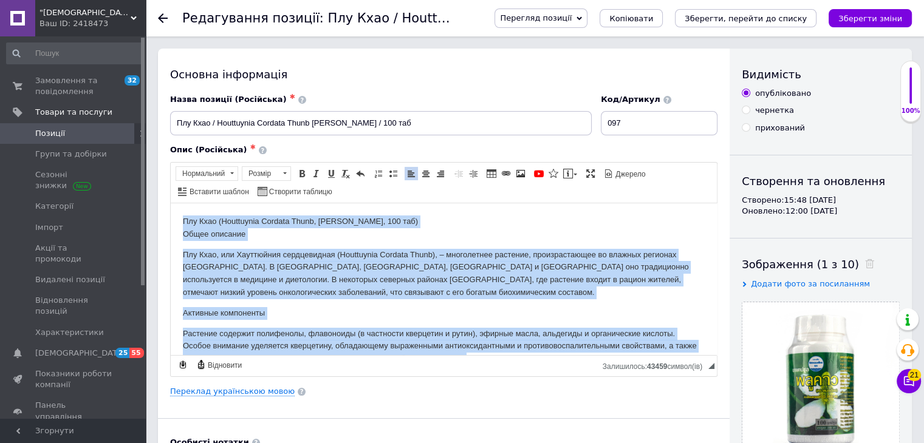
drag, startPoint x: 265, startPoint y: 228, endPoint x: 163, endPoint y: 132, distance: 140.5
click at [343, 171] on span at bounding box center [346, 174] width 10 height 10
click at [488, 237] on p "[PERSON_NAME] (Houttuynia Cordata Thunb, [PERSON_NAME], 100 таб) Общее описание" at bounding box center [444, 228] width 522 height 26
click at [432, 225] on p "[PERSON_NAME] (Houttuynia Cordata Thunb, [PERSON_NAME], 100 таб) Общее описание" at bounding box center [444, 228] width 522 height 26
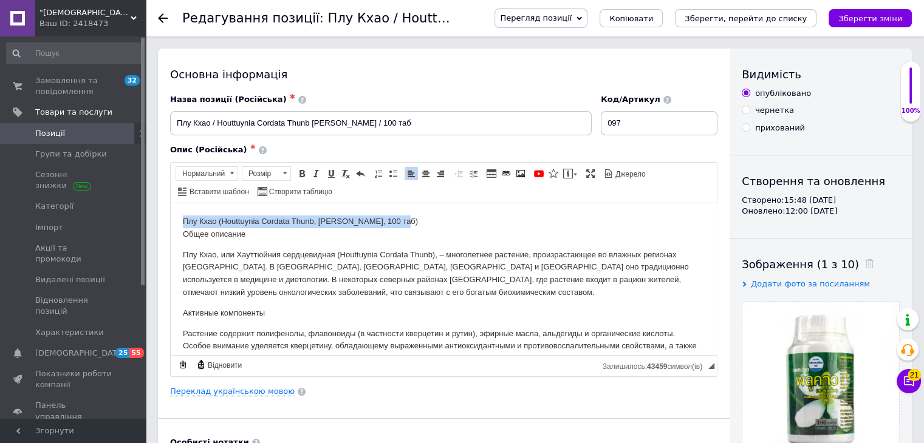
drag, startPoint x: 414, startPoint y: 216, endPoint x: 167, endPoint y: 217, distance: 246.6
click at [423, 221] on p "[PERSON_NAME] (Houttuynia Cordata Thunb, [PERSON_NAME], 100 таб) Общее описание" at bounding box center [444, 228] width 522 height 26
drag, startPoint x: 253, startPoint y: 234, endPoint x: 340, endPoint y: 437, distance: 220.4
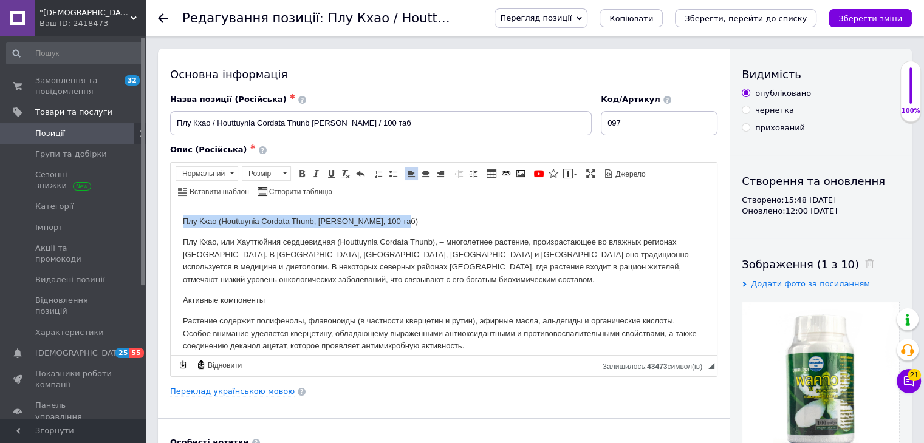
drag, startPoint x: 406, startPoint y: 217, endPoint x: 196, endPoint y: 210, distance: 210.3
click at [217, 170] on span "Нормальний" at bounding box center [201, 173] width 50 height 13
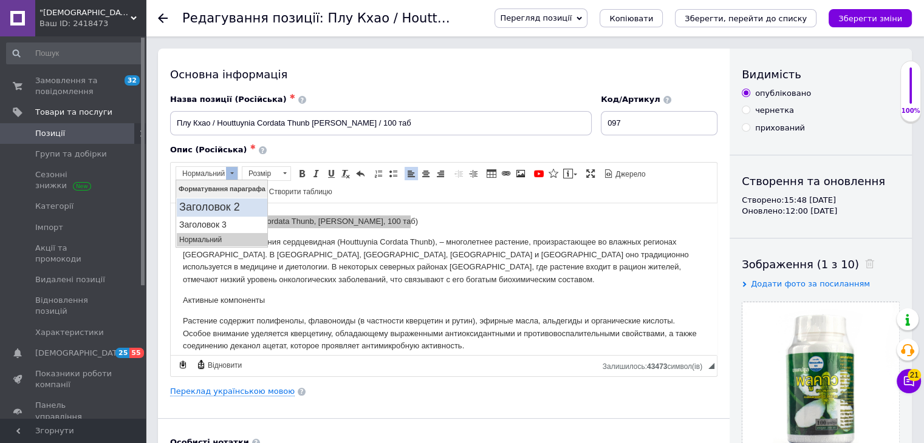
click at [231, 209] on h2 "Заголовок 2" at bounding box center [222, 207] width 86 height 13
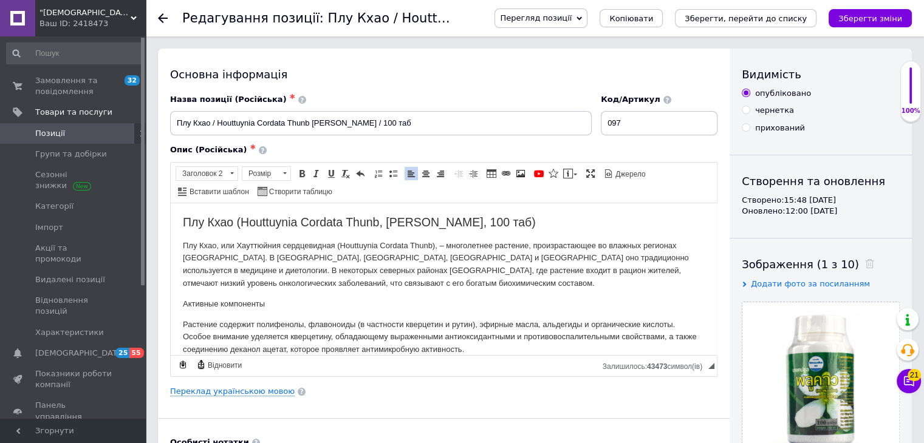
click at [237, 248] on p "Плу Кхао, или Хауттюйния сердцевидная (Houttuynia Cordata Thunb), – многолетнее…" at bounding box center [444, 264] width 522 height 50
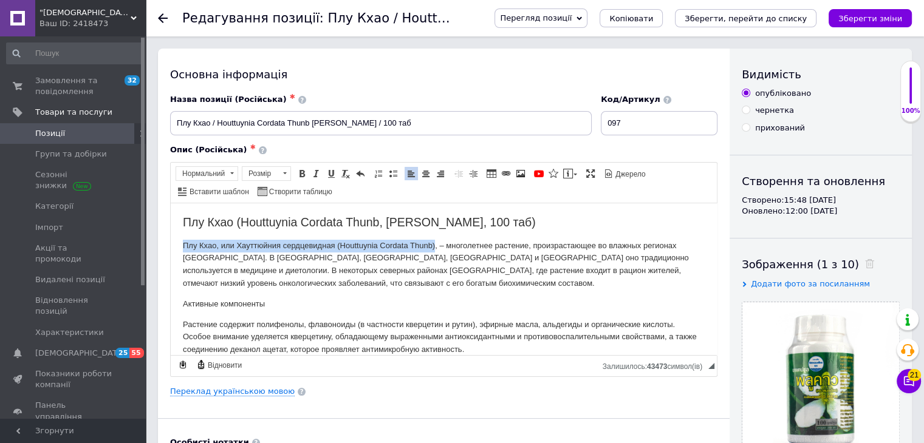
drag, startPoint x: 434, startPoint y: 244, endPoint x: 174, endPoint y: 205, distance: 262.9
click at [295, 171] on span "Жирний Сполучення клавіш Ctrl+B Курсив Сполучення клавіш Ctrl+I Підкреслений Сп…" at bounding box center [331, 173] width 73 height 15
click at [300, 176] on span at bounding box center [302, 174] width 10 height 10
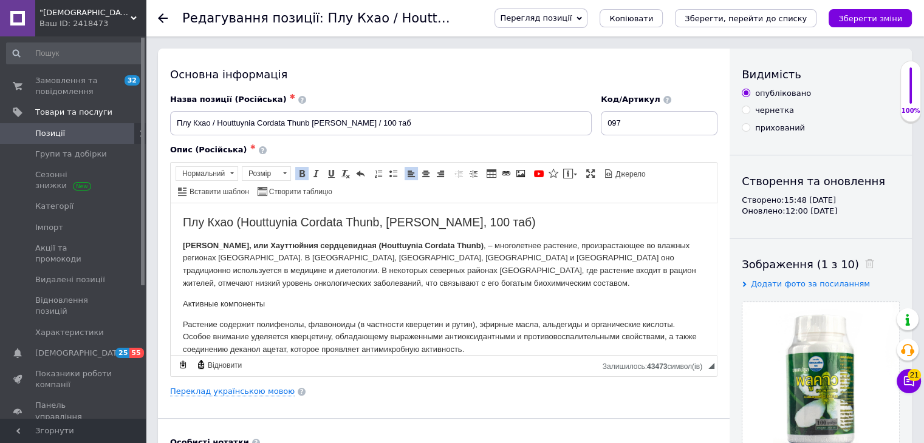
click at [363, 300] on p "Активные компоненты" at bounding box center [444, 304] width 522 height 13
drag, startPoint x: 348, startPoint y: 243, endPoint x: 449, endPoint y: 237, distance: 101.0
click at [454, 262] on p "Плу Кхао, или Хауттюйния сердцевидная (Houttuynia Cordata Thunb) , – многолетне…" at bounding box center [444, 264] width 522 height 50
drag, startPoint x: 450, startPoint y: 243, endPoint x: 353, endPoint y: 244, distance: 97.2
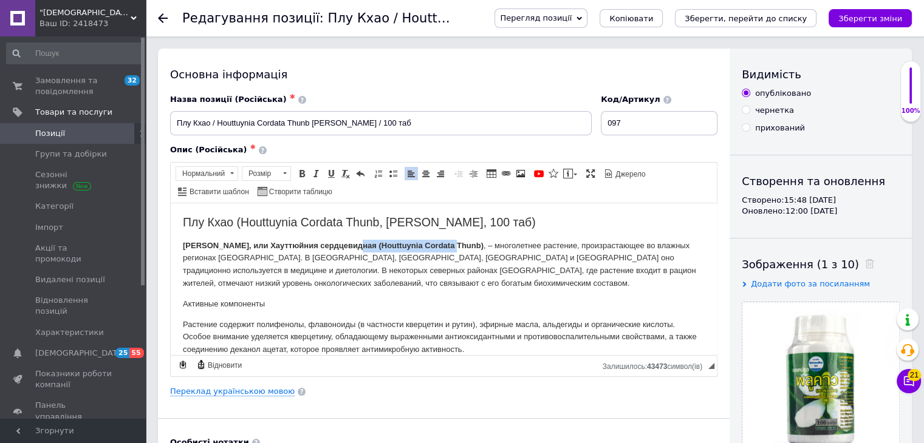
click at [353, 244] on strong "[PERSON_NAME], или Хауттюйния сердцевидная (Houttuynia Cordata Thunb)" at bounding box center [333, 245] width 301 height 9
copy strong "Houttuynia Cordata Thunb"
click at [386, 299] on p "Активные компоненты" at bounding box center [444, 304] width 522 height 13
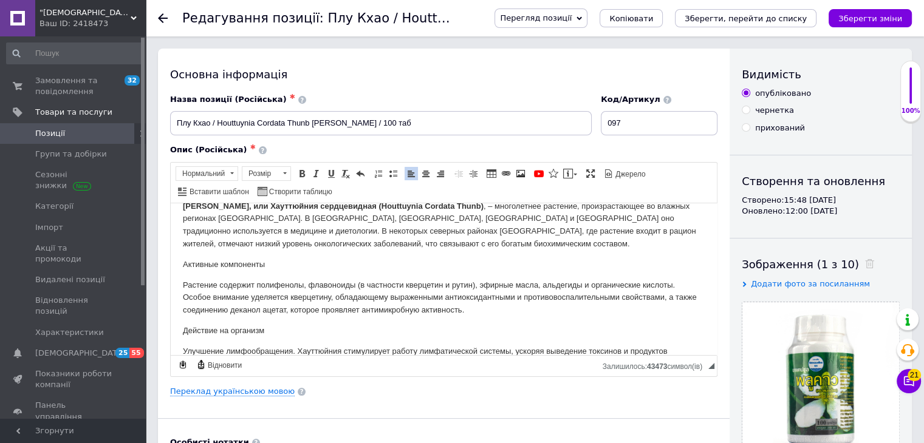
scroll to position [61, 0]
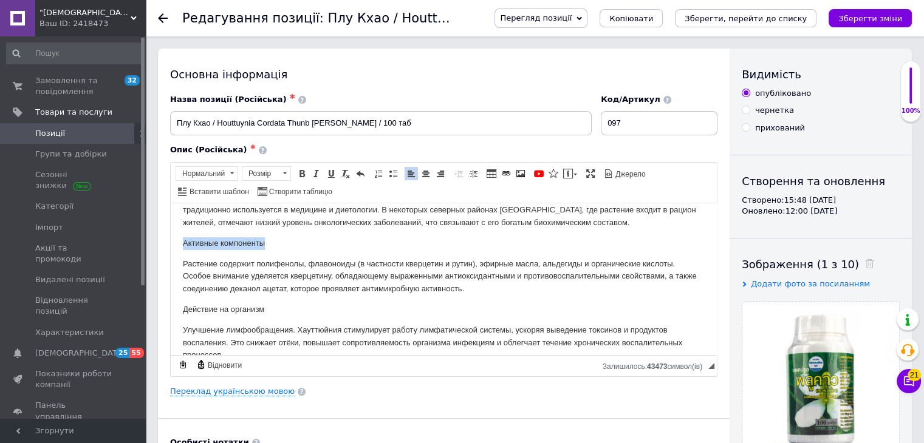
drag, startPoint x: 274, startPoint y: 240, endPoint x: 179, endPoint y: 242, distance: 95.4
click at [207, 174] on span "Нормальний" at bounding box center [201, 173] width 50 height 13
click at [216, 225] on h3 "Заголовок 3" at bounding box center [222, 225] width 86 height 10
click at [236, 280] on p "Растение содержит полифенолы, флавоноиды (в частности кверцетин и рутин), эфирн…" at bounding box center [444, 277] width 522 height 38
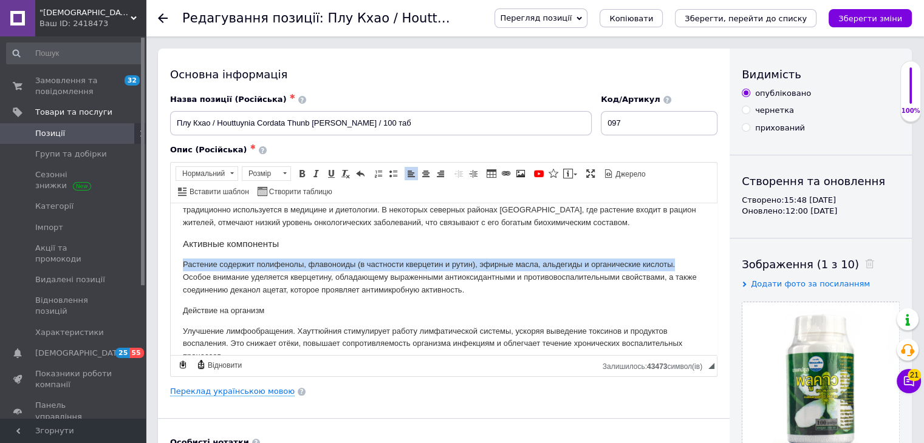
drag, startPoint x: 183, startPoint y: 264, endPoint x: 694, endPoint y: 264, distance: 510.9
click at [694, 264] on p "Растение содержит полифенолы, флавоноиды (в частности кверцетин и рутин), эфирн…" at bounding box center [444, 277] width 522 height 38
click at [330, 176] on span at bounding box center [331, 174] width 10 height 10
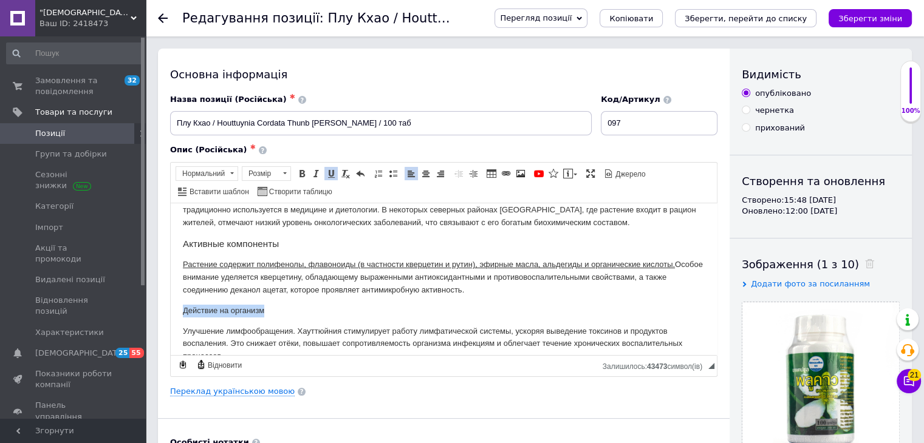
drag, startPoint x: 268, startPoint y: 310, endPoint x: 188, endPoint y: 203, distance: 133.7
click at [190, 173] on span "Нормальний" at bounding box center [201, 173] width 50 height 13
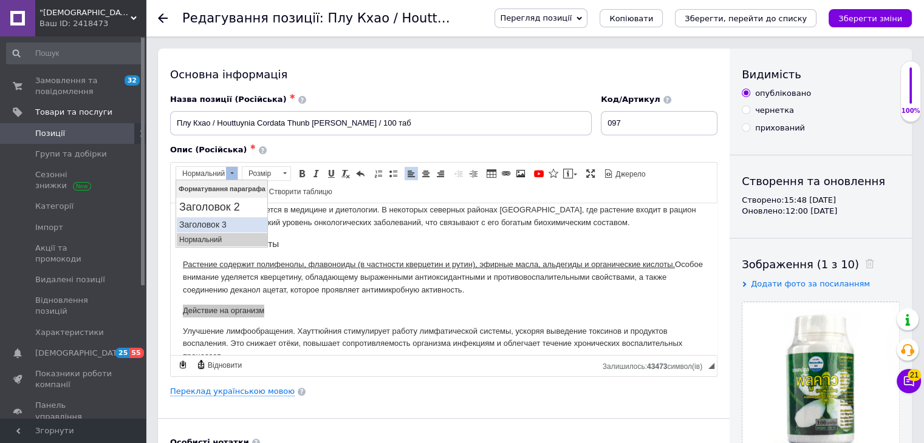
drag, startPoint x: 207, startPoint y: 223, endPoint x: 374, endPoint y: 248, distance: 168.4
click at [207, 223] on h3 "Заголовок 3" at bounding box center [222, 225] width 86 height 10
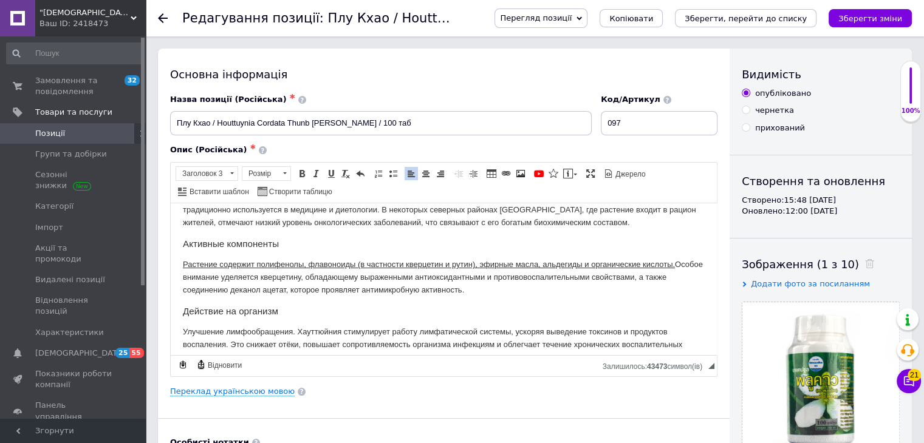
click at [386, 275] on p "Растение содержит полифенолы, флавоноиды (в частности кверцетин и рутин), эфирн…" at bounding box center [444, 277] width 522 height 38
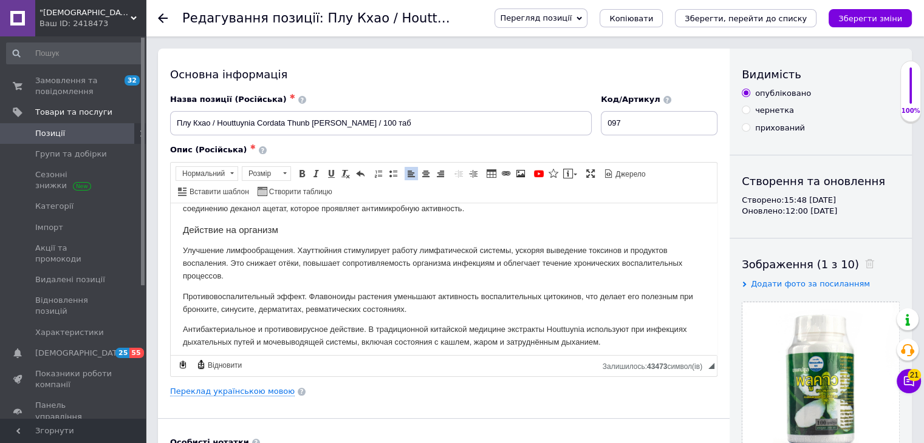
scroll to position [122, 0]
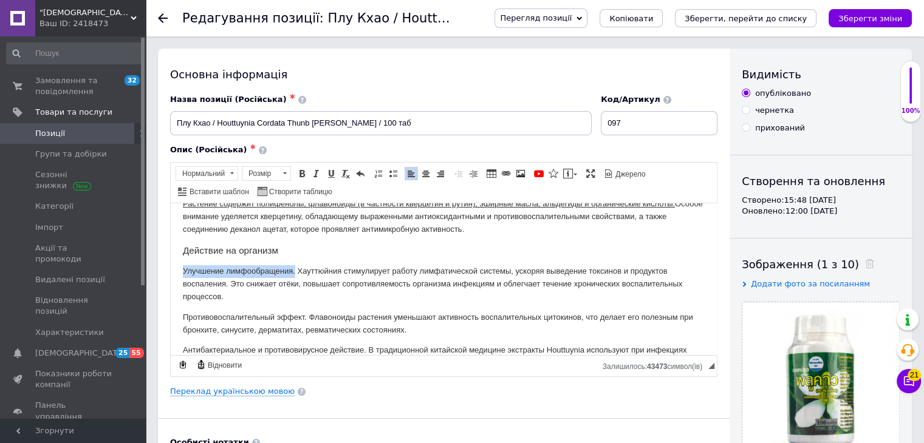
drag, startPoint x: 183, startPoint y: 269, endPoint x: 360, endPoint y: 210, distance: 186.9
click at [296, 267] on p "Улучшение лимфообращения. Хауттюйния стимулирует работу лимфатической системы, …" at bounding box center [444, 284] width 522 height 38
click at [306, 174] on span at bounding box center [302, 174] width 10 height 10
drag, startPoint x: 205, startPoint y: 300, endPoint x: 198, endPoint y: 281, distance: 20.6
click at [205, 300] on p "Улучшение лимфообращения. Хауттюйния стимулирует работу лимфатической системы, …" at bounding box center [444, 284] width 522 height 38
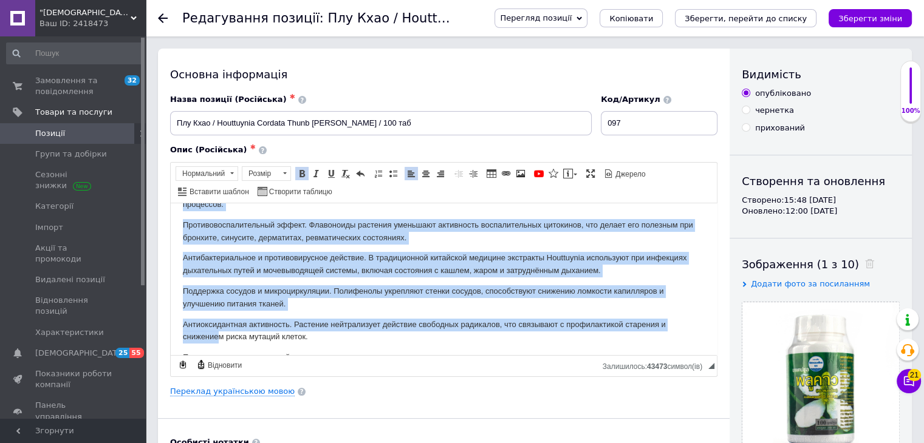
scroll to position [304, 0]
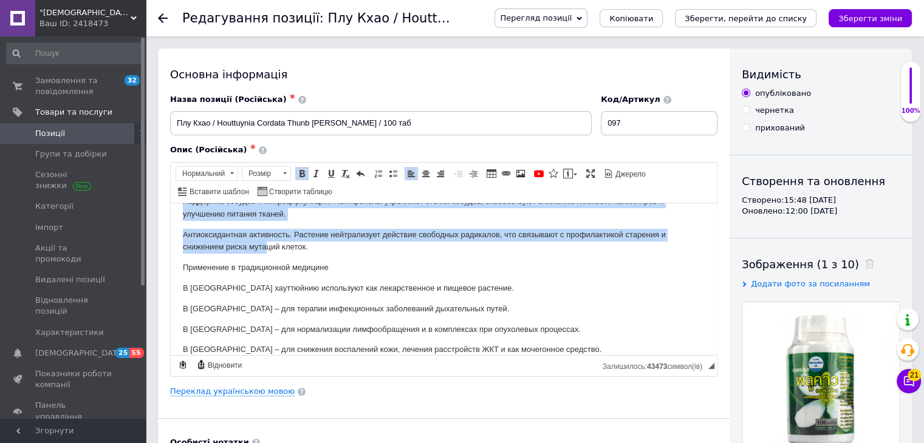
drag, startPoint x: 182, startPoint y: 269, endPoint x: 267, endPoint y: 247, distance: 87.8
click at [388, 178] on link "Вставити/видалити маркований список" at bounding box center [392, 173] width 13 height 13
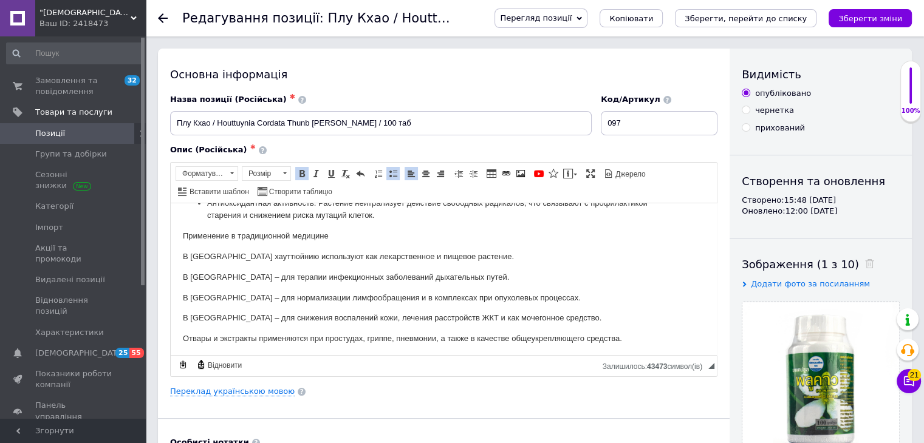
scroll to position [272, 0]
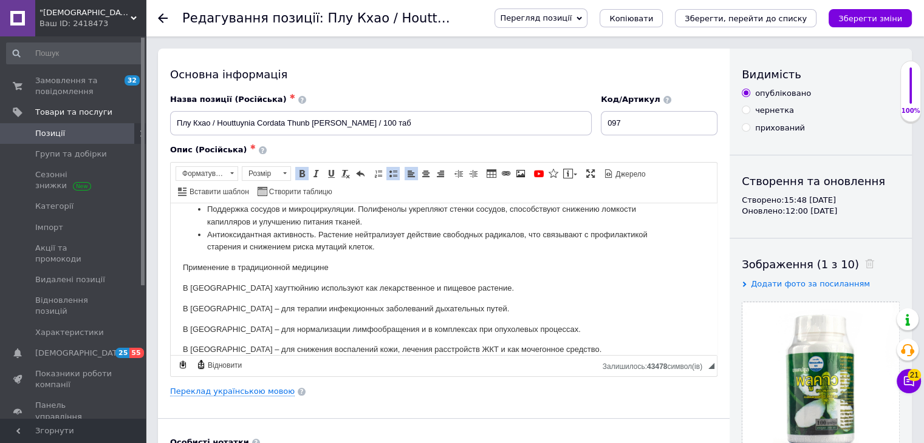
drag, startPoint x: 319, startPoint y: 236, endPoint x: 244, endPoint y: 205, distance: 80.9
click at [207, 238] on li "Антиоксидантная активность. Растение нейтрализует действие свободных радикалов,…" at bounding box center [443, 241] width 473 height 26
click at [304, 173] on span at bounding box center [302, 174] width 10 height 10
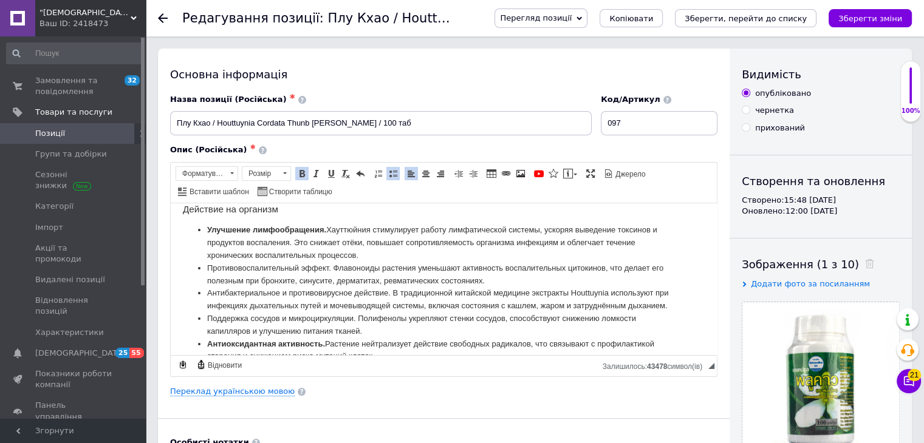
scroll to position [151, 0]
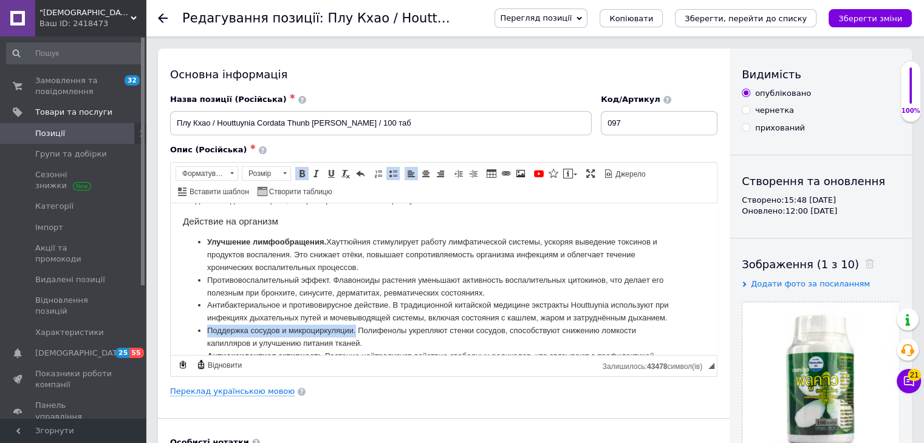
drag, startPoint x: 357, startPoint y: 329, endPoint x: 211, endPoint y: 323, distance: 145.3
click at [205, 328] on ul "Улучшение лимфообращения. Хауттюйния стимулирует работу лимфатической системы, …" at bounding box center [444, 305] width 522 height 139
click at [301, 172] on span at bounding box center [302, 174] width 10 height 10
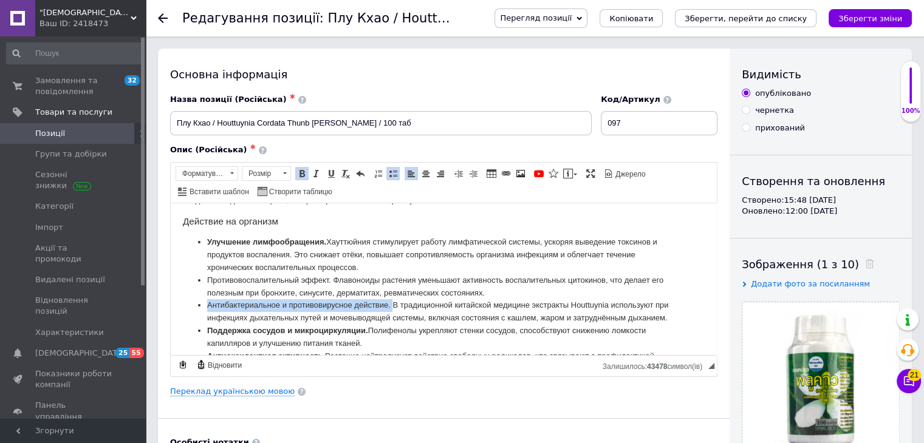
drag, startPoint x: 392, startPoint y: 304, endPoint x: 207, endPoint y: 303, distance: 185.3
click at [207, 303] on ul "Улучшение лимфообращения. Хауттюйния стимулирует работу лимфатической системы, …" at bounding box center [444, 305] width 522 height 139
click at [303, 174] on span at bounding box center [302, 174] width 10 height 10
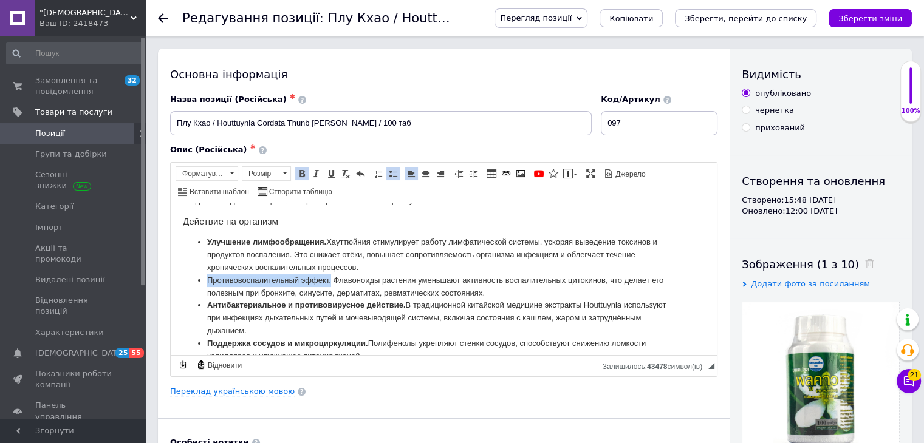
drag, startPoint x: 330, startPoint y: 278, endPoint x: 207, endPoint y: 279, distance: 122.7
click at [205, 279] on ul "Улучшение лимфообращения. Хауттюйния стимулирует работу лимфатической системы, …" at bounding box center [444, 312] width 522 height 152
click at [304, 176] on span at bounding box center [302, 174] width 10 height 10
click at [351, 273] on li "Улучшение лимфообращения. Хауттюйния стимулирует работу лимфатической системы, …" at bounding box center [443, 255] width 473 height 38
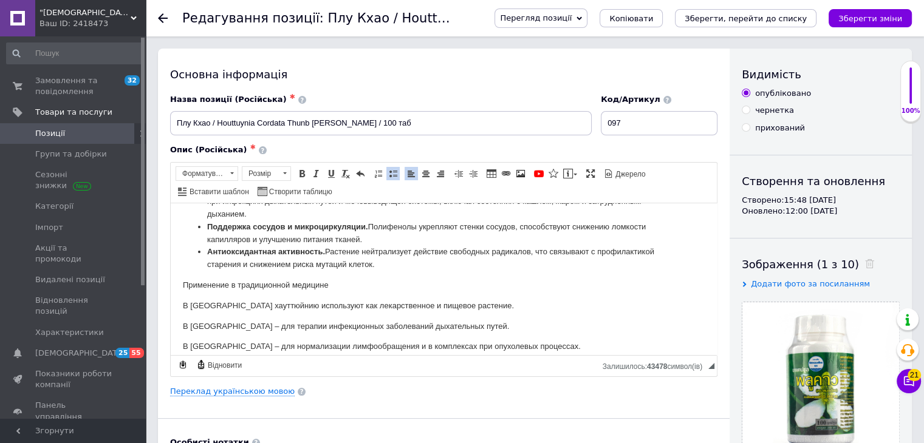
scroll to position [272, 0]
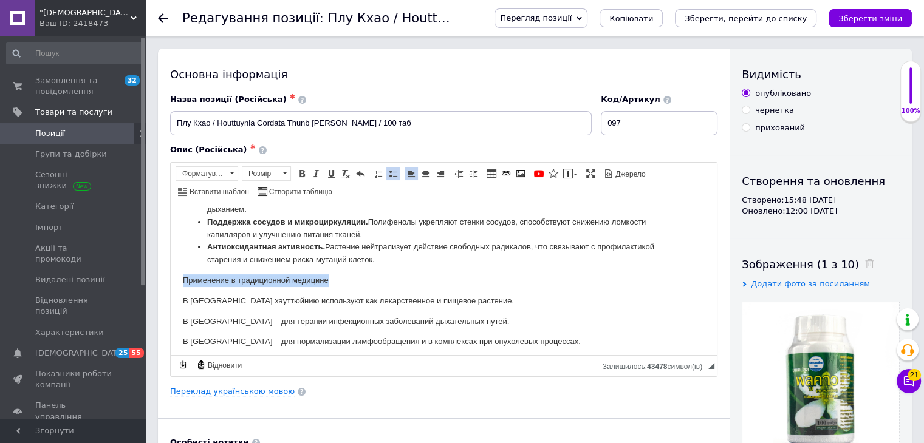
drag, startPoint x: 343, startPoint y: 276, endPoint x: 332, endPoint y: 465, distance: 188.7
click at [317, 275] on p "Применение в традиционной медицине" at bounding box center [444, 280] width 522 height 13
drag, startPoint x: 337, startPoint y: 278, endPoint x: 227, endPoint y: 279, distance: 110.0
click at [227, 279] on p "Применение в традиционной медицине" at bounding box center [444, 280] width 522 height 13
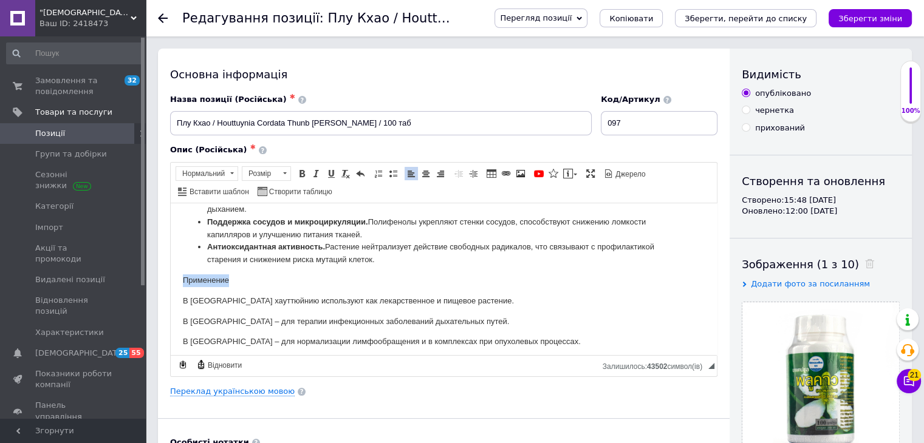
drag, startPoint x: 234, startPoint y: 284, endPoint x: 134, endPoint y: 273, distance: 100.8
click at [205, 171] on span "Нормальний" at bounding box center [201, 173] width 50 height 13
click at [226, 227] on h3 "Заголовок 3" at bounding box center [222, 225] width 86 height 10
click at [287, 256] on li "Антиоксидантная активность. Растение нейтрализует действие свободных радикалов,…" at bounding box center [443, 254] width 473 height 26
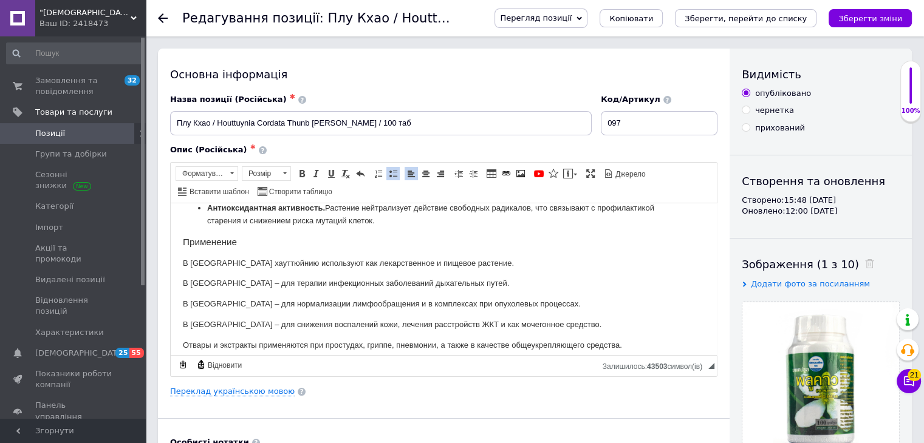
scroll to position [333, 0]
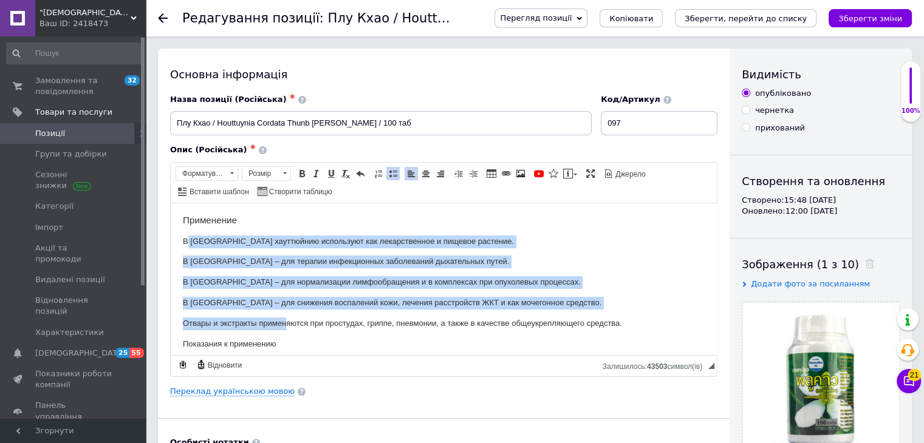
drag, startPoint x: 188, startPoint y: 236, endPoint x: 286, endPoint y: 319, distance: 128.0
click at [389, 171] on span at bounding box center [393, 174] width 10 height 10
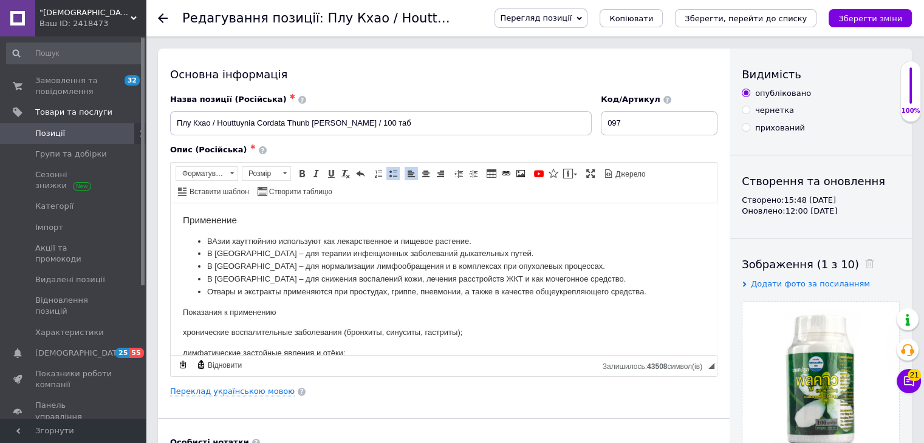
click at [352, 294] on li "Отвары и экстракты примен яются при простудах, гриппе, пневмонии, а также в кач…" at bounding box center [443, 292] width 473 height 13
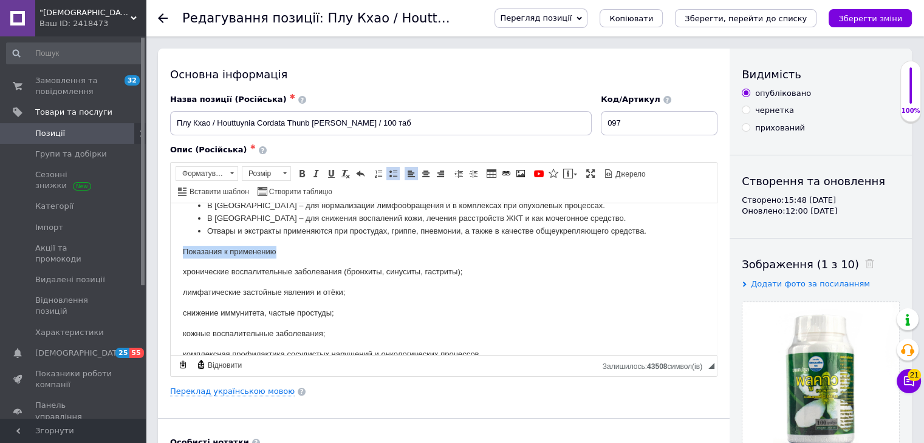
drag, startPoint x: 282, startPoint y: 252, endPoint x: 156, endPoint y: 251, distance: 127.0
click at [240, 252] on p "Показания к применению" at bounding box center [444, 251] width 522 height 13
drag, startPoint x: 284, startPoint y: 252, endPoint x: 149, endPoint y: 254, distance: 134.9
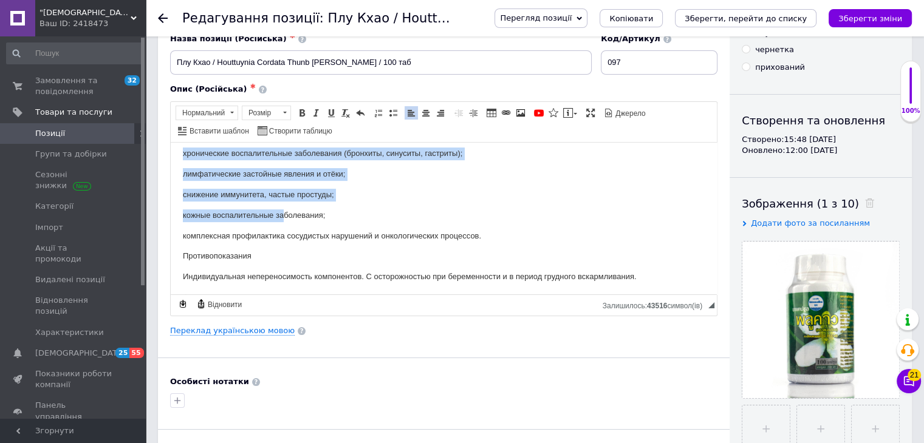
scroll to position [454, 0]
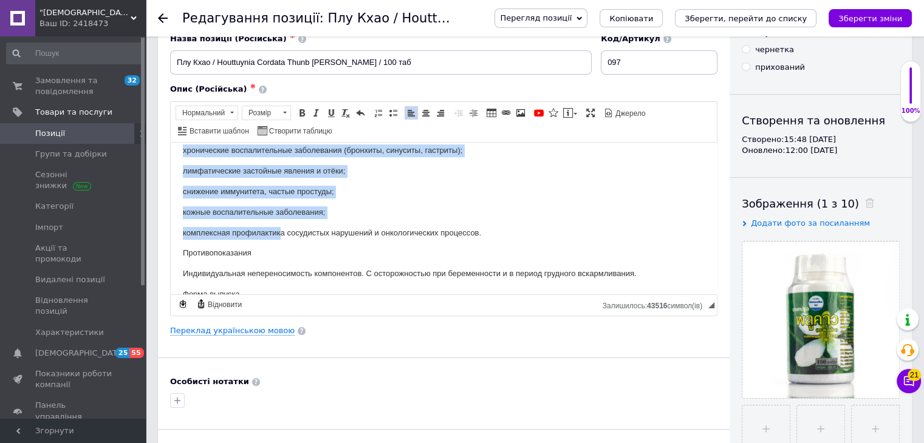
drag, startPoint x: 185, startPoint y: 210, endPoint x: 282, endPoint y: 220, distance: 97.7
click at [388, 113] on span at bounding box center [393, 113] width 10 height 10
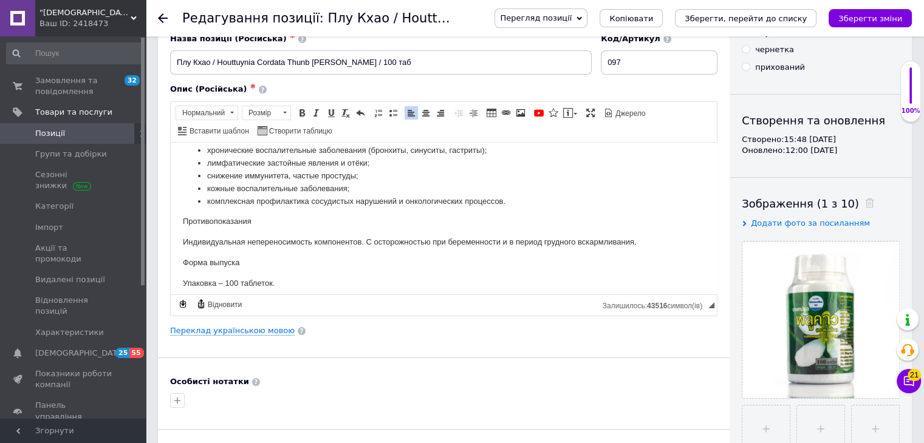
scroll to position [423, 0]
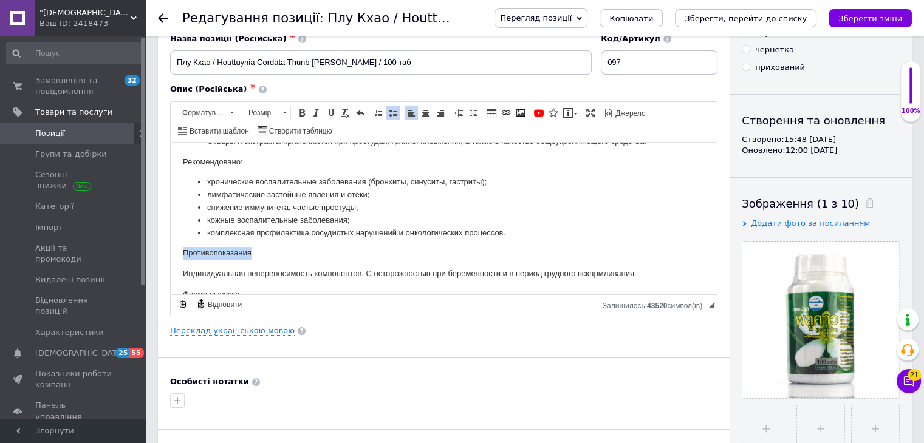
drag, startPoint x: 265, startPoint y: 251, endPoint x: 216, endPoint y: 142, distance: 119.1
click at [215, 116] on span "Нормальний" at bounding box center [201, 112] width 50 height 13
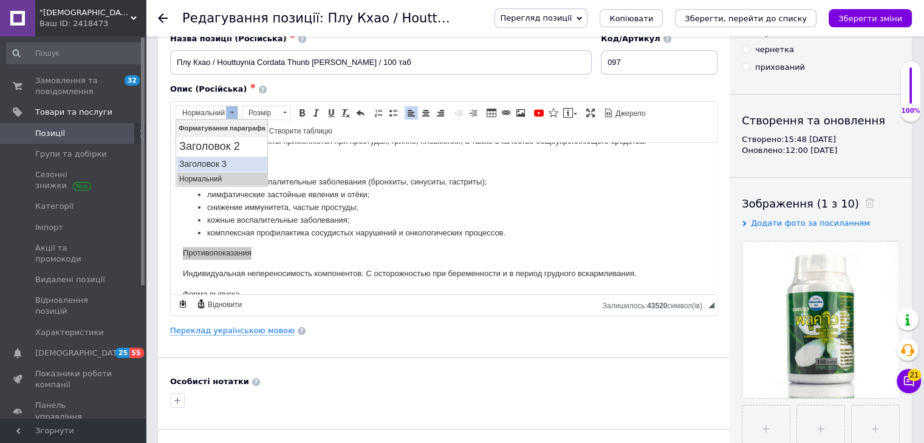
click at [213, 165] on h3 "Заголовок 3" at bounding box center [222, 164] width 86 height 10
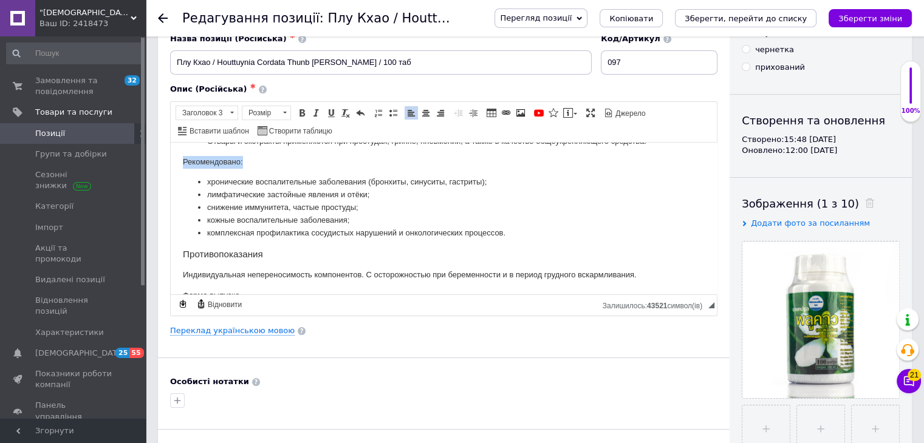
drag, startPoint x: 253, startPoint y: 159, endPoint x: 142, endPoint y: 158, distance: 111.2
click at [210, 108] on span "Нормальний" at bounding box center [201, 112] width 50 height 13
click at [217, 160] on h3 "Заголовок 3" at bounding box center [222, 164] width 86 height 10
click at [321, 179] on li "хронические воспалительные заболевания (бронхиты, синуситы, гастриты);" at bounding box center [443, 183] width 473 height 13
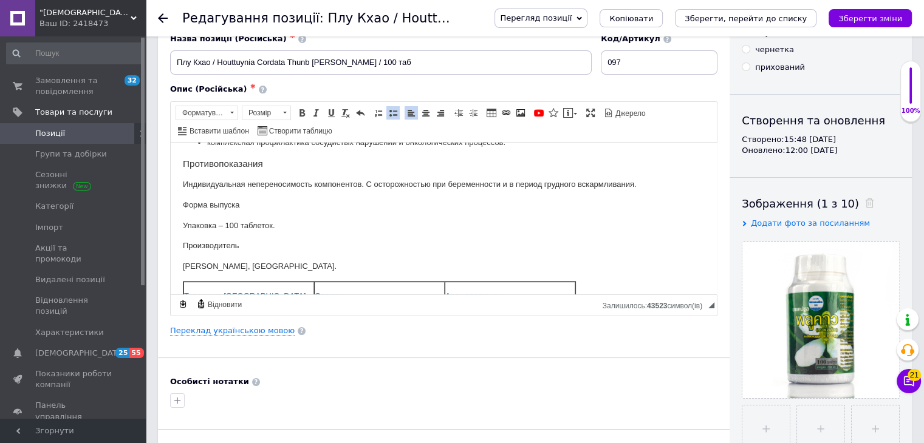
scroll to position [544, 0]
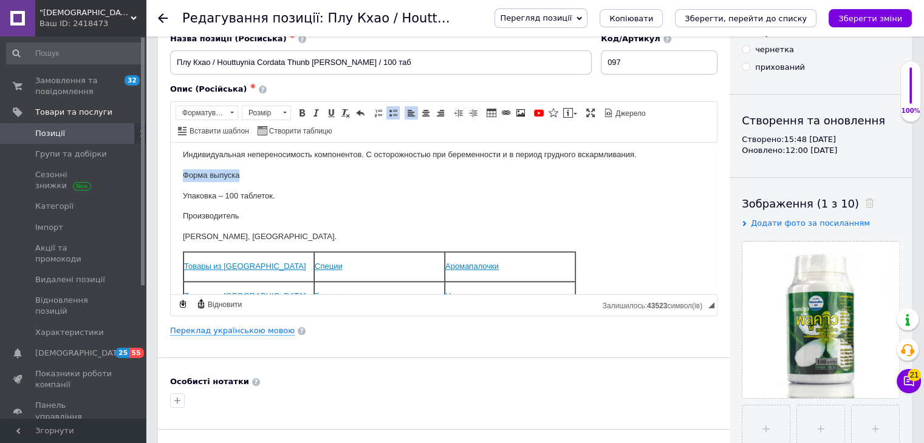
drag, startPoint x: 219, startPoint y: 176, endPoint x: 183, endPoint y: 148, distance: 45.4
click at [171, 176] on html "Плу Кхао (Houttuynia Cordata Thunb, [PERSON_NAME], 100 таб) Плу Кхао, или Хаутт…" at bounding box center [444, 360] width 546 height 1525
click at [211, 110] on span "Нормальний" at bounding box center [201, 112] width 50 height 13
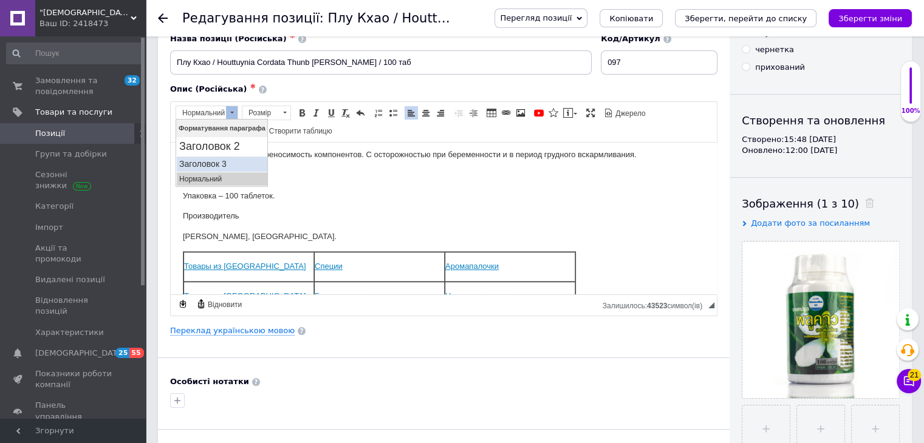
drag, startPoint x: 214, startPoint y: 162, endPoint x: 246, endPoint y: 161, distance: 32.2
click at [214, 162] on h3 "Заголовок 3" at bounding box center [222, 164] width 86 height 10
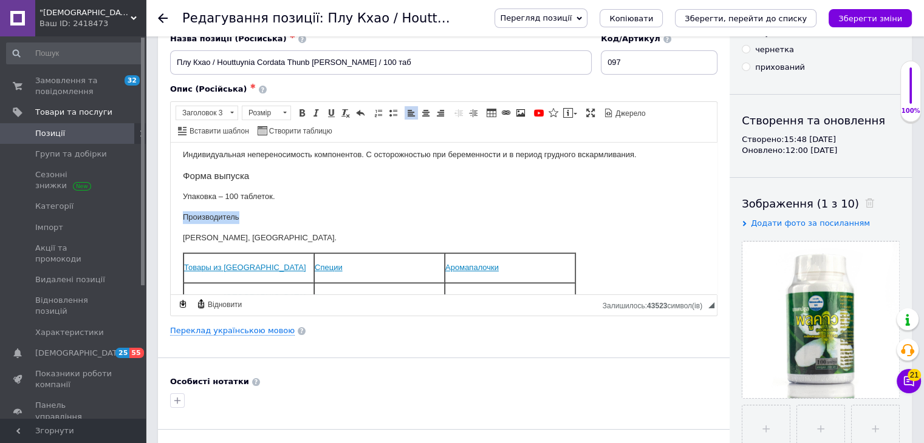
drag, startPoint x: 243, startPoint y: 219, endPoint x: 204, endPoint y: 143, distance: 84.8
click at [171, 211] on html "Плу Кхао (Houttuynia Cordata Thunb, [PERSON_NAME], 100 таб) Плу Кхао, или Хаутт…" at bounding box center [444, 360] width 546 height 1525
click at [205, 109] on span "Нормальний" at bounding box center [201, 112] width 50 height 13
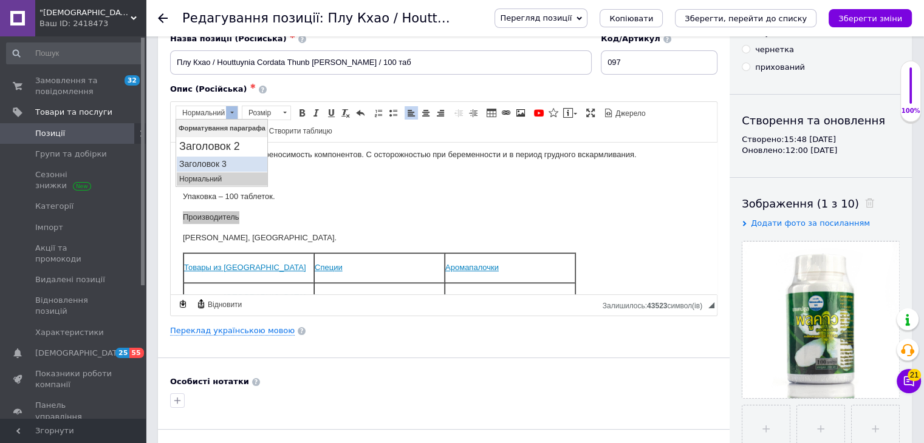
drag, startPoint x: 224, startPoint y: 139, endPoint x: 216, endPoint y: 161, distance: 23.5
click at [216, 161] on h3 "Заголовок 3" at bounding box center [222, 164] width 86 height 10
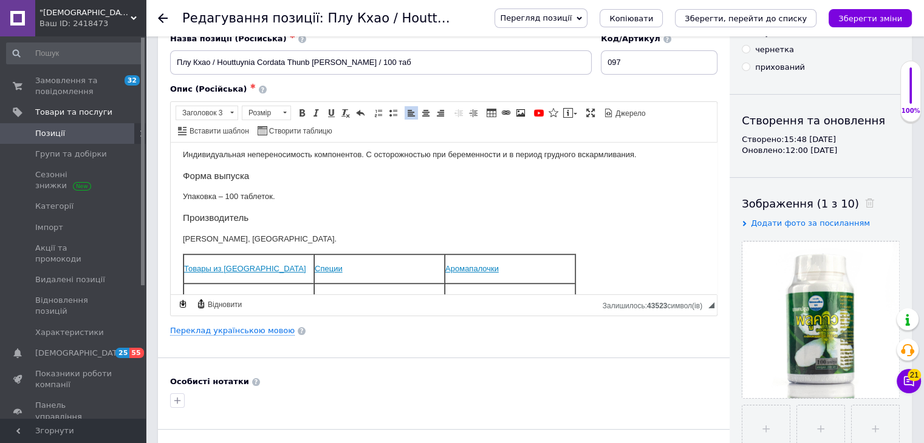
click at [299, 182] on body "Плу Кхао (Houttuynia Cordata Thunb, [PERSON_NAME], 100 таб) Плу Кхао, или Хаутт…" at bounding box center [444, 361] width 522 height 1502
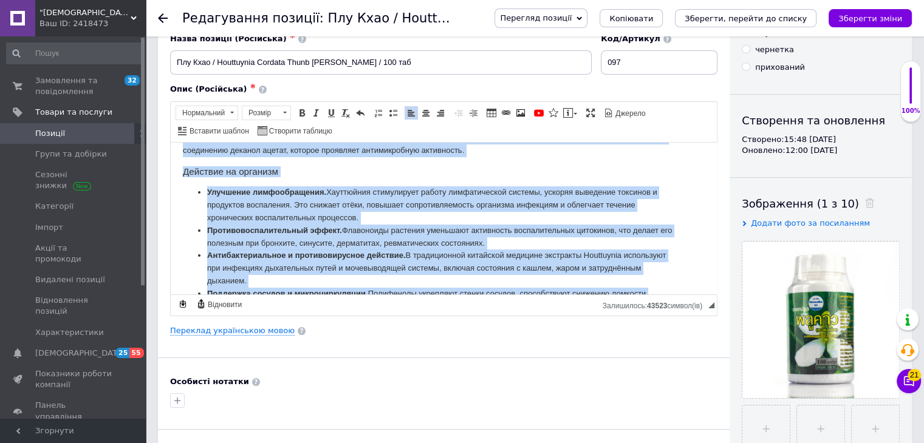
scroll to position [0, 0]
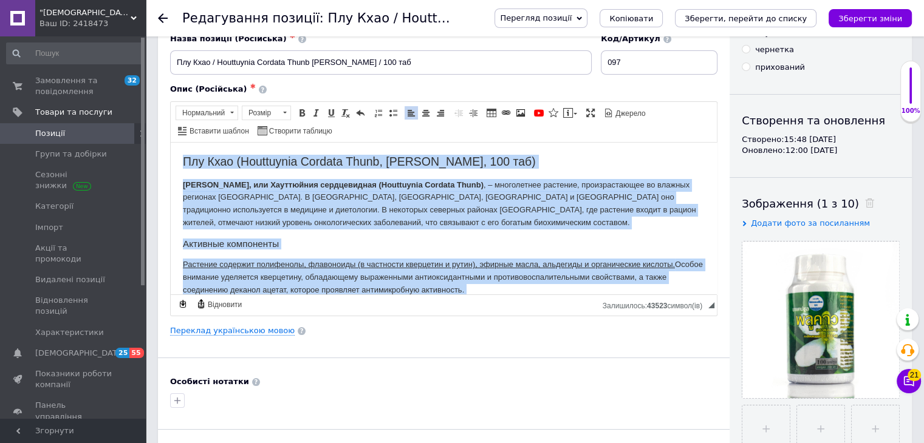
drag, startPoint x: 235, startPoint y: 233, endPoint x: 151, endPoint y: 122, distance: 139.6
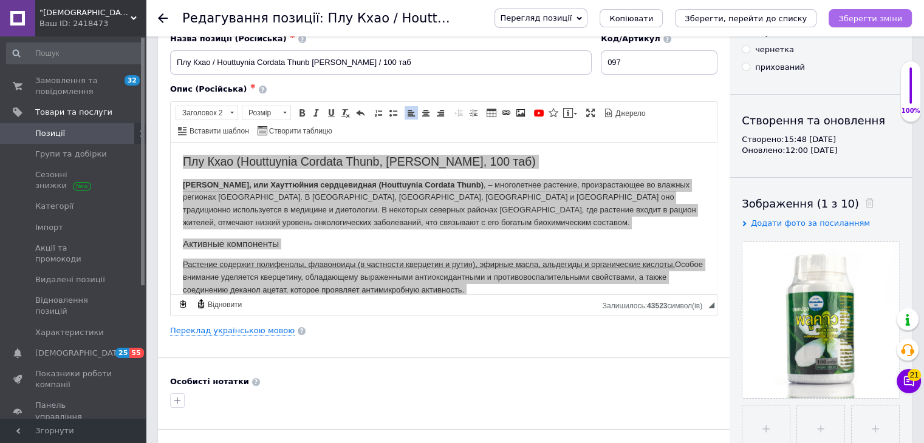
click at [853, 22] on icon "Зберегти зміни" at bounding box center [870, 18] width 64 height 9
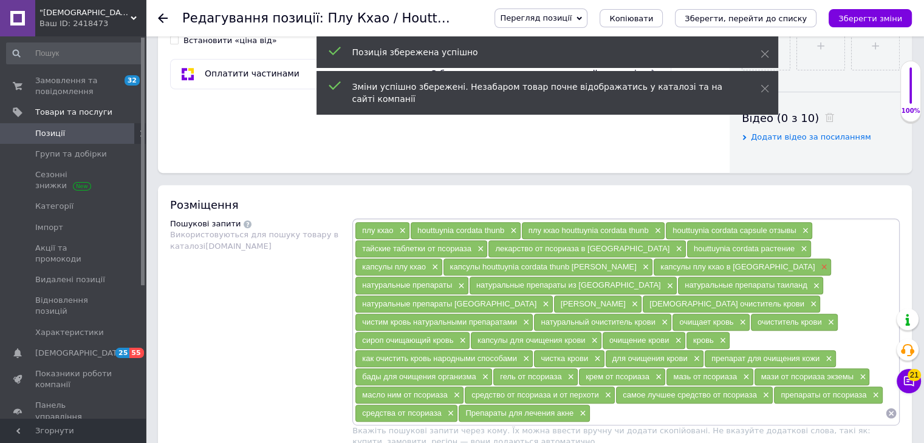
scroll to position [729, 0]
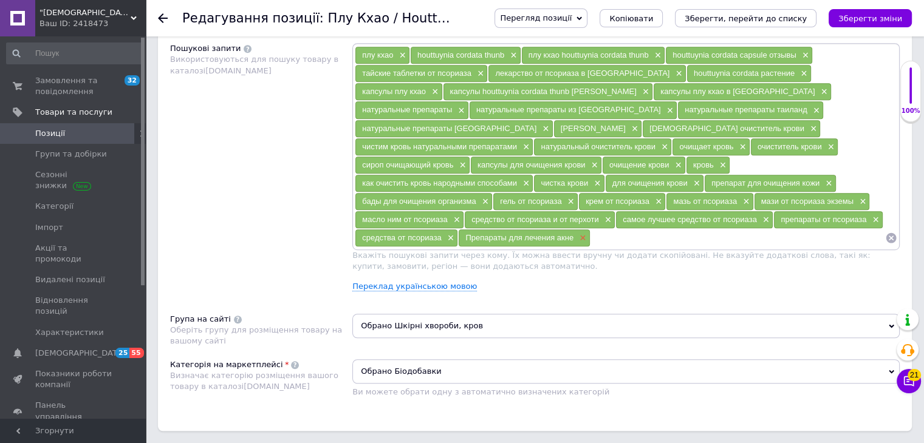
click at [583, 233] on span "×" at bounding box center [582, 238] width 10 height 10
click at [452, 233] on span "×" at bounding box center [450, 238] width 10 height 10
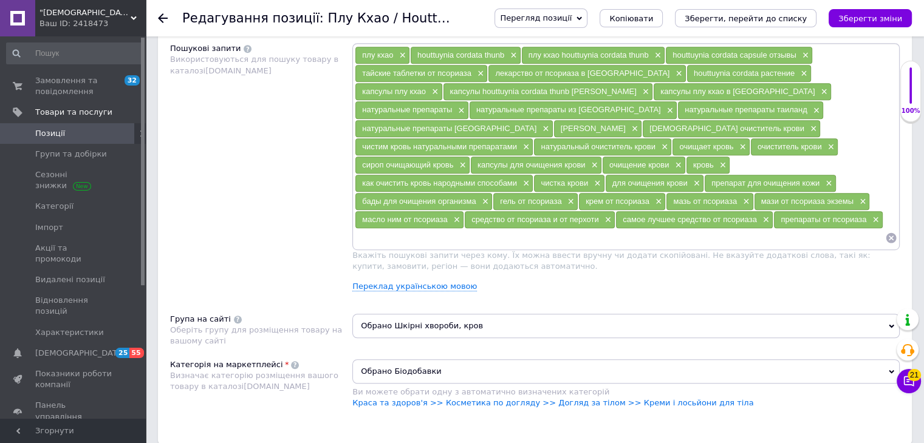
click at [878, 211] on div "препараты от псориаза ×" at bounding box center [828, 219] width 109 height 17
click at [875, 215] on span "×" at bounding box center [874, 220] width 10 height 10
click at [763, 215] on span "×" at bounding box center [765, 220] width 10 height 10
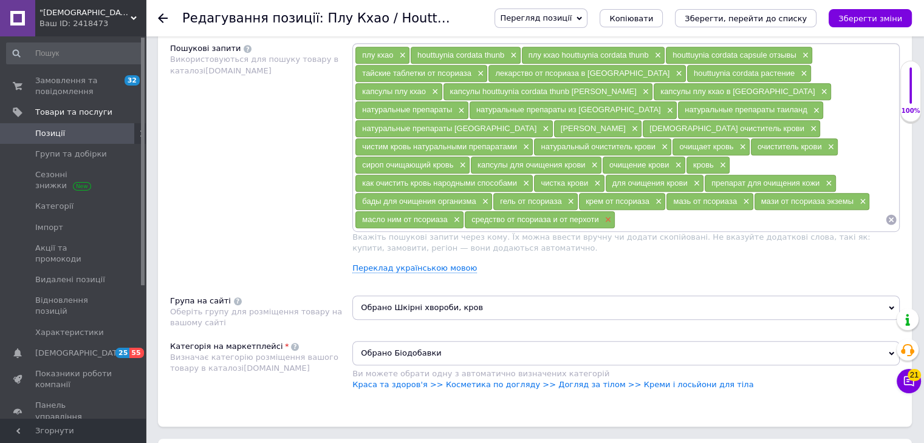
click at [603, 215] on span "×" at bounding box center [607, 220] width 10 height 10
click at [454, 215] on span "×" at bounding box center [456, 220] width 10 height 10
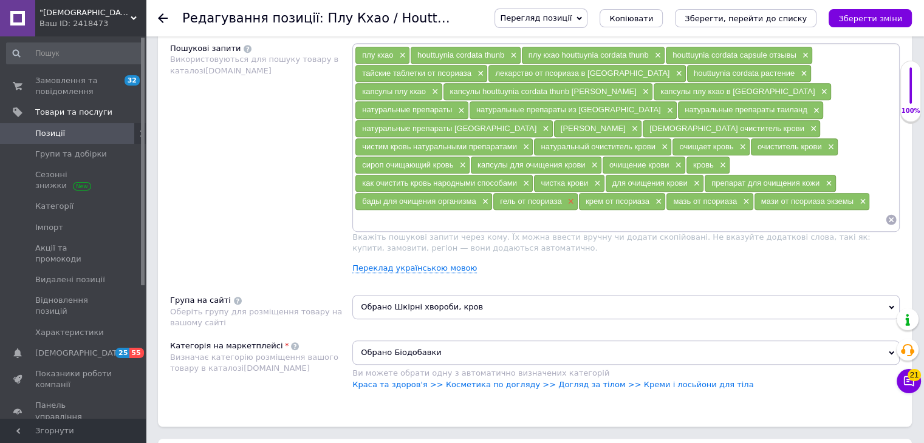
click at [571, 197] on span "×" at bounding box center [570, 202] width 10 height 10
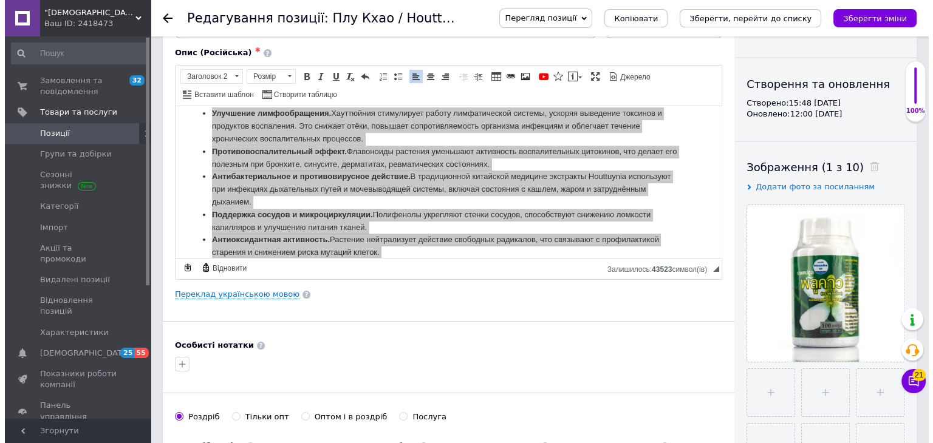
scroll to position [61, 0]
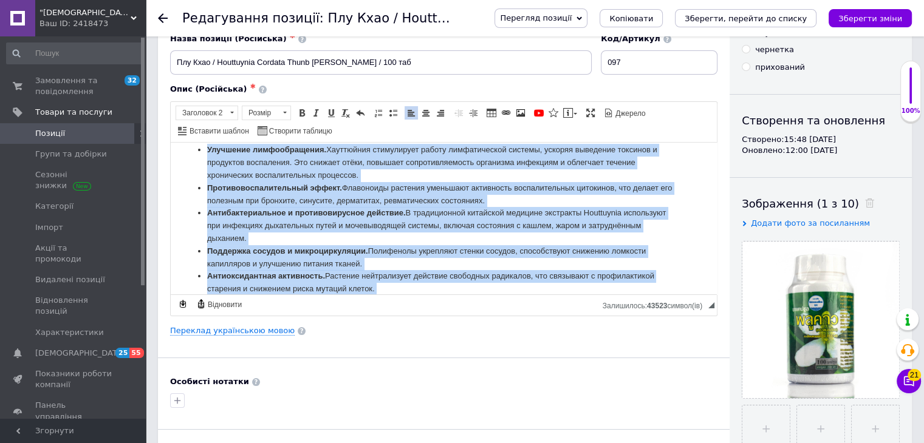
click at [445, 220] on li "Антибактериальное и противовирусное действие. В традиционной китайской медицине…" at bounding box center [443, 226] width 473 height 38
click at [507, 219] on li "Антибактериальное и противовирусное действие. В традиционной китайской медицине…" at bounding box center [443, 226] width 473 height 38
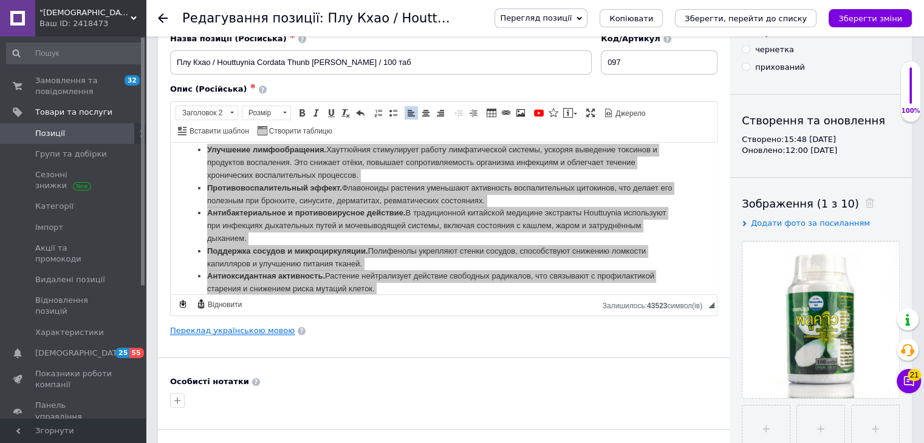
click at [238, 331] on link "Переклад українською мовою" at bounding box center [232, 331] width 125 height 10
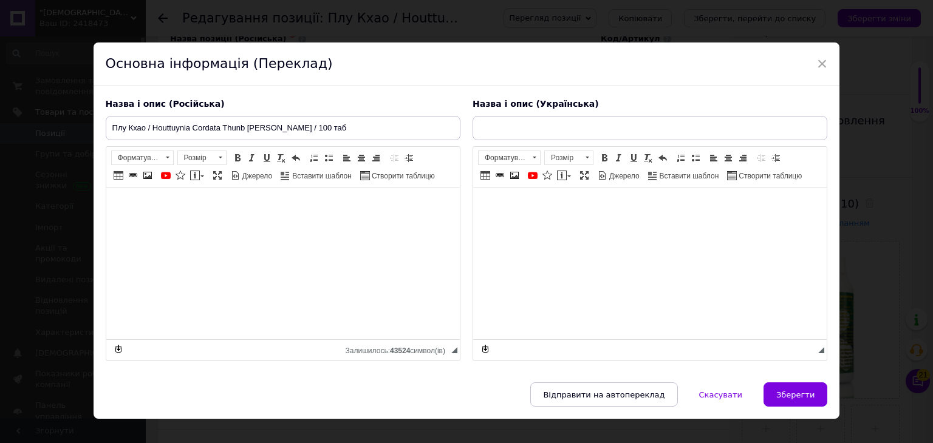
type input "Плу Кхао / Houttuynia Cordata Thunb [PERSON_NAME] / 100 таб"
click at [491, 157] on span "Нормальний" at bounding box center [504, 157] width 50 height 13
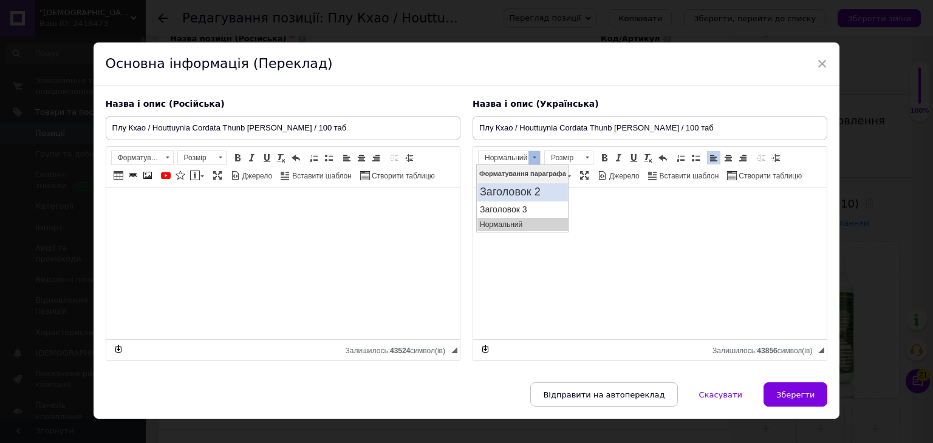
click at [513, 191] on h2 "Заголовок 2" at bounding box center [522, 191] width 86 height 13
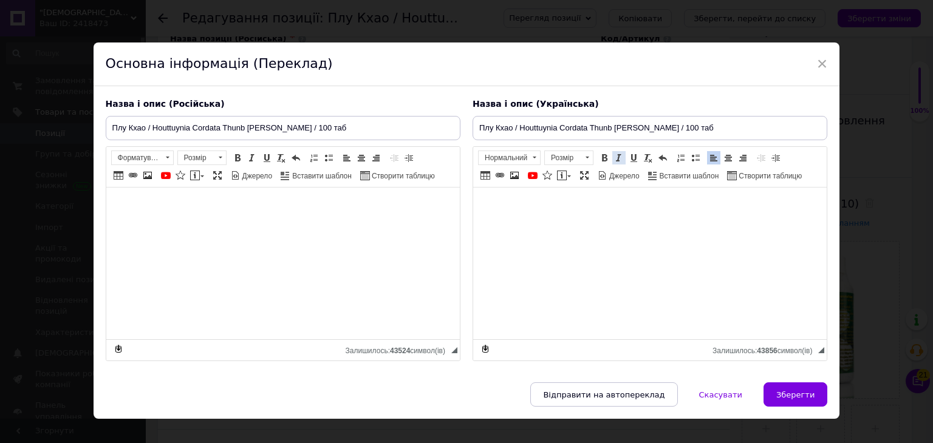
click at [612, 151] on link "Курсив Сполучення клавіш Ctrl+I" at bounding box center [618, 157] width 13 height 13
click at [606, 163] on link "Жирний Сполучення клавіш Ctrl+B" at bounding box center [604, 157] width 13 height 13
click at [505, 158] on span "Нормальний" at bounding box center [504, 157] width 50 height 13
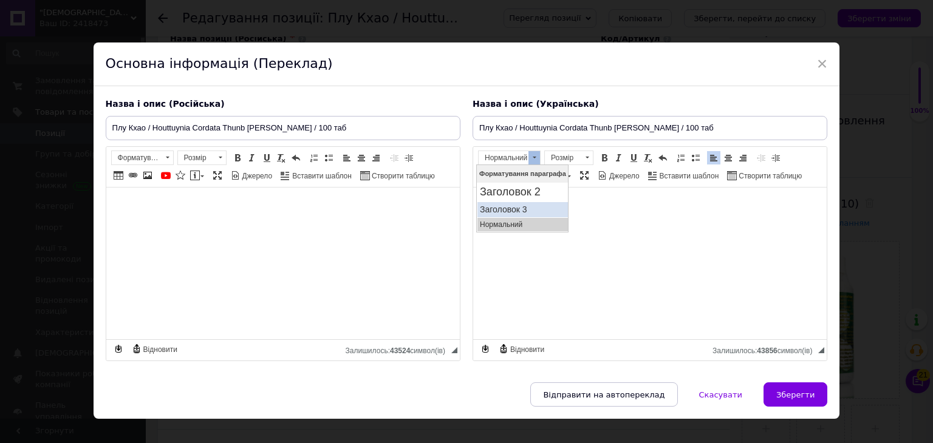
click at [504, 210] on h3 "Заголовок 3" at bounding box center [522, 209] width 86 height 10
click at [516, 160] on span "Нормальний" at bounding box center [504, 157] width 50 height 13
click at [512, 207] on h3 "Заголовок 3" at bounding box center [522, 209] width 86 height 10
click at [691, 159] on span at bounding box center [696, 158] width 10 height 10
click at [516, 159] on span "Нормальний" at bounding box center [504, 157] width 50 height 13
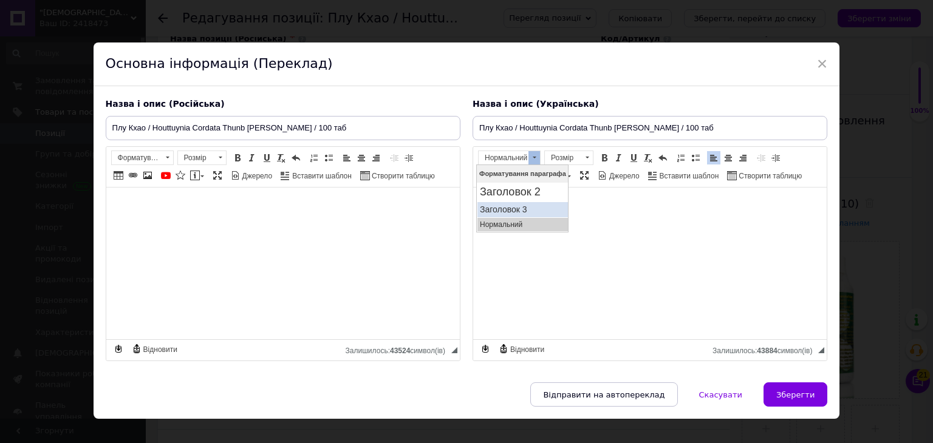
click at [515, 208] on h3 "Заголовок 3" at bounding box center [522, 209] width 86 height 10
click at [689, 162] on link "Вставити/видалити маркований список" at bounding box center [695, 157] width 13 height 13
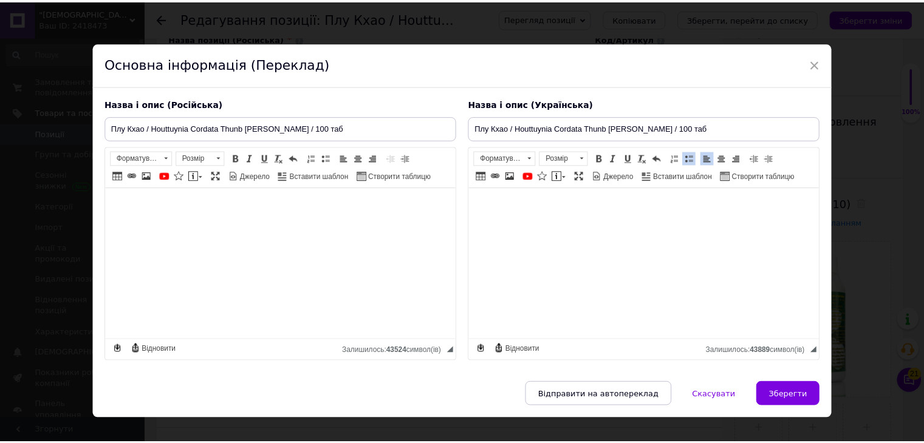
scroll to position [17, 0]
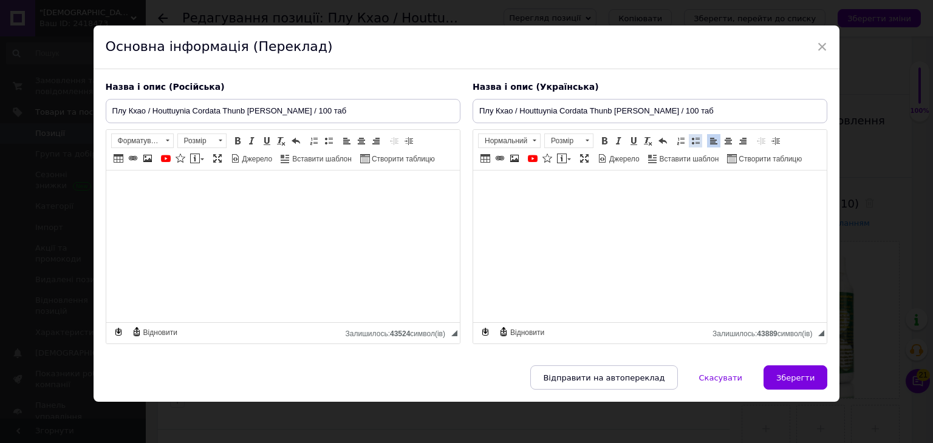
click at [693, 140] on span at bounding box center [696, 141] width 10 height 10
click at [508, 139] on span "Нормальний" at bounding box center [504, 140] width 50 height 13
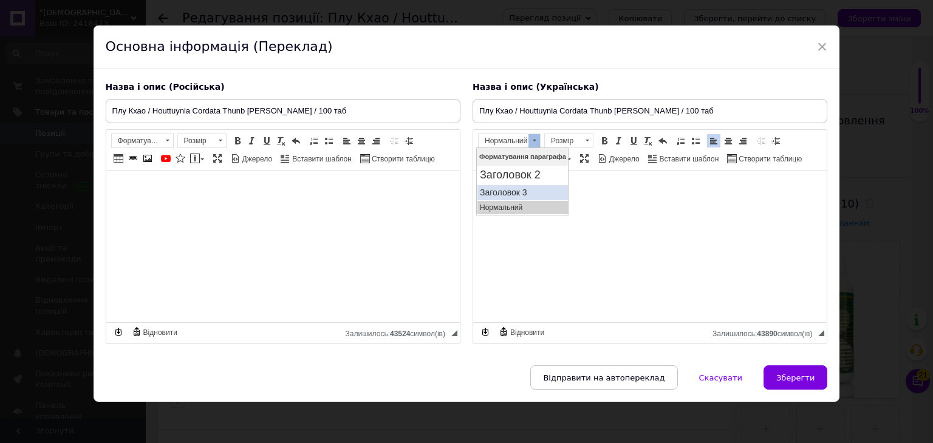
click at [516, 188] on h3 "Заголовок 3" at bounding box center [522, 192] width 86 height 10
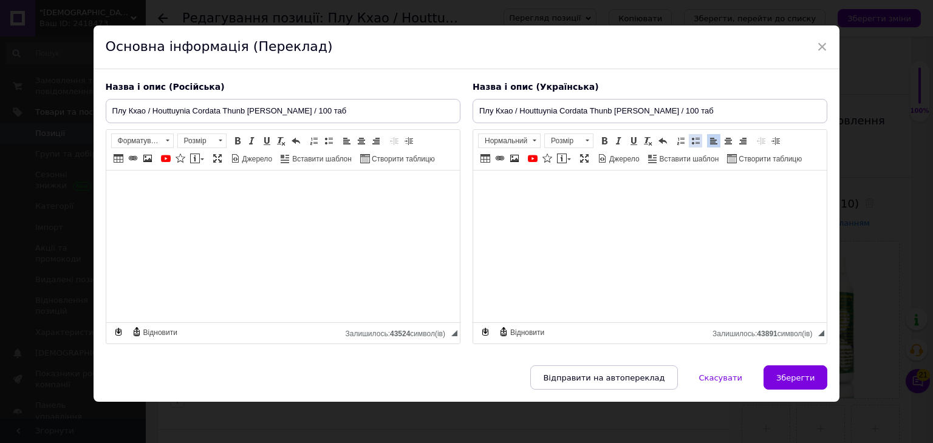
click at [691, 140] on span at bounding box center [696, 141] width 10 height 10
click at [513, 139] on span "Нормальний" at bounding box center [504, 140] width 50 height 13
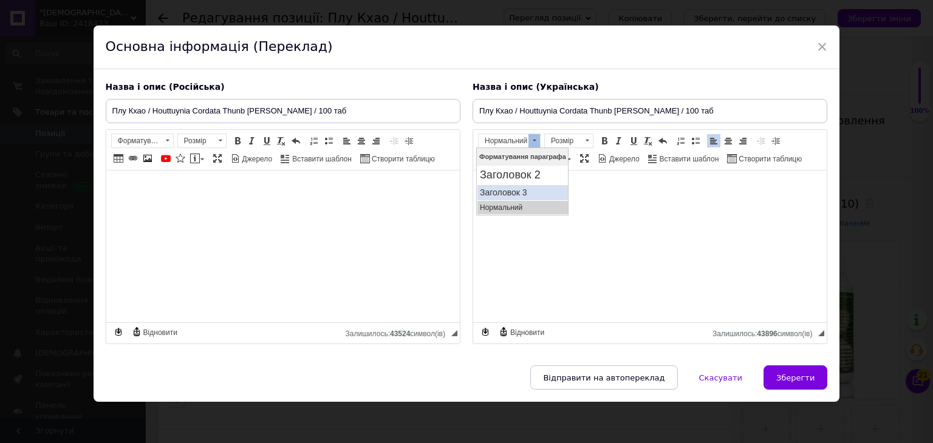
click at [516, 194] on h3 "Заголовок 3" at bounding box center [522, 192] width 86 height 10
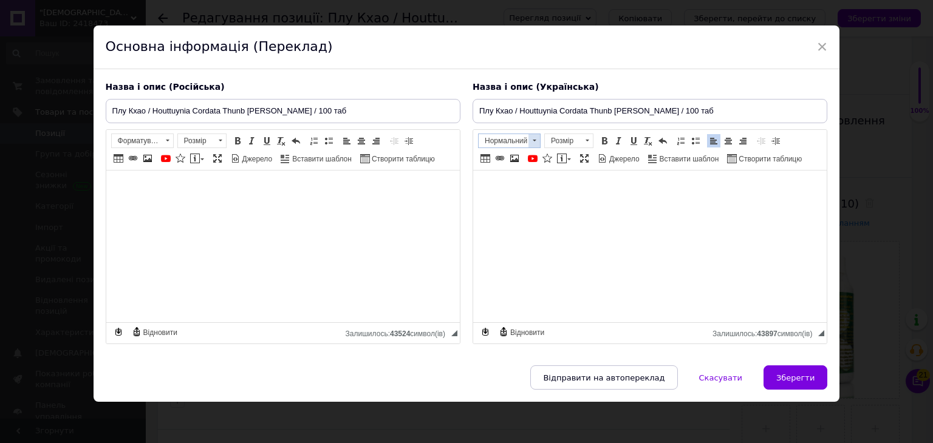
drag, startPoint x: 500, startPoint y: 141, endPoint x: 34, endPoint y: 6, distance: 485.1
click at [500, 141] on span "Нормальний" at bounding box center [504, 140] width 50 height 13
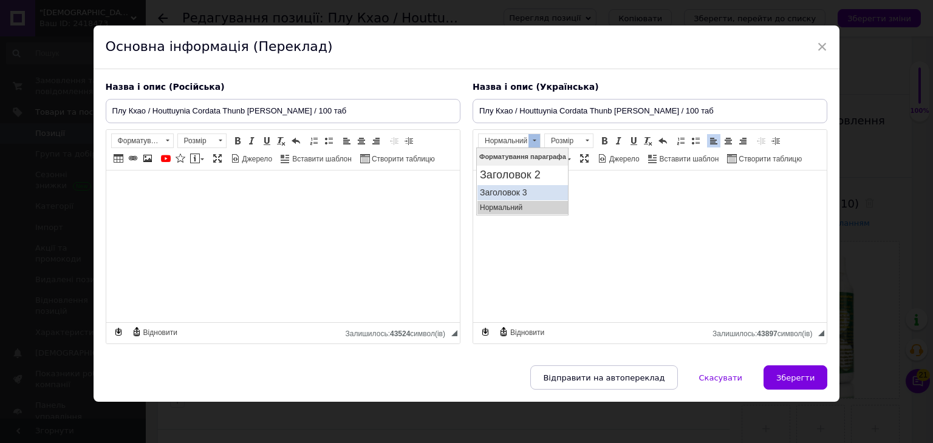
click at [522, 193] on h3 "Заголовок 3" at bounding box center [522, 192] width 86 height 10
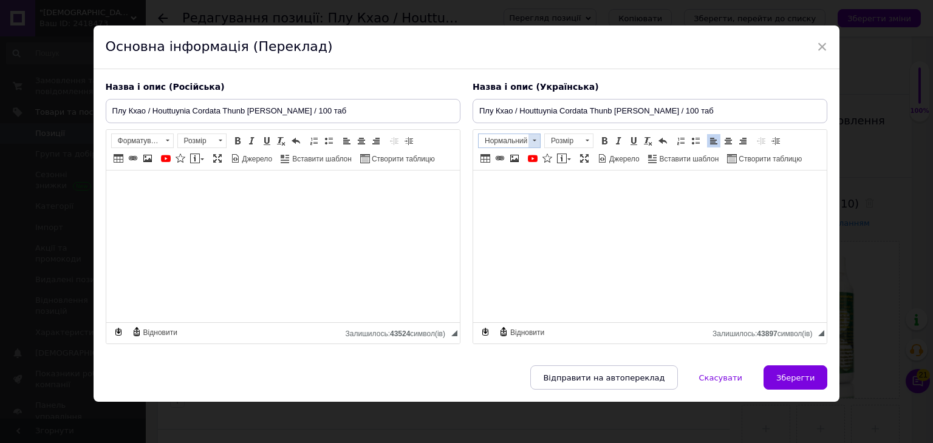
click at [494, 139] on span "Нормальний" at bounding box center [504, 140] width 50 height 13
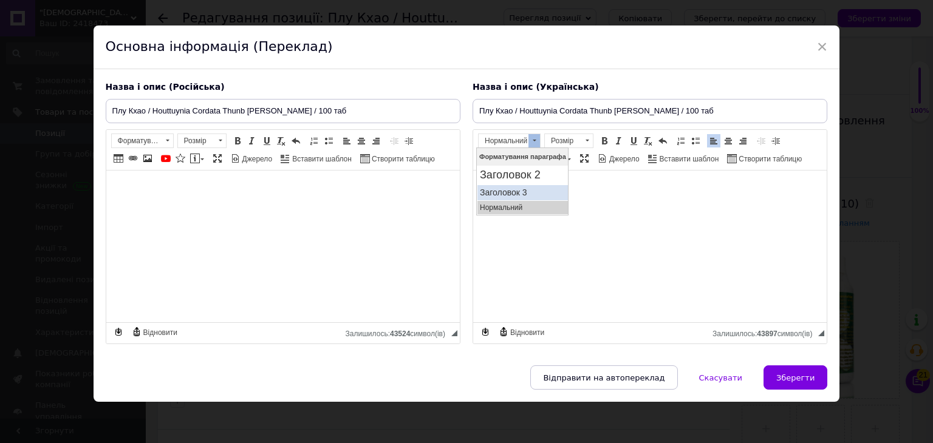
click at [510, 191] on h3 "Заголовок 3" at bounding box center [522, 192] width 86 height 10
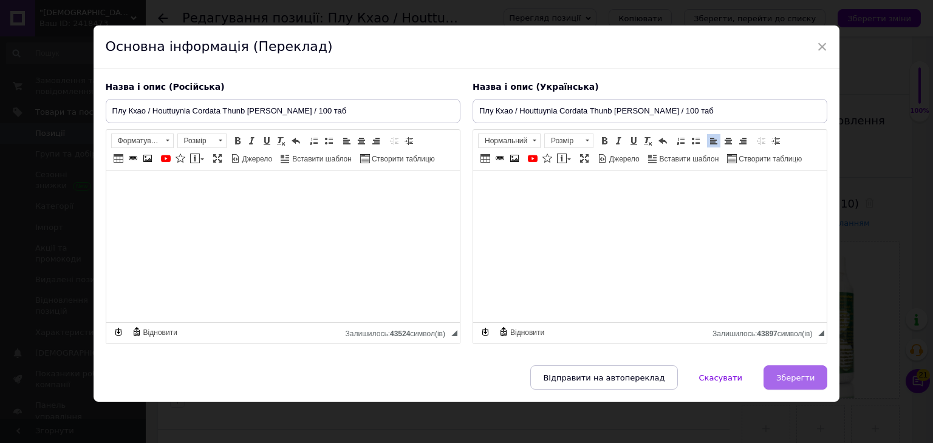
click at [793, 377] on span "Зберегти" at bounding box center [795, 378] width 38 height 9
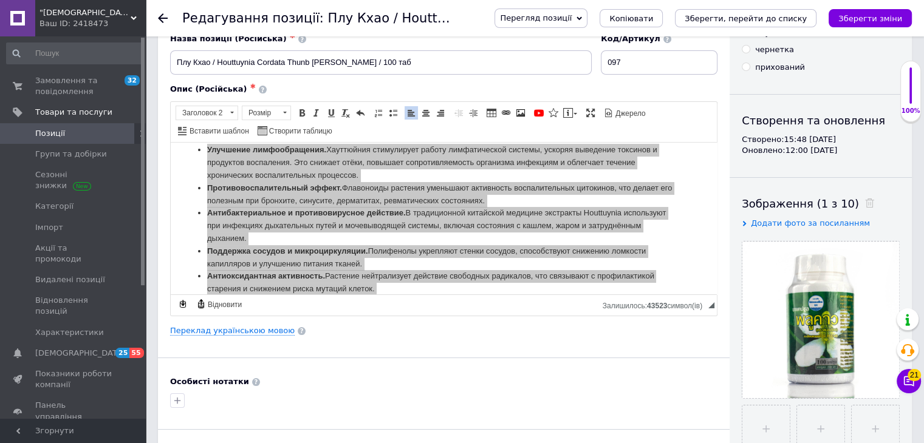
click at [865, 22] on icon "Зберегти зміни" at bounding box center [870, 18] width 64 height 9
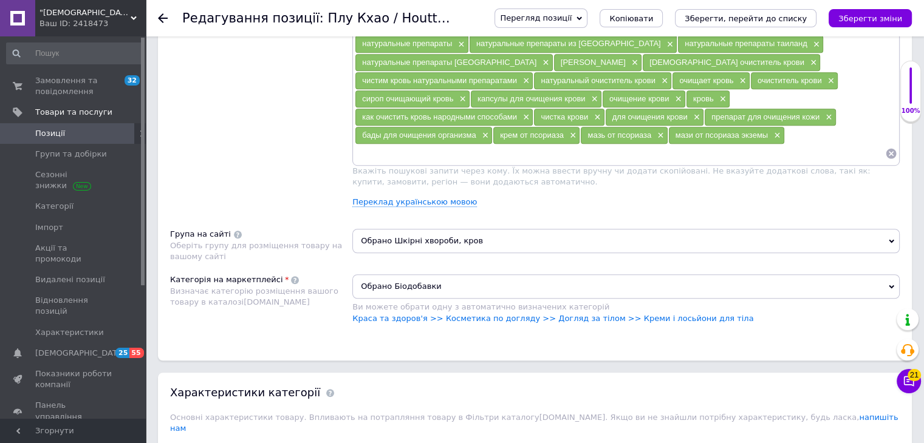
scroll to position [851, 0]
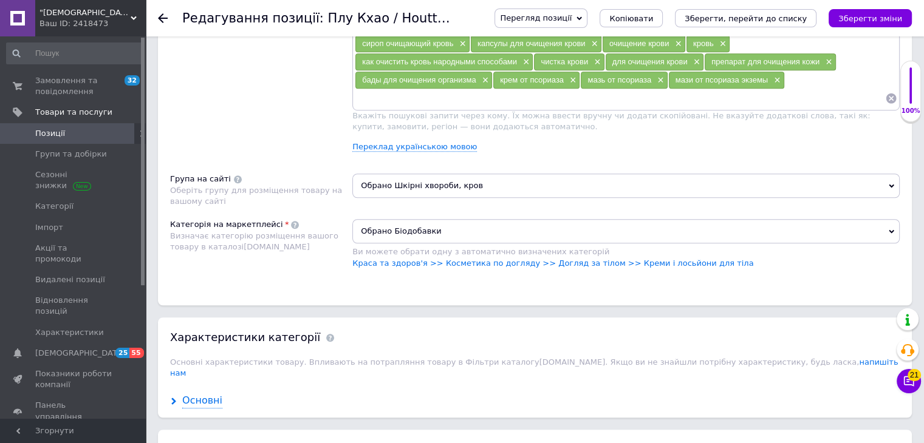
click at [207, 394] on div "Основні" at bounding box center [202, 401] width 40 height 14
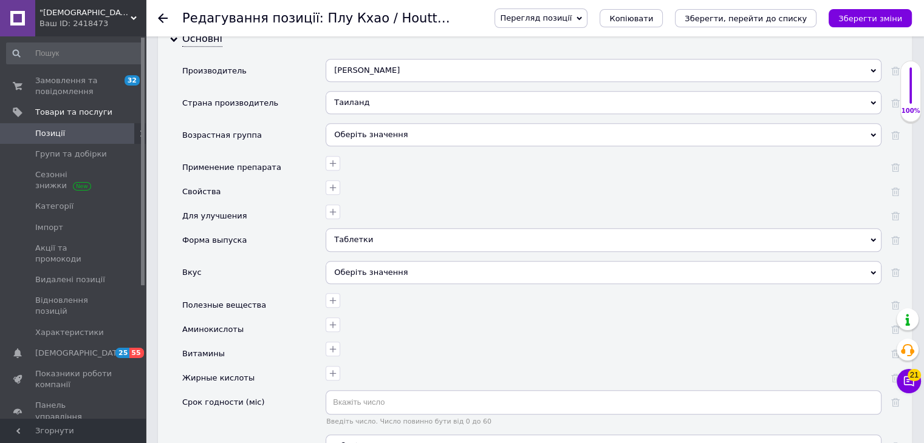
scroll to position [1215, 0]
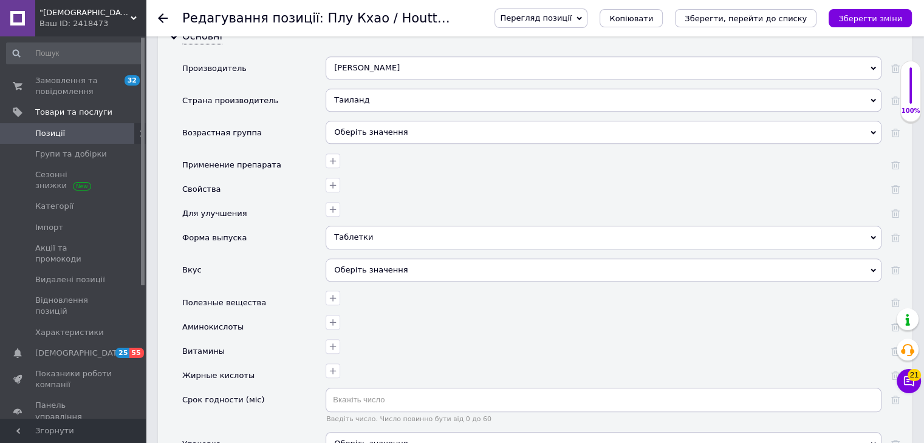
click at [355, 121] on div "Оберіть значення" at bounding box center [604, 132] width 556 height 23
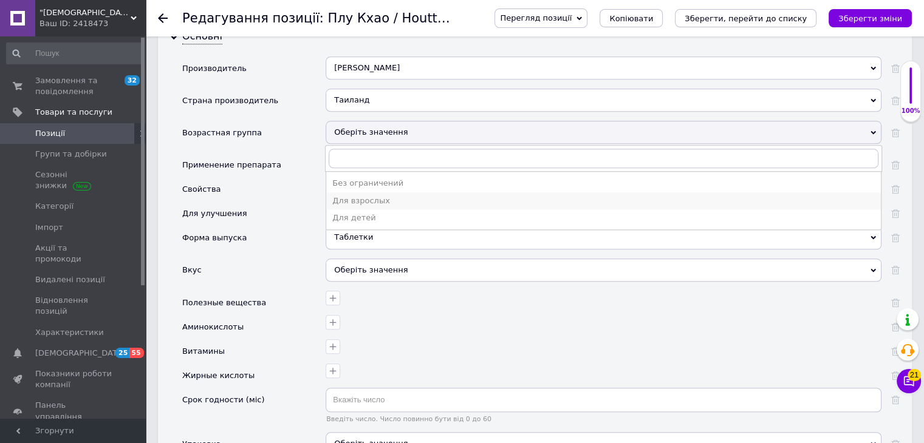
click at [363, 196] on div "Для взрослых" at bounding box center [603, 201] width 542 height 11
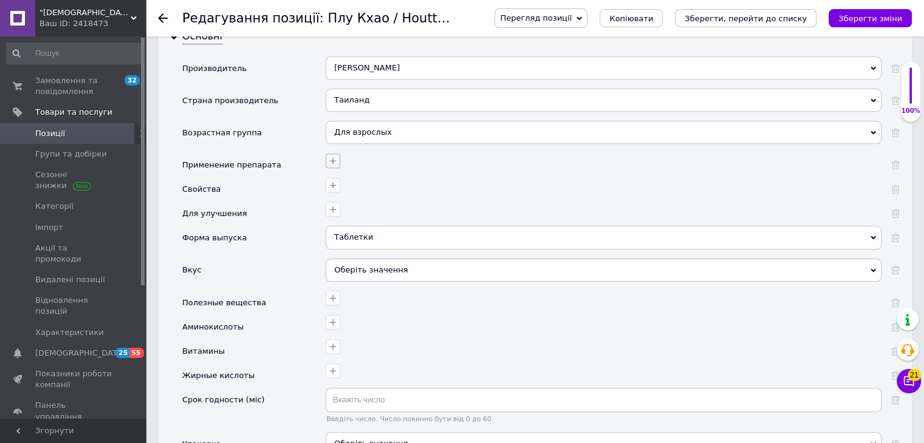
click at [330, 156] on icon "button" at bounding box center [333, 161] width 10 height 10
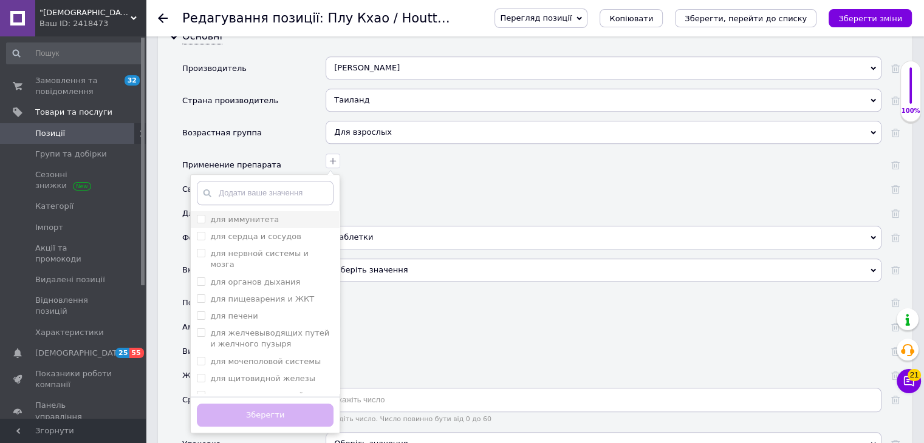
click at [232, 215] on label "для иммунитета" at bounding box center [244, 219] width 69 height 9
checkbox иммунитета "true"
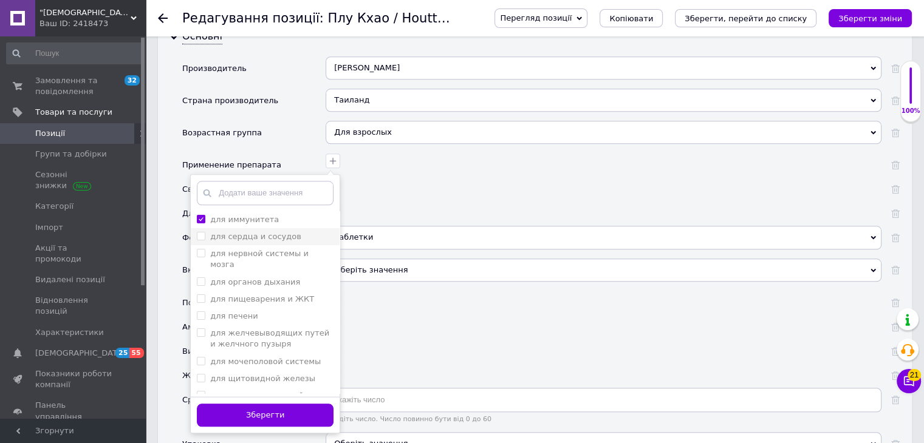
click at [233, 232] on label "для сердца и сосудов" at bounding box center [255, 236] width 91 height 9
checkbox сосудов "true"
click at [236, 249] on label "для нервной системы и мозга" at bounding box center [259, 259] width 98 height 20
checkbox мозга "true"
drag, startPoint x: 236, startPoint y: 236, endPoint x: 236, endPoint y: 244, distance: 7.3
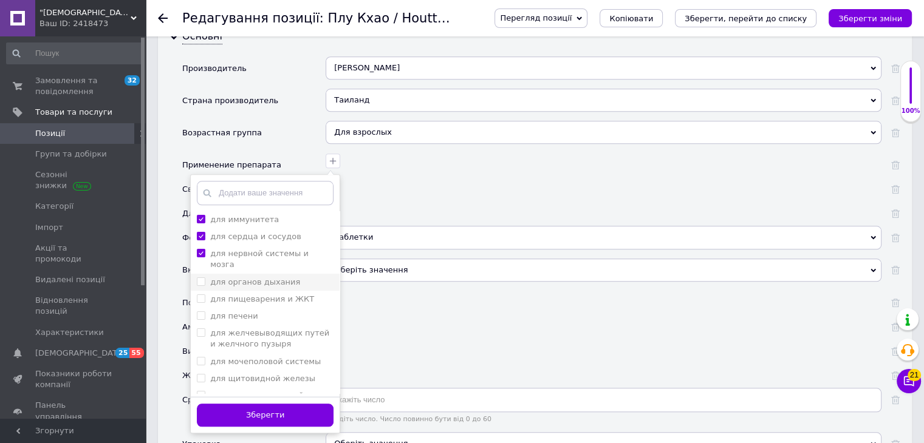
click at [236, 278] on label "для органов дыхания" at bounding box center [255, 282] width 90 height 9
checkbox дыхания "true"
click at [239, 295] on label "для пищеварения и ЖКТ" at bounding box center [262, 299] width 104 height 9
checkbox ЖКТ "true"
click at [240, 312] on label "для печени" at bounding box center [233, 316] width 47 height 9
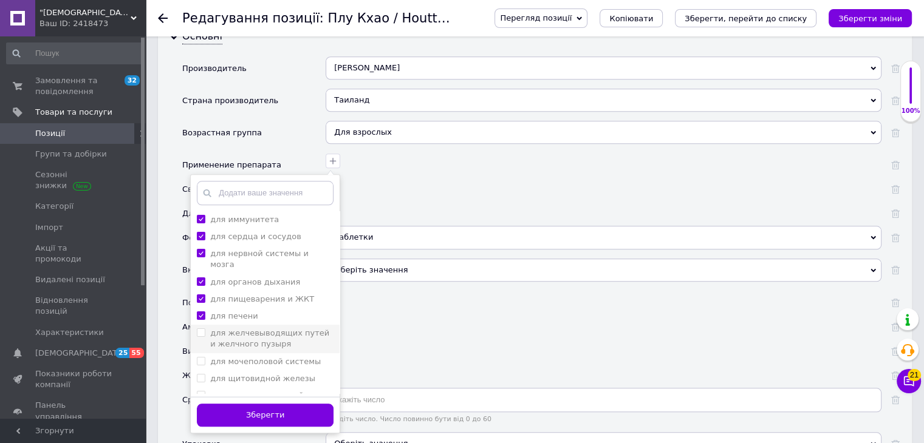
checkbox печени "true"
click at [242, 329] on label "для желчевыводящих путей и желчного пузыря" at bounding box center [269, 339] width 119 height 20
checkbox пузыря "true"
click at [245, 357] on label "для мочеполовой системы" at bounding box center [265, 361] width 111 height 9
checkbox системы "true"
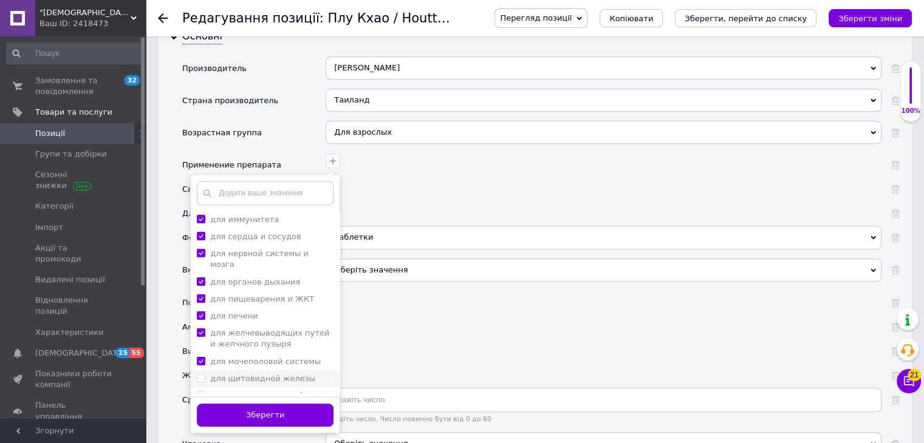
click at [247, 374] on label "для щитовидной железы" at bounding box center [262, 378] width 105 height 9
checkbox железы "true"
click at [250, 391] on label "для суставов и костей" at bounding box center [257, 395] width 94 height 9
checkbox костей "true"
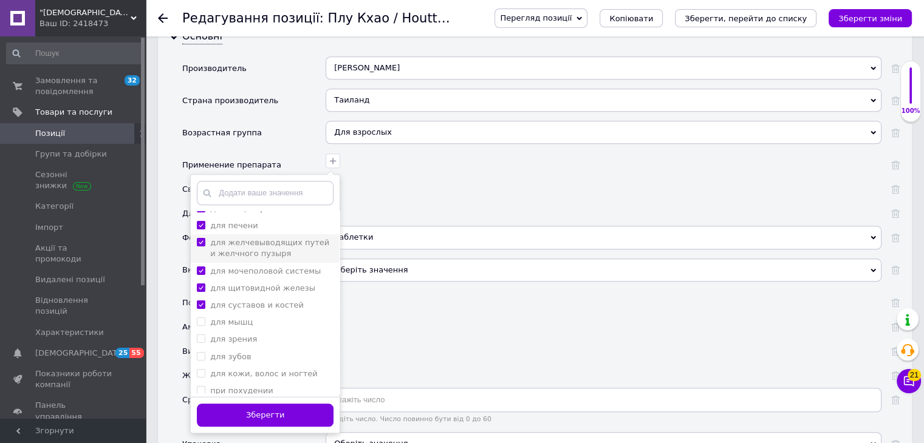
scroll to position [122, 0]
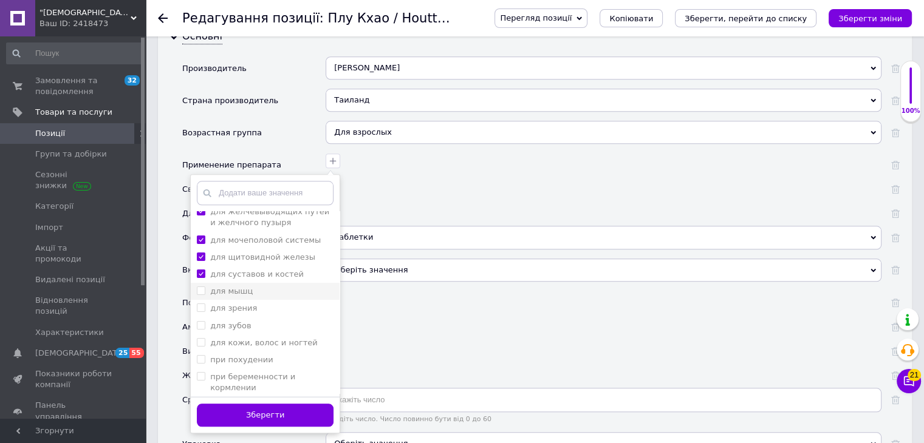
click at [231, 287] on label "для мышц" at bounding box center [231, 291] width 43 height 9
checkbox мышц "true"
click at [230, 300] on li "для зрения" at bounding box center [265, 308] width 149 height 17
checkbox зрения "true"
click at [230, 335] on li "для кожи, волос и ногтей" at bounding box center [265, 343] width 149 height 17
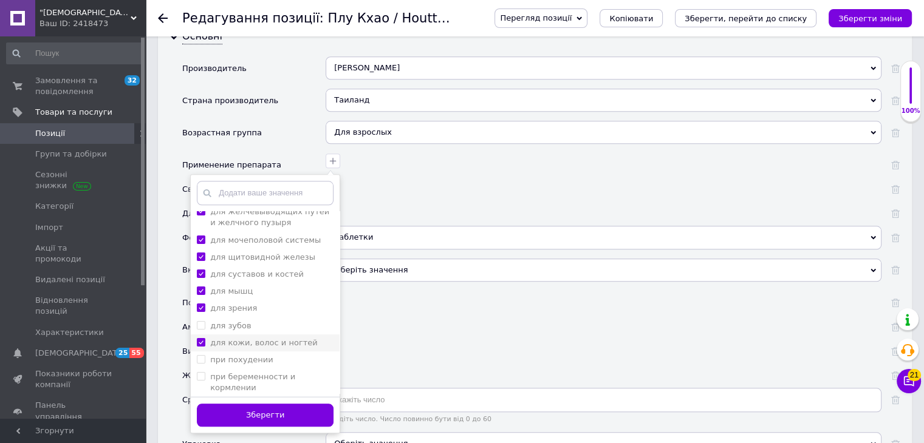
click at [232, 335] on li "для кожи, волос и ногтей" at bounding box center [265, 343] width 149 height 17
checkbox ногтей "false"
click at [243, 372] on label "при беременности и кормлении" at bounding box center [252, 382] width 85 height 20
checkbox кормлении "true"
click at [234, 321] on label "для зубов" at bounding box center [230, 325] width 41 height 9
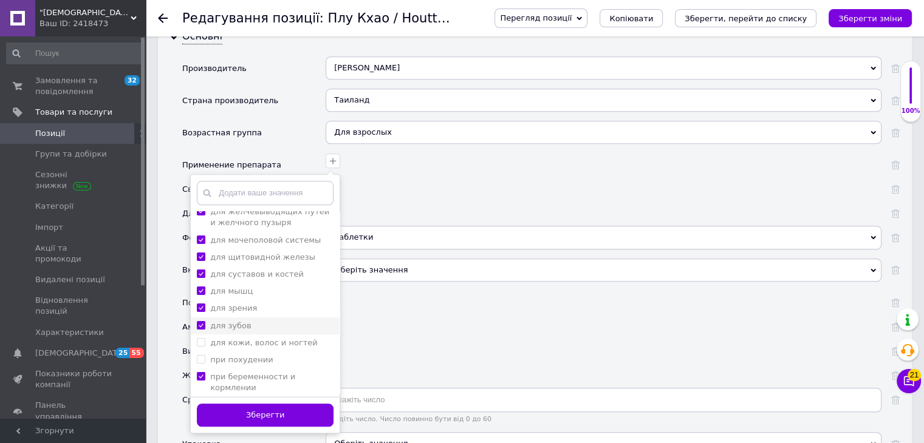
checkbox зубов "true"
click at [235, 338] on label "для кожи, волос и ногтей" at bounding box center [264, 342] width 108 height 9
checkbox ногтей "true"
click at [233, 355] on label "при похудении" at bounding box center [241, 359] width 63 height 9
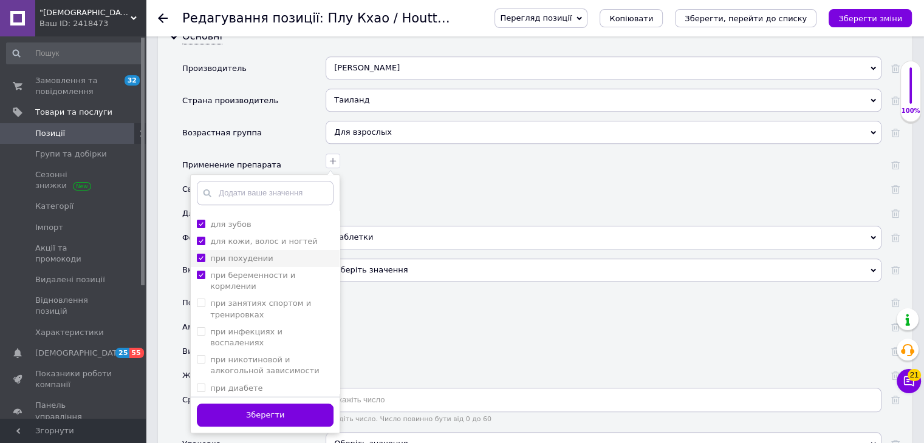
scroll to position [243, 0]
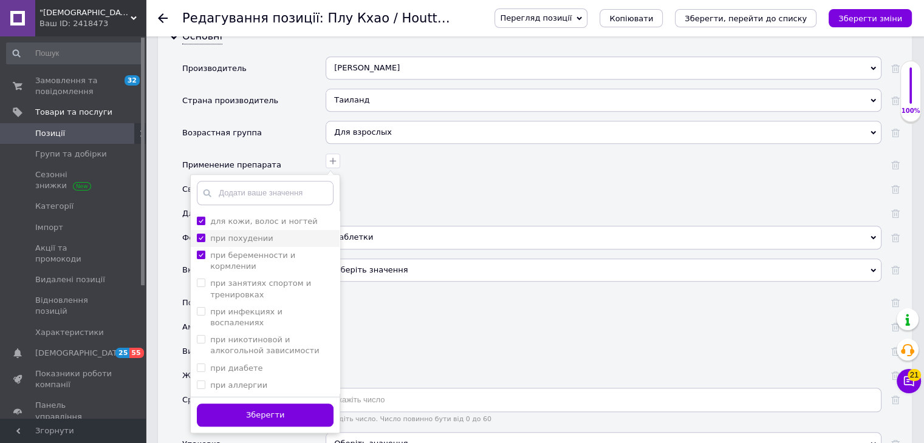
click at [225, 234] on label "при похудении" at bounding box center [241, 238] width 63 height 9
checkbox похудении "false"
click at [228, 251] on label "при беременности и кормлении" at bounding box center [252, 261] width 85 height 20
checkbox кормлении "false"
click at [224, 279] on label "при занятиях спортом и тренировках" at bounding box center [260, 289] width 101 height 20
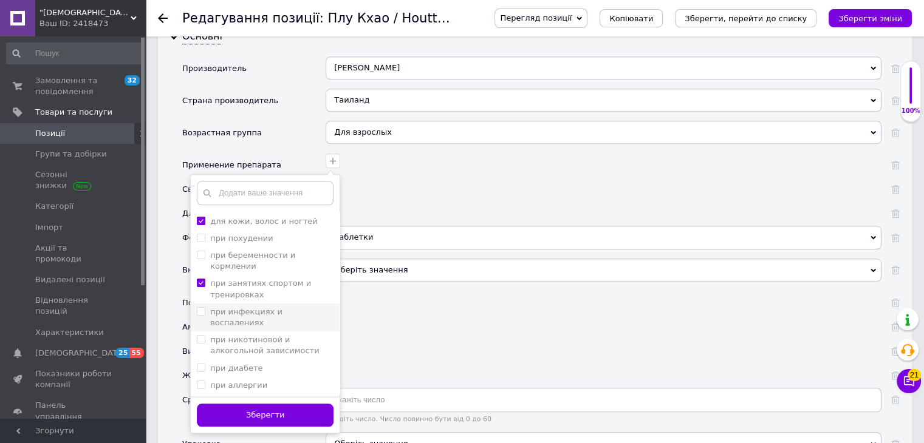
checkbox тренировках "true"
click at [225, 304] on li "при инфекциях и воспалениях" at bounding box center [265, 318] width 149 height 28
checkbox воспалениях "true"
click at [227, 335] on label "при никотиновой и алкогольной зависимости" at bounding box center [264, 345] width 109 height 20
checkbox зависимости "true"
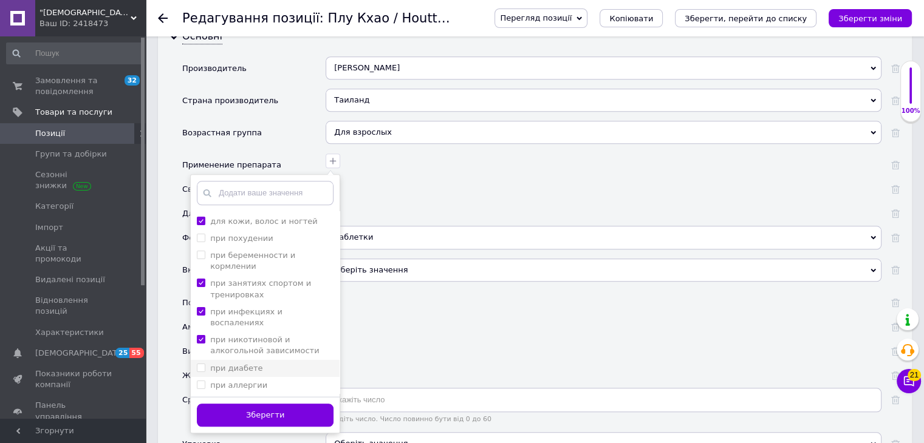
click at [228, 364] on label "при диабете" at bounding box center [236, 368] width 52 height 9
checkbox диабете "true"
click at [231, 381] on label "при аллергии" at bounding box center [238, 385] width 57 height 9
checkbox аллергии "true"
drag, startPoint x: 234, startPoint y: 335, endPoint x: 241, endPoint y: 353, distance: 19.4
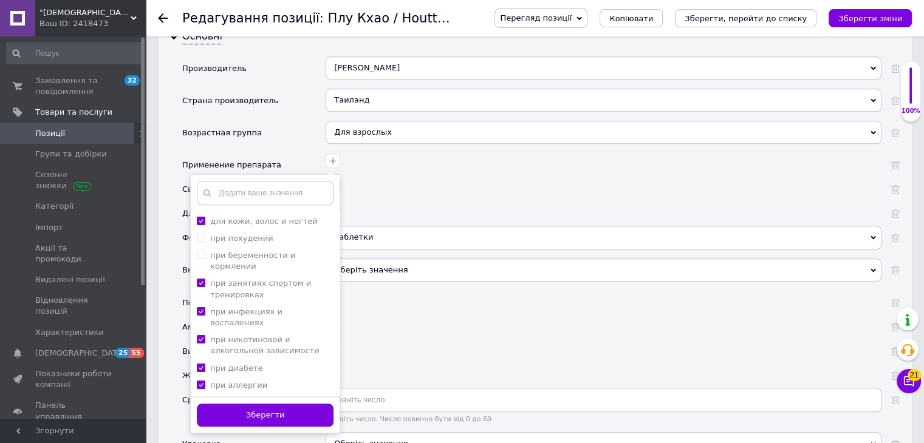
click at [234, 398] on label "для слизистых оболочек" at bounding box center [261, 402] width 103 height 9
checkbox оболочек "true"
click at [242, 415] on label "для метаболизма" at bounding box center [246, 419] width 73 height 9
checkbox метаболизма "true"
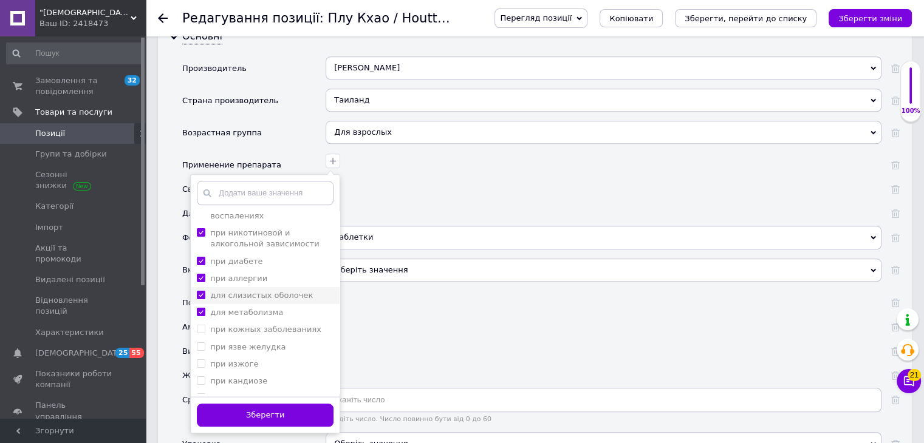
scroll to position [365, 0]
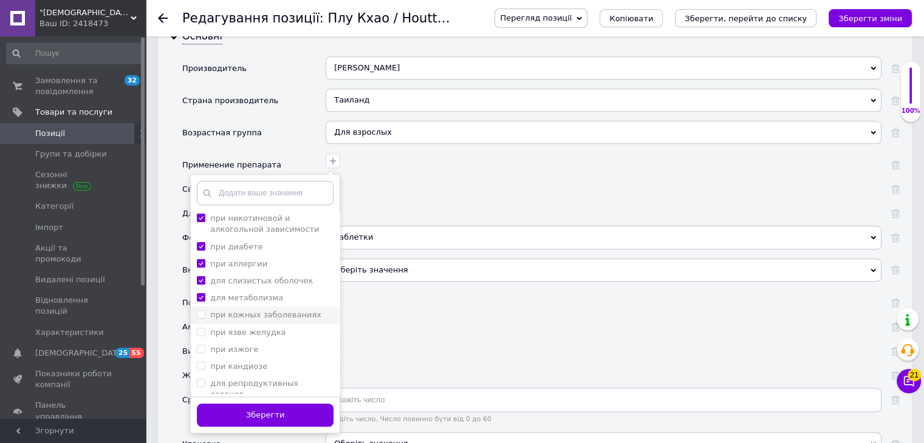
click at [250, 310] on label "при кожных заболеваниях" at bounding box center [265, 314] width 111 height 9
checkbox заболеваниях "true"
click at [243, 328] on label "при язве желудка" at bounding box center [247, 332] width 75 height 9
checkbox желудка "true"
click at [242, 345] on label "при изжоге" at bounding box center [234, 349] width 48 height 9
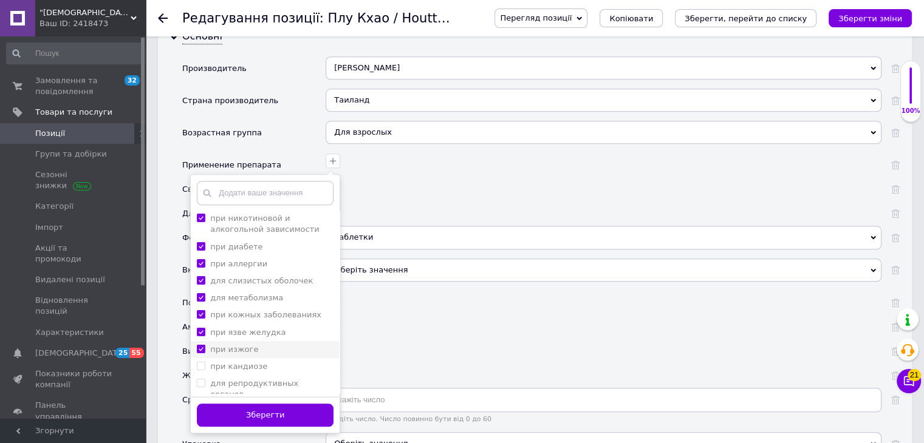
checkbox изжоге "true"
click at [242, 362] on label "при кандиозе" at bounding box center [238, 366] width 57 height 9
checkbox кандиозе "true"
click at [244, 379] on label "для репродуктивных органов" at bounding box center [254, 389] width 88 height 20
checkbox органов "true"
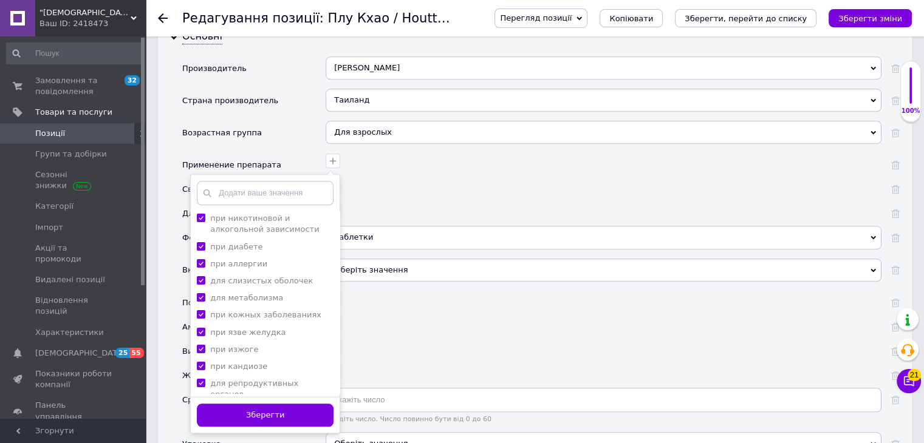
click at [243, 407] on label "для памяти" at bounding box center [234, 411] width 48 height 9
checkbox памяти "true"
click at [242, 425] on label "при анемии" at bounding box center [234, 429] width 49 height 9
checkbox анемии "true"
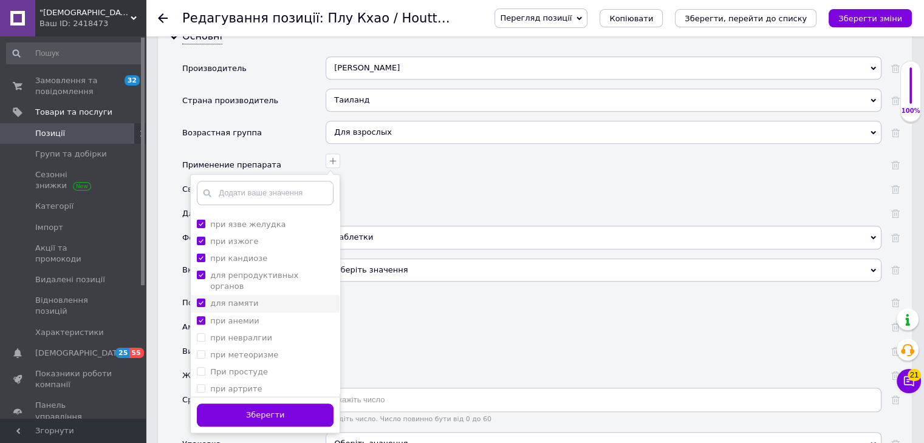
scroll to position [486, 0]
click at [242, 423] on label "При судорогах" at bounding box center [240, 427] width 61 height 9
checkbox судорогах "true"
click at [242, 406] on label "при бессоннице" at bounding box center [243, 410] width 67 height 9
checkbox бессоннице "true"
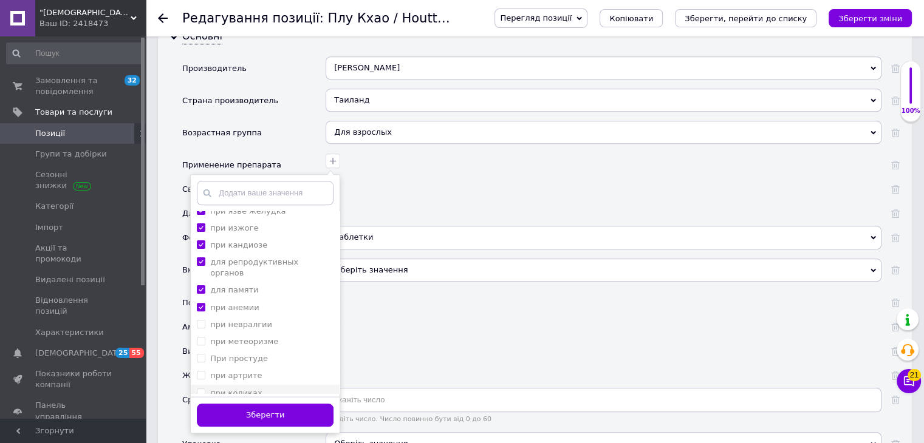
click at [238, 389] on label "при коликах" at bounding box center [236, 393] width 52 height 9
checkbox коликах "true"
click at [241, 371] on label "при артрите" at bounding box center [236, 375] width 52 height 9
checkbox артрите "true"
click at [241, 354] on label "При простуде" at bounding box center [239, 358] width 58 height 9
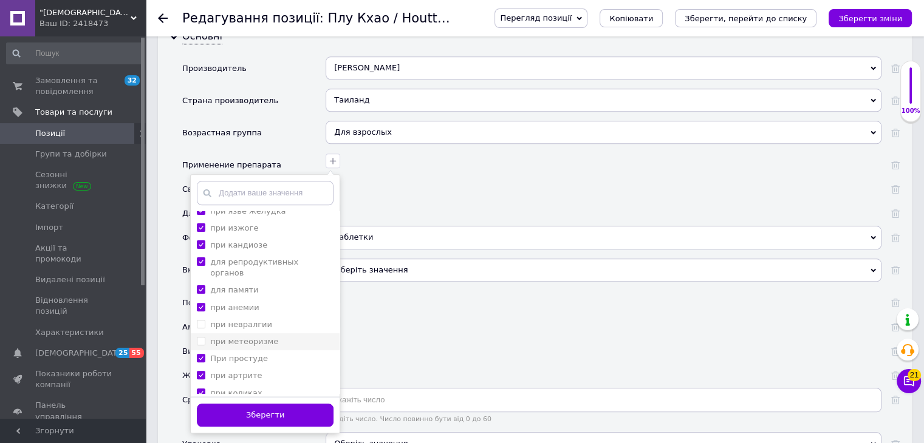
checkbox "true"
click at [241, 337] on label "при метеоризме" at bounding box center [244, 341] width 68 height 9
checkbox метеоризме "true"
click at [239, 320] on label "при невралгии" at bounding box center [241, 324] width 62 height 9
checkbox невралгии "true"
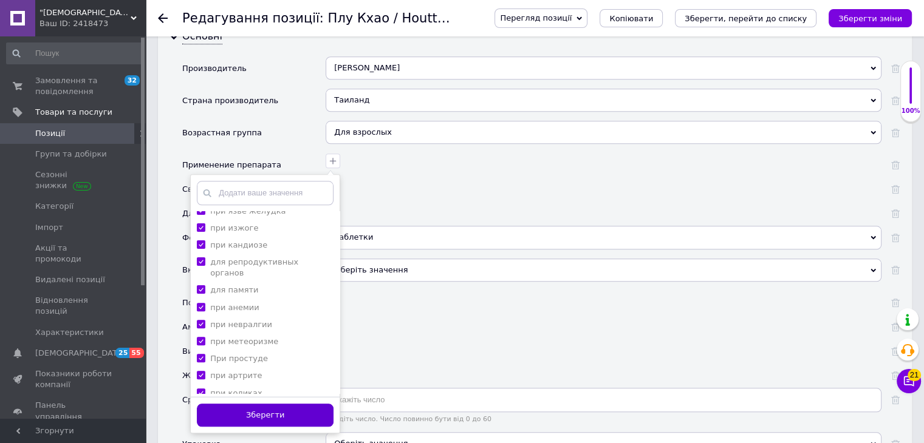
click at [279, 404] on button "Зберегти" at bounding box center [265, 416] width 137 height 24
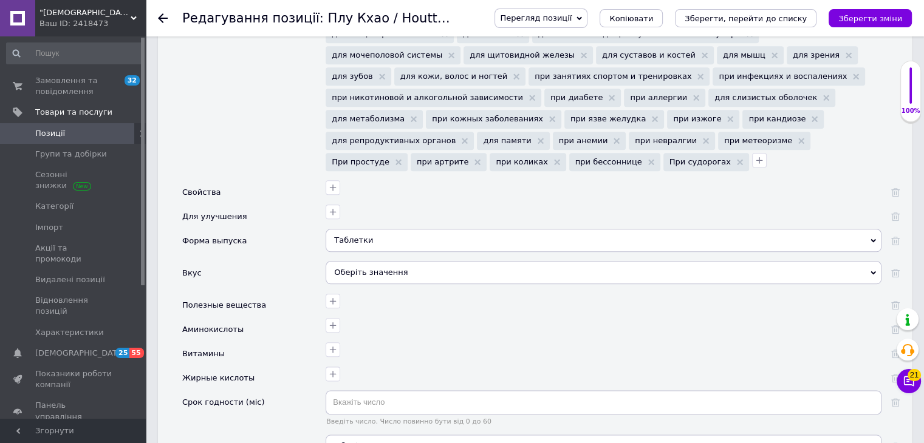
scroll to position [1397, 0]
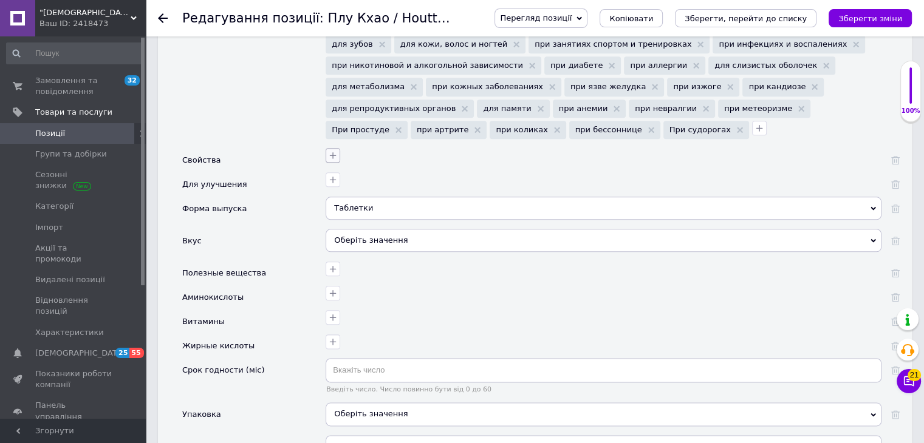
click at [335, 151] on icon "button" at bounding box center [333, 156] width 10 height 10
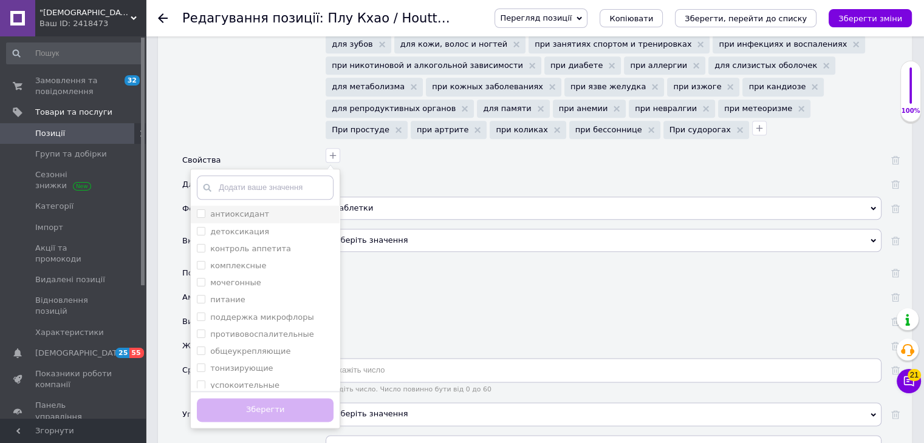
click at [248, 210] on label "антиоксидант" at bounding box center [239, 214] width 59 height 9
checkbox input "true"
click at [239, 227] on label "детоксикация" at bounding box center [239, 231] width 59 height 9
checkbox input "true"
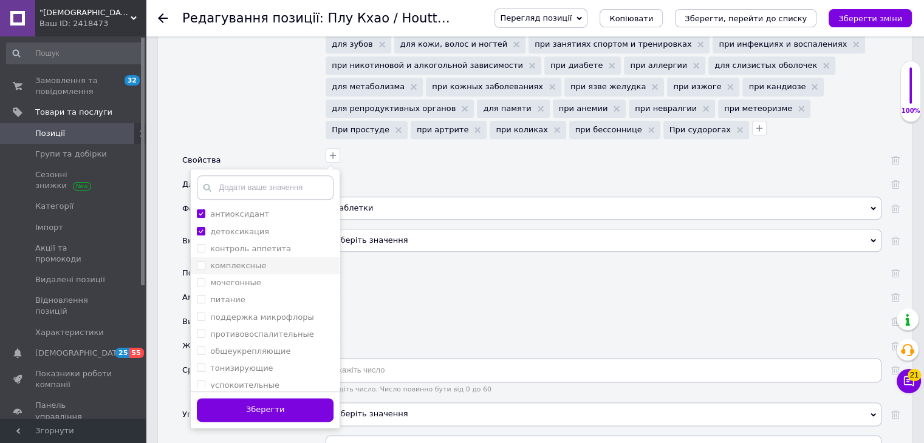
click at [227, 261] on label "комплексные" at bounding box center [238, 265] width 56 height 9
checkbox input "true"
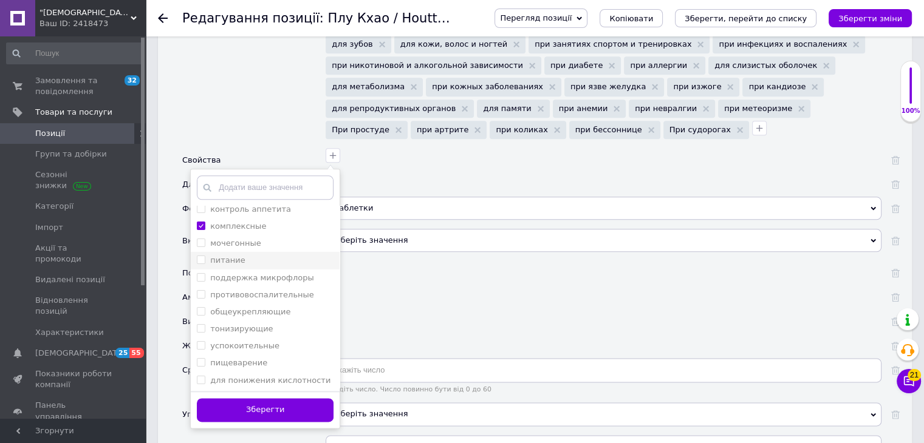
scroll to position [61, 0]
click at [248, 269] on label "противовоспалительные" at bounding box center [262, 273] width 104 height 9
checkbox input "true"
drag, startPoint x: 248, startPoint y: 251, endPoint x: 247, endPoint y: 258, distance: 7.4
click at [248, 286] on label "общеукрепляющие" at bounding box center [250, 290] width 80 height 9
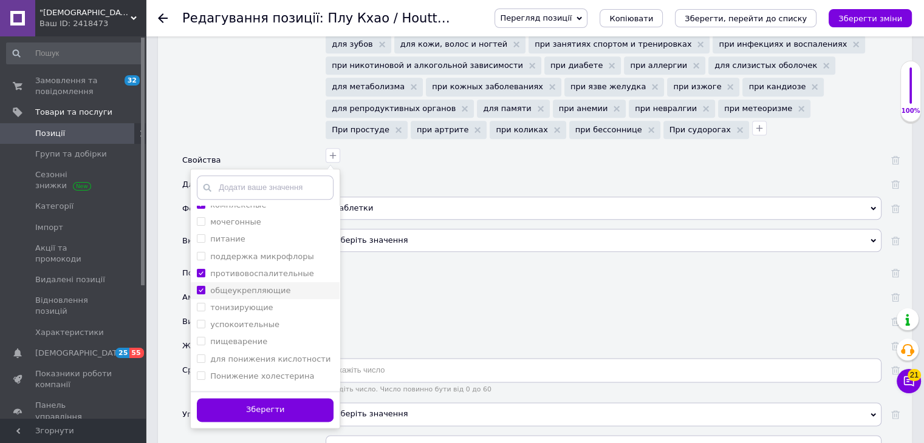
checkbox input "true"
click at [245, 303] on label "тонизирующие" at bounding box center [241, 307] width 63 height 9
checkbox input "true"
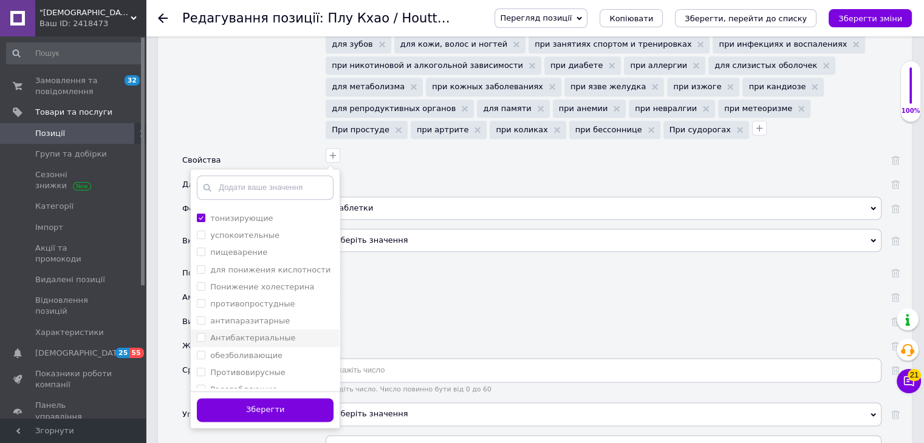
scroll to position [182, 0]
click at [258, 267] on label "противопростудные" at bounding box center [252, 271] width 84 height 9
checkbox input "true"
click at [260, 301] on label "Антибактериальные" at bounding box center [252, 305] width 85 height 9
checkbox input "true"
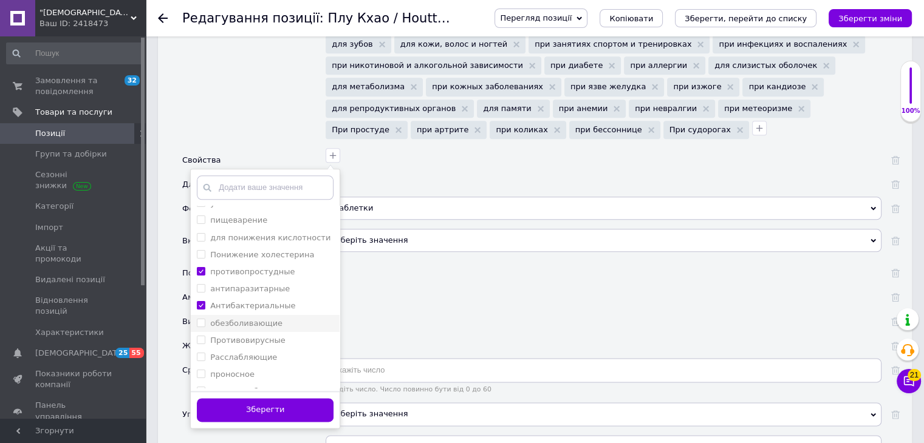
click at [253, 319] on label "обезболивающие" at bounding box center [246, 323] width 72 height 9
checkbox input "true"
click at [255, 336] on label "Противовирусные" at bounding box center [247, 340] width 75 height 9
checkbox input "true"
click at [275, 399] on button "Зберегти" at bounding box center [265, 411] width 137 height 24
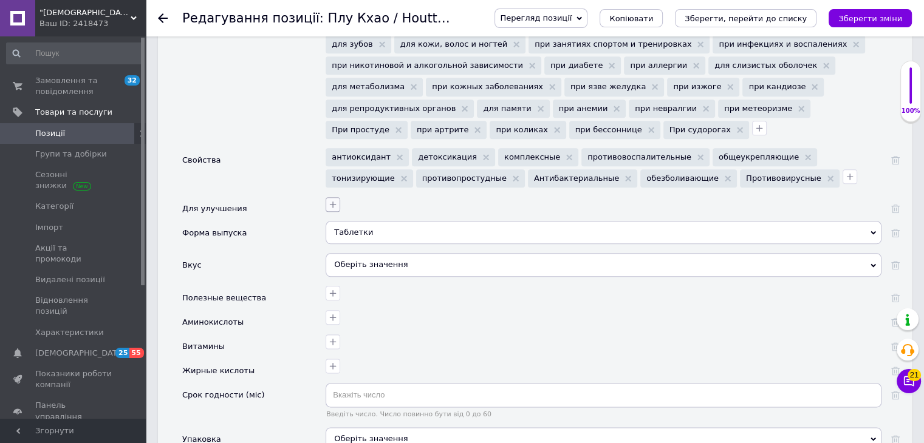
click at [332, 201] on icon "button" at bounding box center [333, 204] width 7 height 7
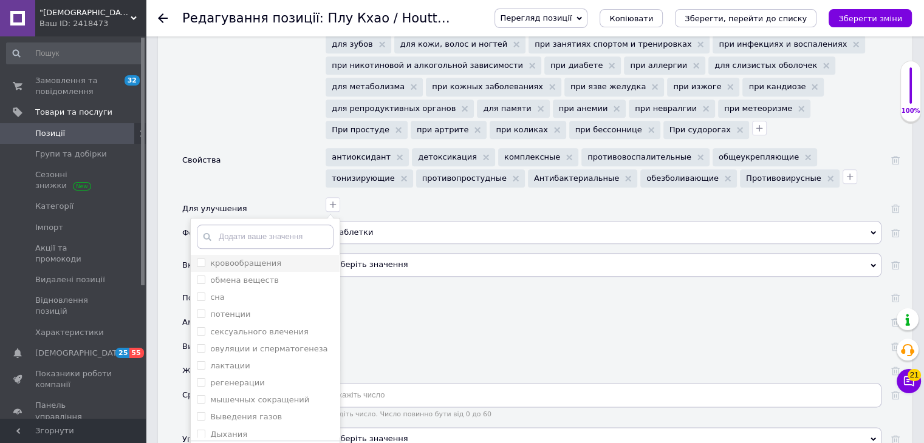
click at [264, 259] on label "кровообращения" at bounding box center [245, 263] width 71 height 9
checkbox input "true"
click at [263, 276] on label "обмена веществ" at bounding box center [244, 280] width 69 height 9
checkbox веществ "true"
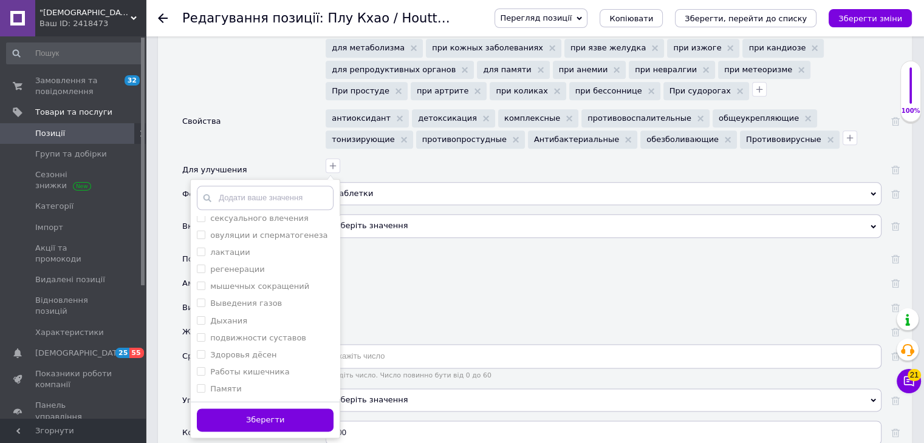
scroll to position [1458, 0]
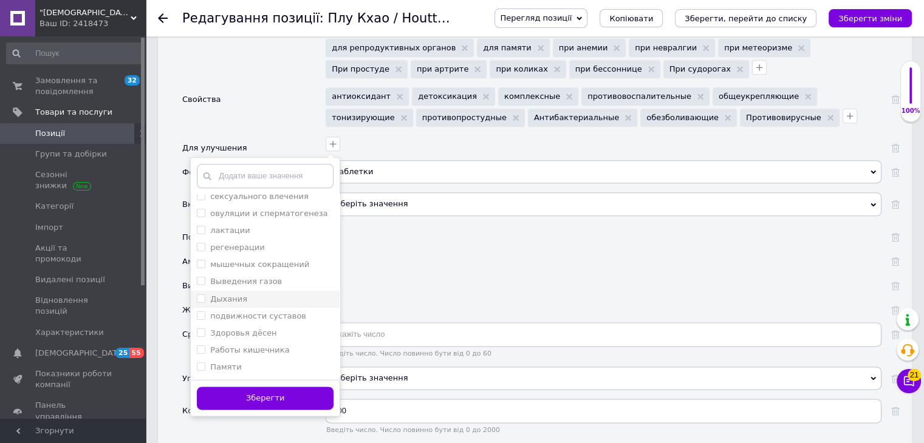
click at [216, 295] on label "Дыхания" at bounding box center [228, 299] width 37 height 9
checkbox input "true"
click at [262, 387] on button "Зберегти" at bounding box center [265, 399] width 137 height 24
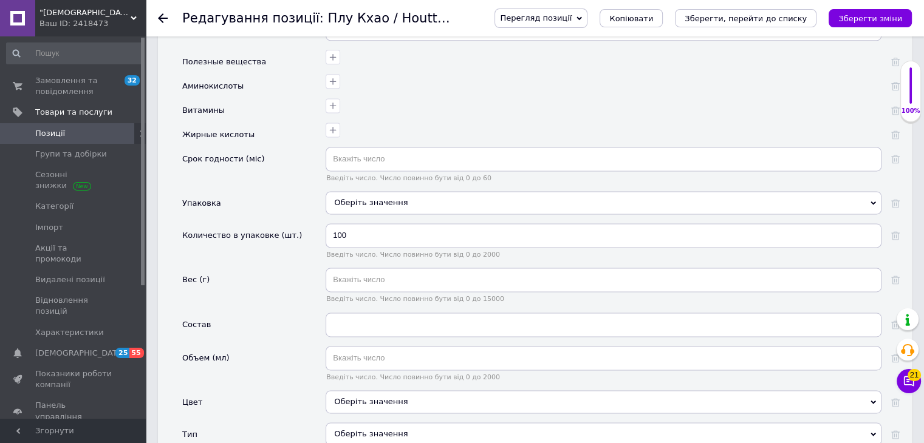
scroll to position [1701, 0]
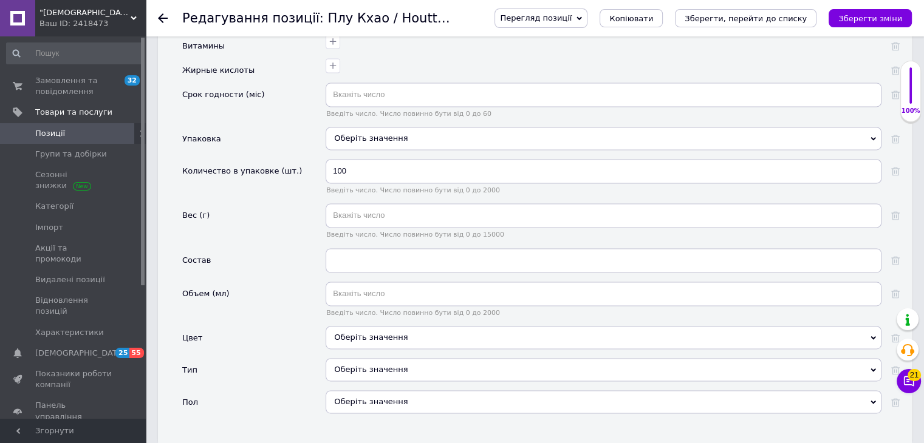
click at [352, 358] on div "Оберіть значення" at bounding box center [604, 369] width 556 height 23
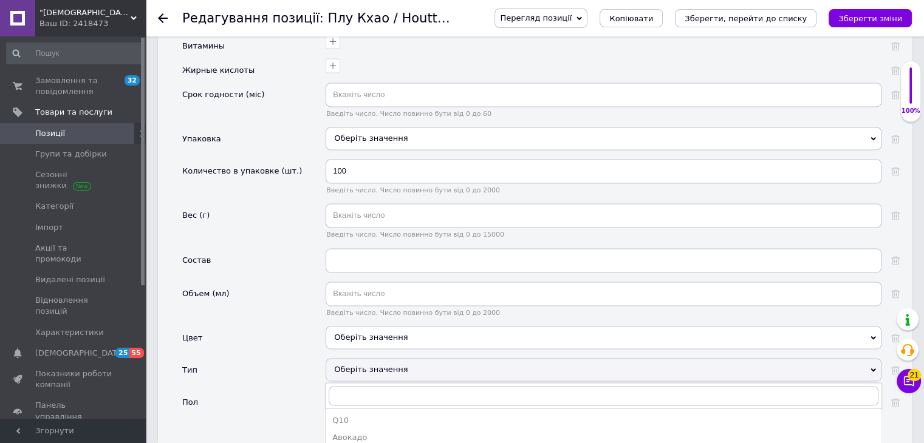
click at [352, 358] on div "Оберіть значення" at bounding box center [604, 369] width 556 height 23
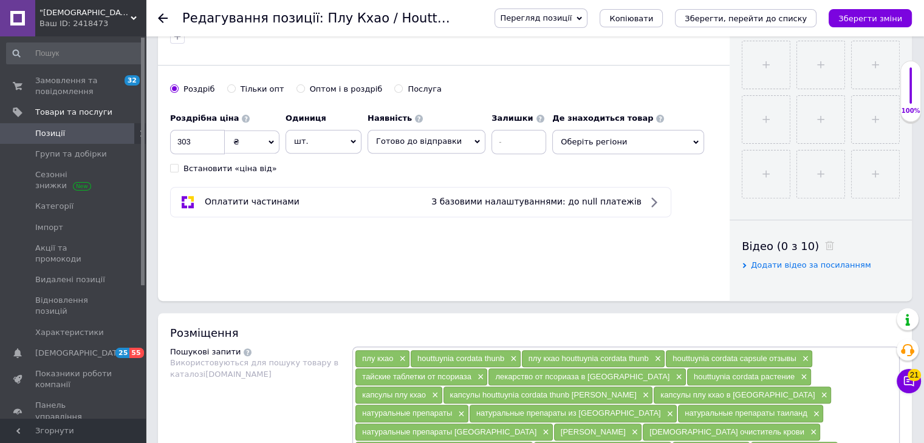
scroll to position [0, 0]
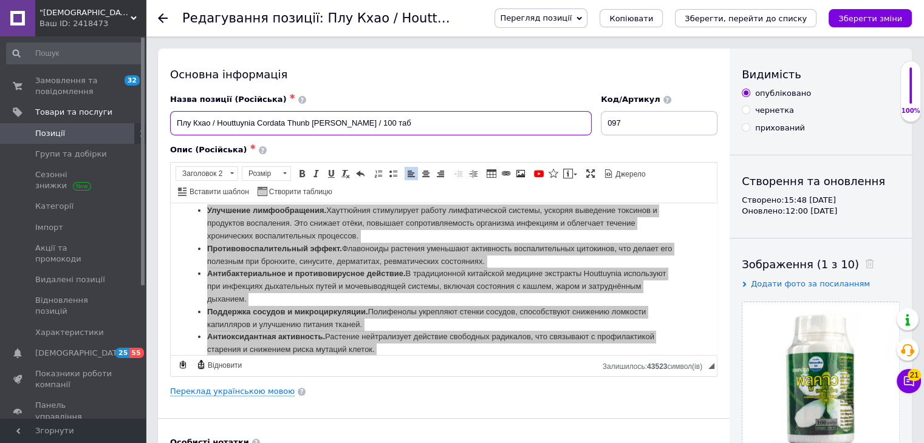
drag, startPoint x: 256, startPoint y: 123, endPoint x: 310, endPoint y: 115, distance: 54.6
click at [310, 115] on input "Плу Кхао / Houttuynia Cordata Thunb [PERSON_NAME] / 100 таб" at bounding box center [381, 123] width 422 height 24
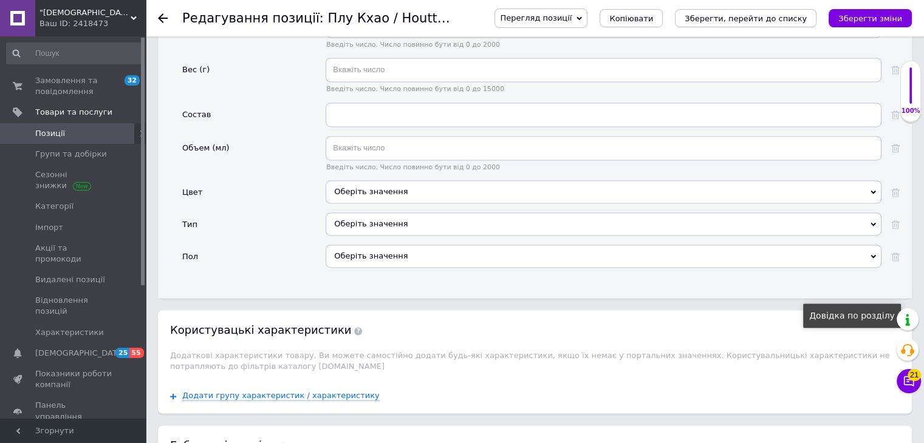
scroll to position [1843, 0]
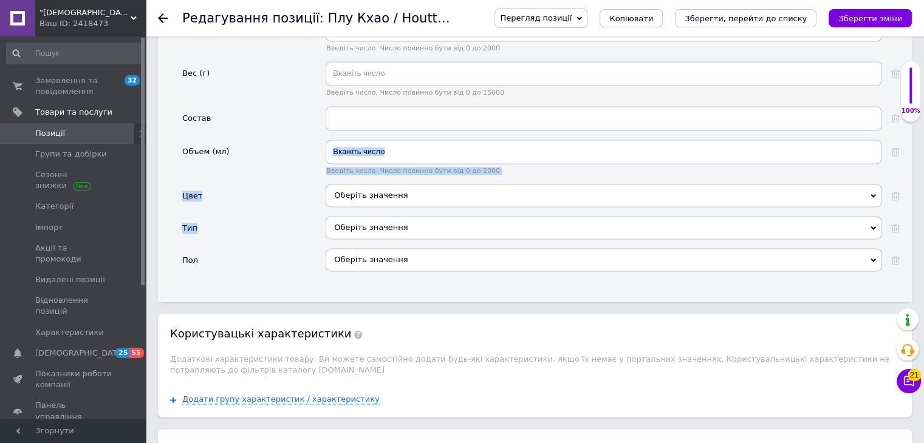
drag, startPoint x: 285, startPoint y: 176, endPoint x: 335, endPoint y: 112, distance: 81.8
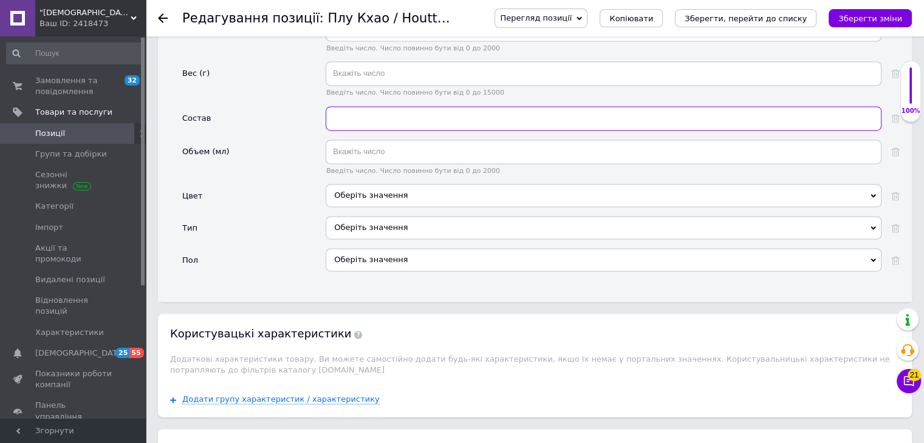
click at [367, 106] on input "text" at bounding box center [604, 118] width 556 height 24
paste input "Cordata Thunb"
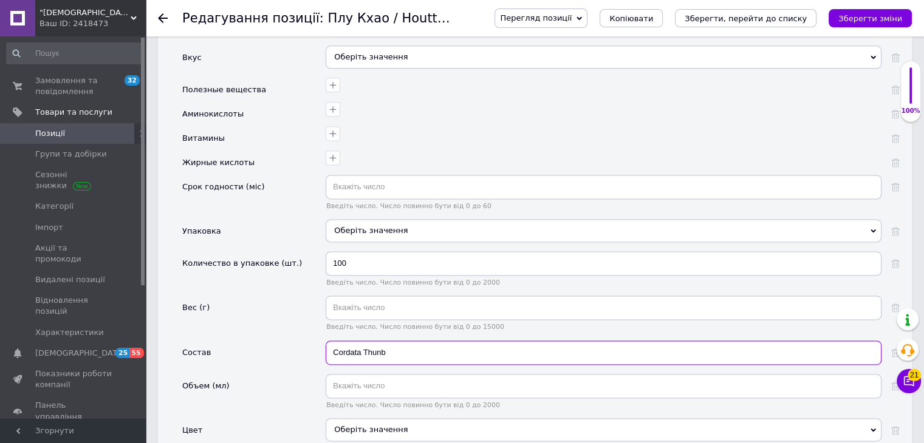
scroll to position [1600, 0]
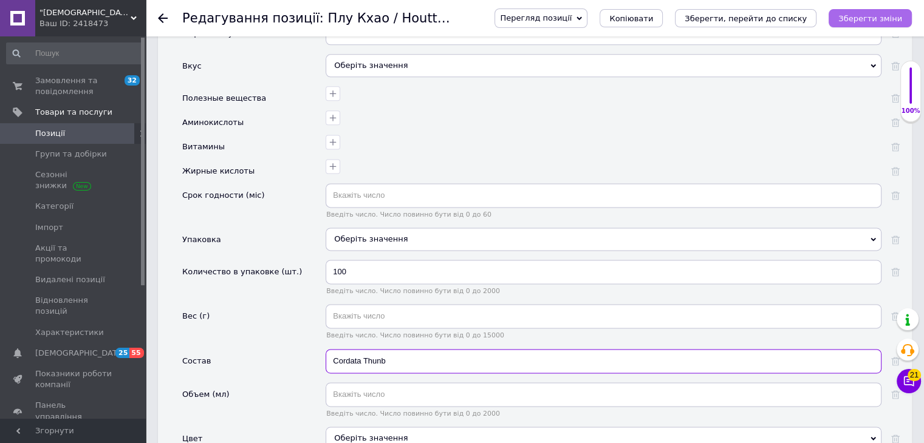
type input "Cordata Thunb"
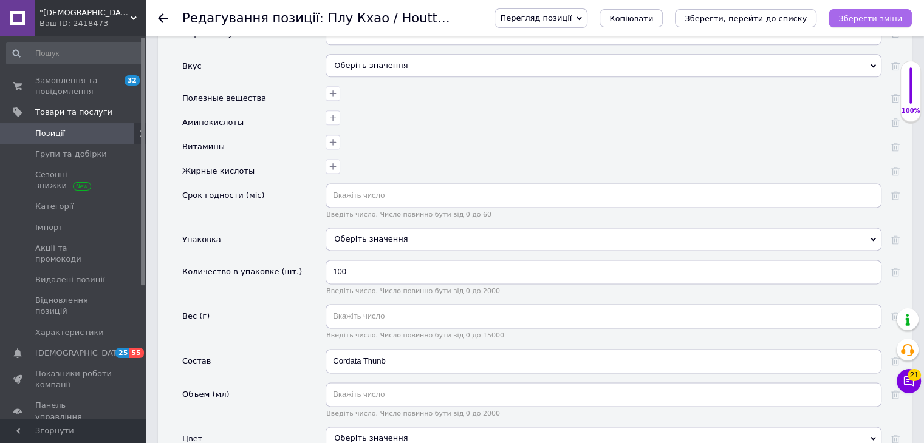
click at [868, 17] on icon "Зберегти зміни" at bounding box center [870, 18] width 64 height 9
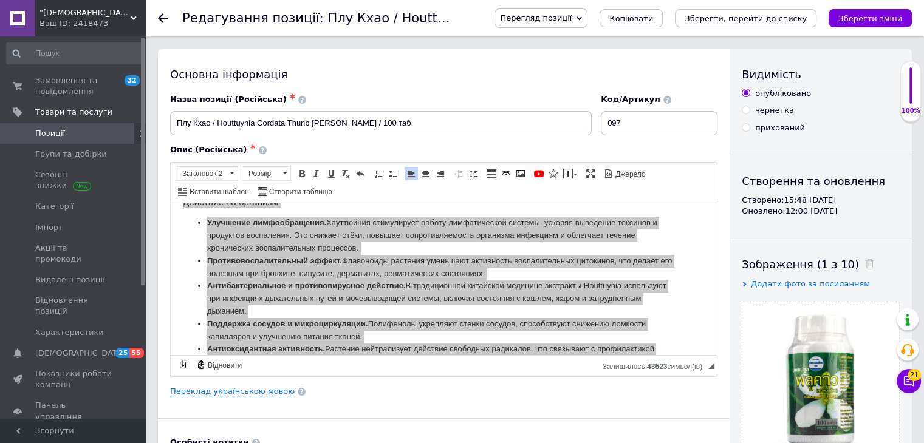
scroll to position [182, 0]
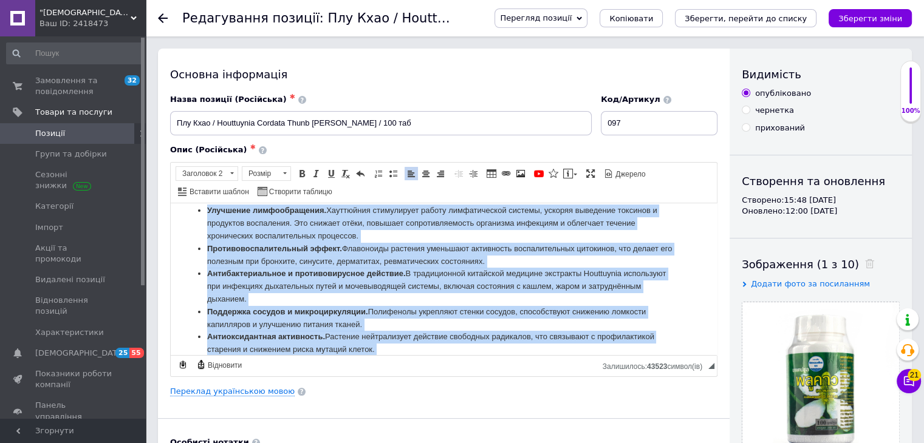
click at [337, 261] on li "Противовоспалительный эффект. Флавоноиды растения уменьшают активность воспалит…" at bounding box center [443, 255] width 473 height 26
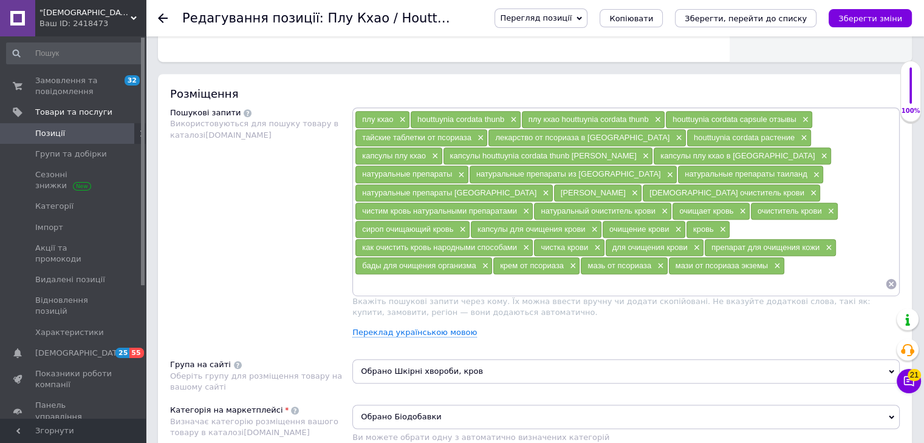
scroll to position [668, 0]
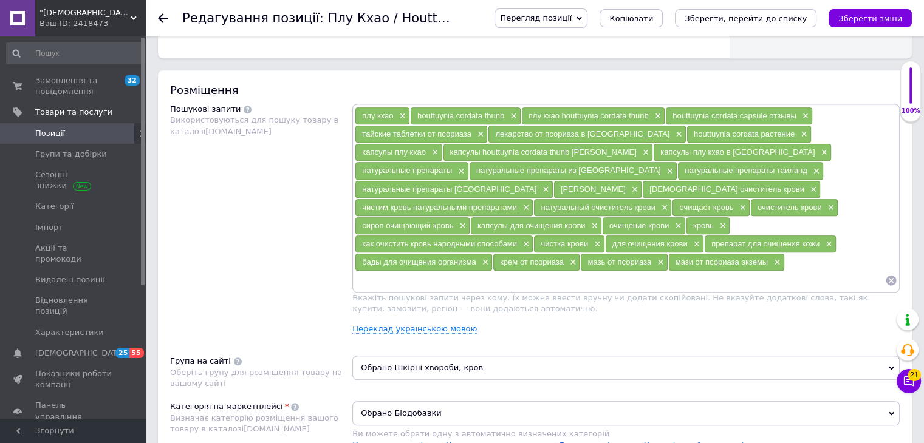
click at [401, 272] on input at bounding box center [620, 281] width 530 height 18
paste input "Препараты от бронхита в [GEOGRAPHIC_DATA]"
type input "Препараты от бронхита"
paste input "Комплекс от бронхита в [GEOGRAPHIC_DATA]"
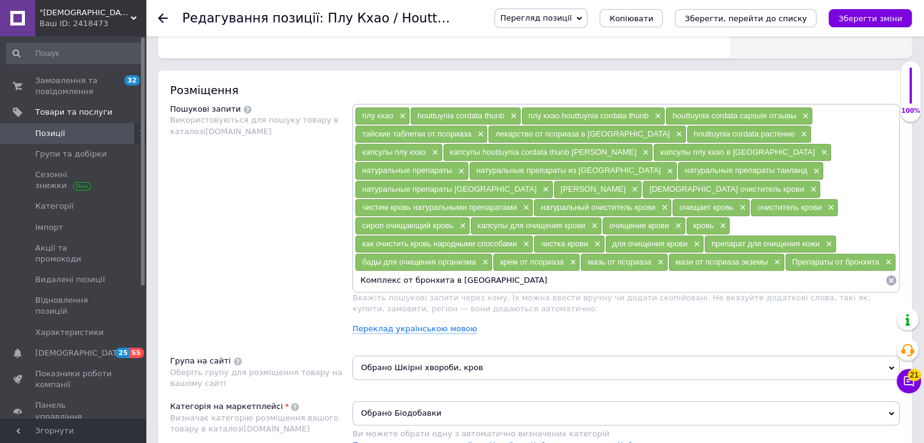
drag, startPoint x: 441, startPoint y: 259, endPoint x: 568, endPoint y: 258, distance: 127.0
click at [568, 272] on input "Комплекс от бронхита в [GEOGRAPHIC_DATA]" at bounding box center [620, 281] width 530 height 18
type input "Комплекс от бронхита"
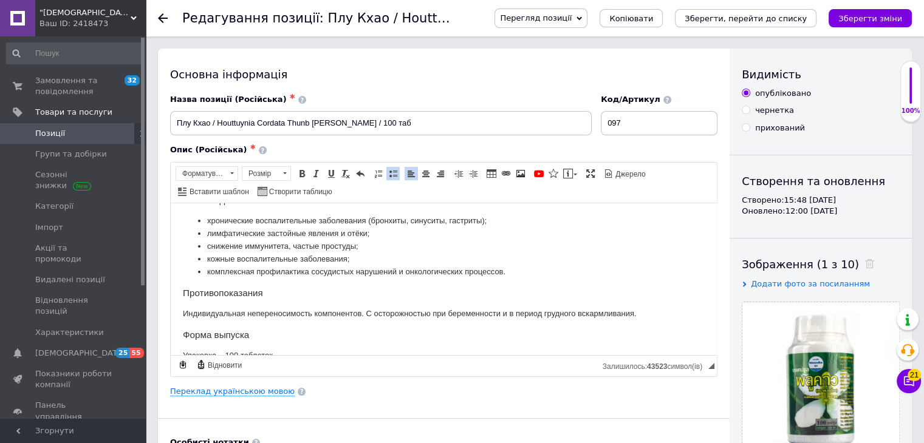
scroll to position [425, 0]
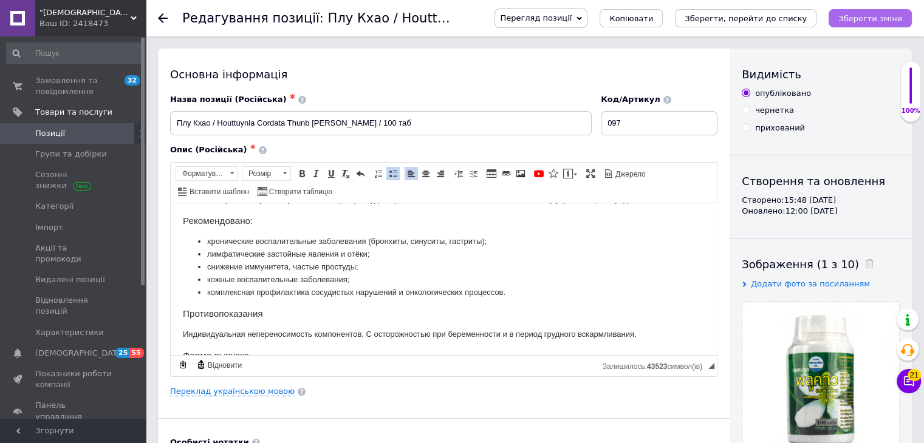
click at [876, 20] on icon "Зберегти зміни" at bounding box center [870, 18] width 64 height 9
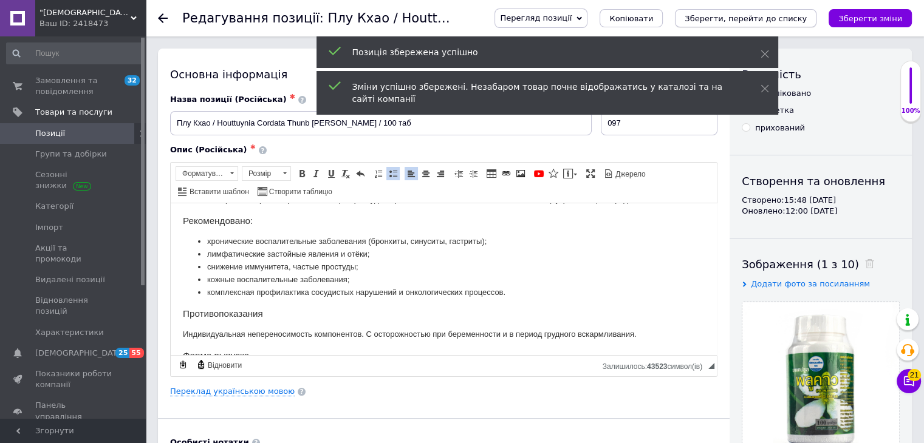
click at [801, 19] on icon "Зберегти, перейти до списку" at bounding box center [746, 18] width 122 height 9
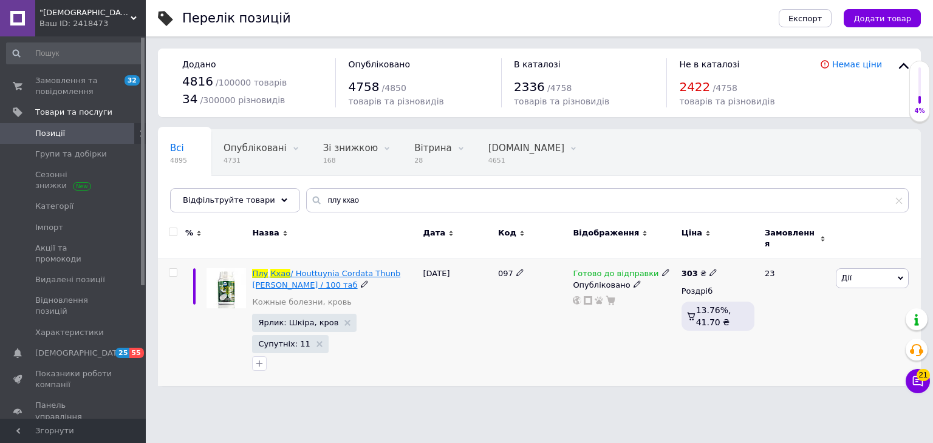
click at [361, 269] on span "/ Houttuynia Cordata Thunb [PERSON_NAME] / 100 таб" at bounding box center [326, 279] width 148 height 20
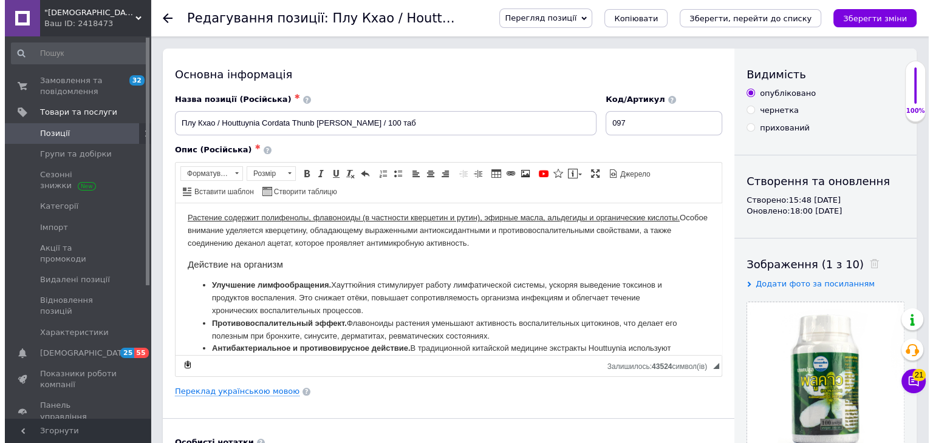
scroll to position [182, 0]
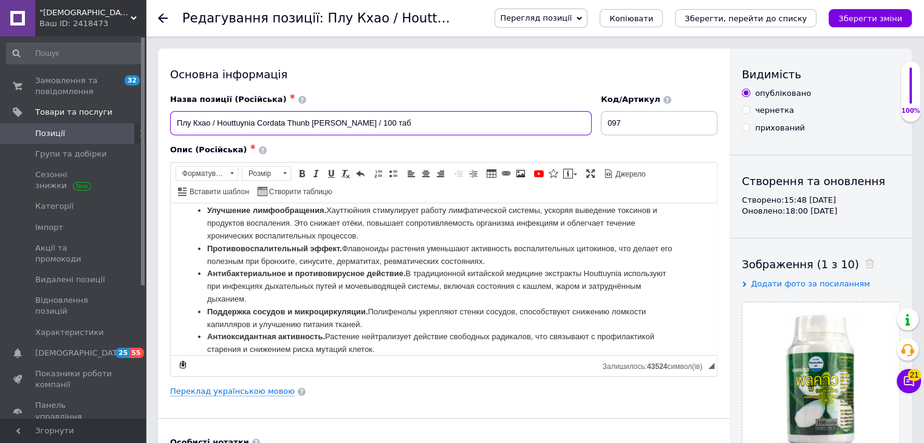
click at [406, 127] on input "Плу Кхао / Houttuynia Cordata Thunb [PERSON_NAME] / 100 таб" at bounding box center [381, 123] width 422 height 24
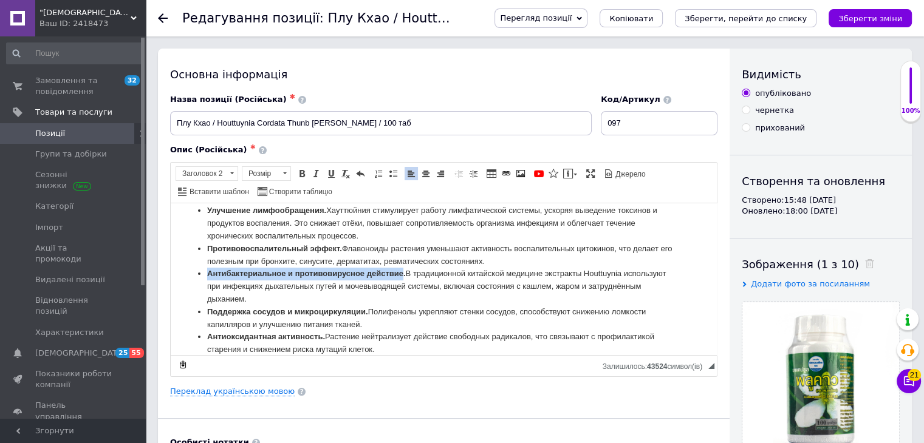
drag, startPoint x: 403, startPoint y: 272, endPoint x: 209, endPoint y: 278, distance: 193.9
click at [209, 278] on strong "Антибактериальное и противовирусное действие." at bounding box center [306, 273] width 199 height 9
copy strong "Антибактериальное и противовирусное действие"
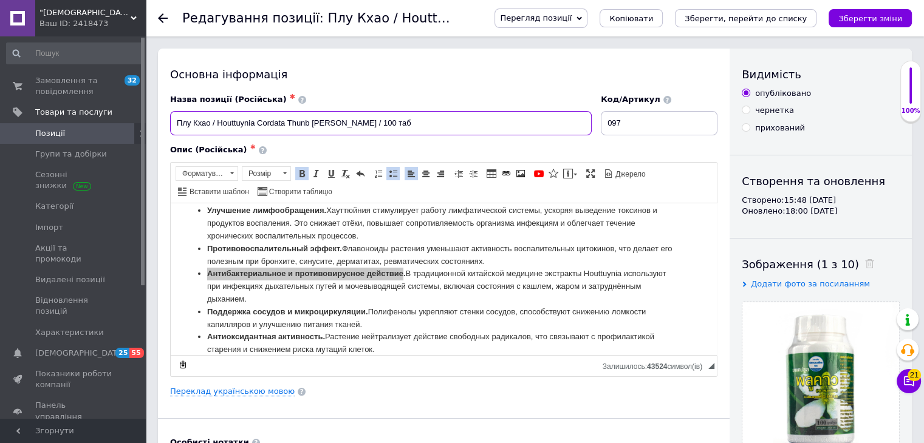
click at [441, 129] on input "Плу Кхао / Houttuynia Cordata Thunb [PERSON_NAME] / 100 таб" at bounding box center [381, 123] width 422 height 24
paste input "Антибактериальное и противовирусное действие"
click at [398, 120] on input "Плу Кхао / Houttuynia Cordata Thunb [PERSON_NAME] / 100 таб Антибактериальное и…" at bounding box center [381, 123] width 422 height 24
type input "Плу Кхао / Houttuynia Cordata Thunb [PERSON_NAME] / 100 таб антибактериальное и…"
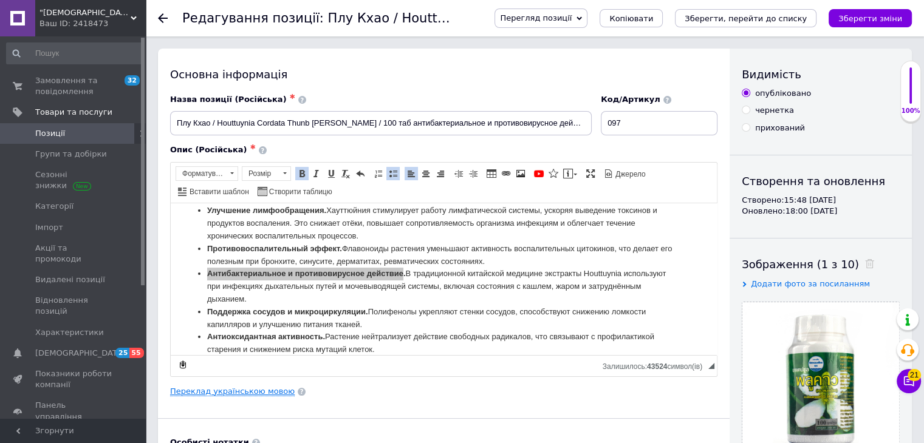
click at [273, 389] on link "Переклад українською мовою" at bounding box center [232, 392] width 125 height 10
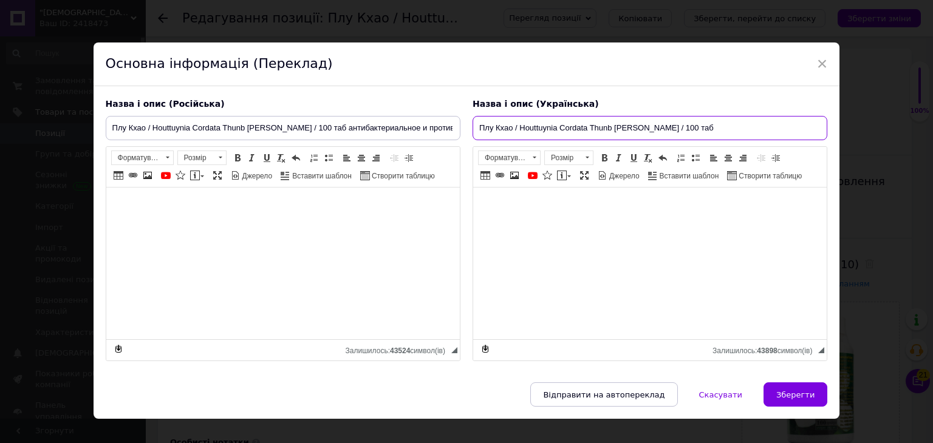
click at [505, 135] on input "Плу Кхао / Houttuynia Cordata Thunb [PERSON_NAME] / 100 таб" at bounding box center [650, 128] width 355 height 24
paste input "антибактеріальна та противірусна дія"
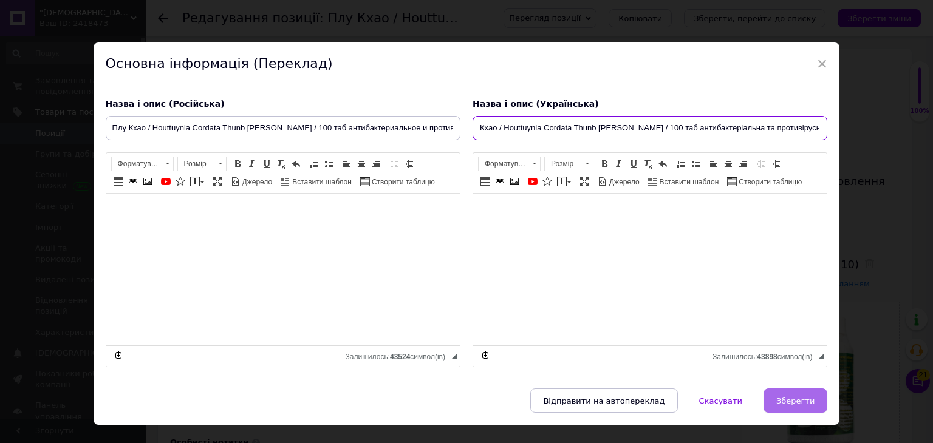
type input "Плу Кхао / Houttuynia Cordata Thunb [PERSON_NAME] / 100 таб антибактеріальна та…"
click at [804, 404] on span "Зберегти" at bounding box center [795, 401] width 38 height 9
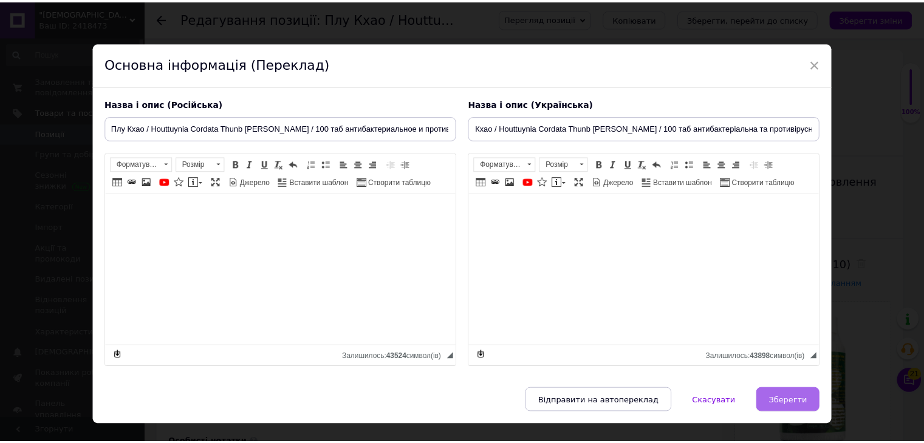
scroll to position [0, 0]
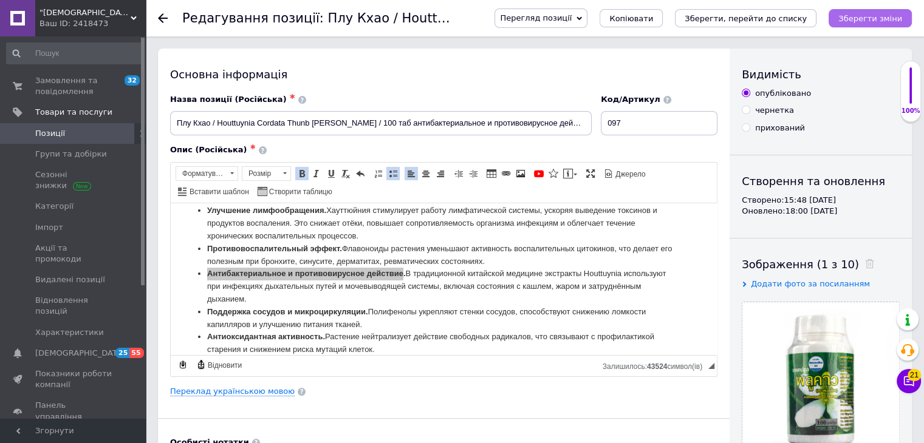
click at [861, 14] on icon "Зберегти зміни" at bounding box center [870, 18] width 64 height 9
click at [587, 17] on span "Перегляд позиції" at bounding box center [541, 18] width 93 height 19
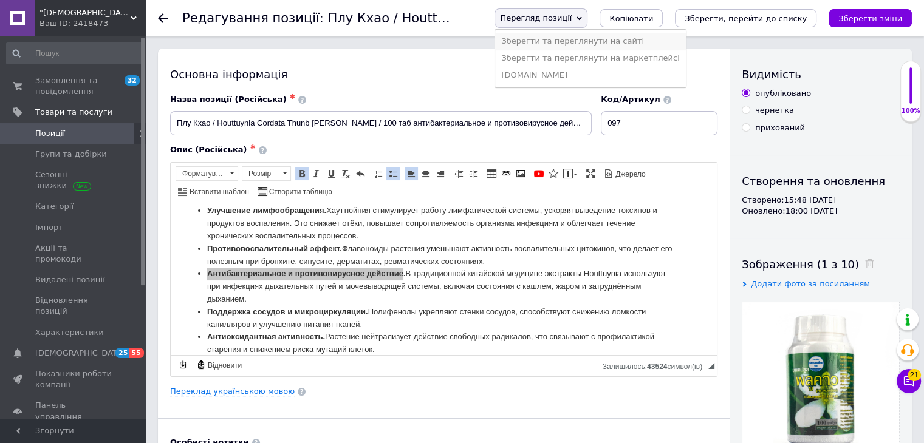
click at [594, 46] on li "Зберегти та переглянути на сайті" at bounding box center [590, 41] width 190 height 17
click at [566, 21] on span "Перегляд позиції" at bounding box center [536, 17] width 72 height 9
click at [576, 60] on li "Зберегти та переглянути на маркетплейсі" at bounding box center [590, 58] width 190 height 17
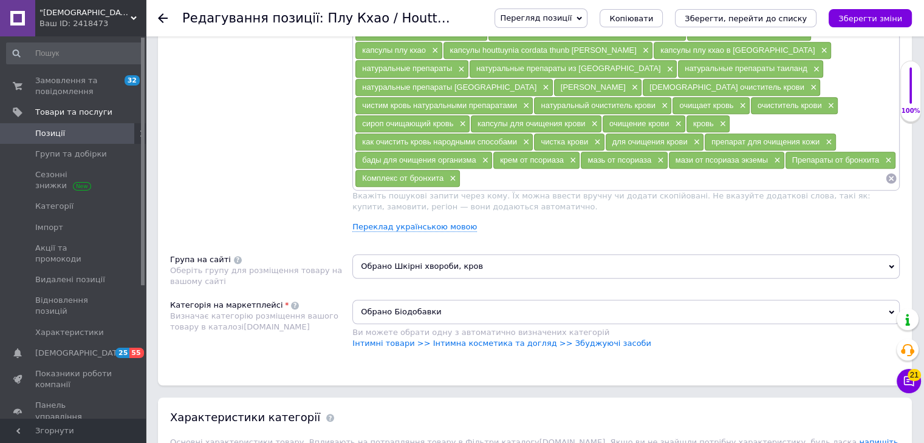
scroll to position [790, 0]
